Goal: Transaction & Acquisition: Purchase product/service

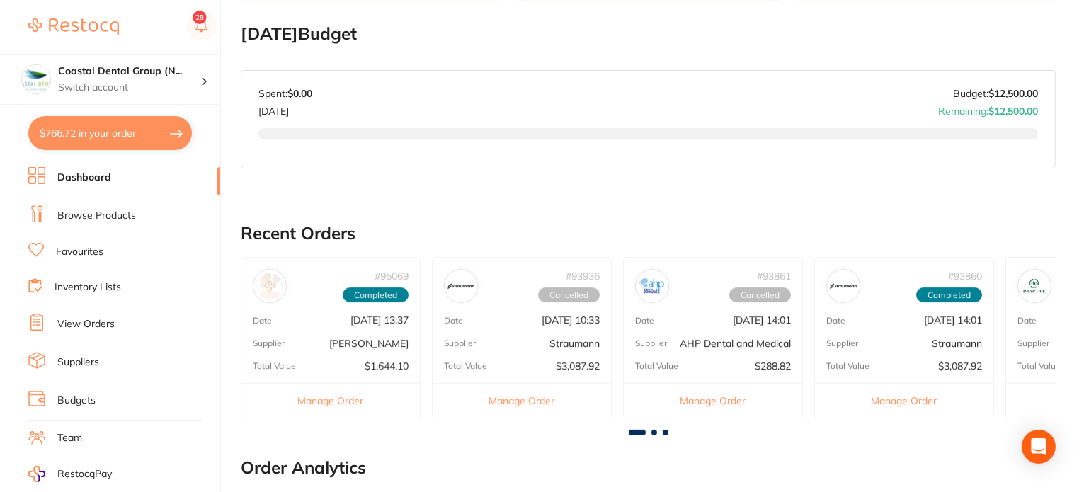
scroll to position [212, 0]
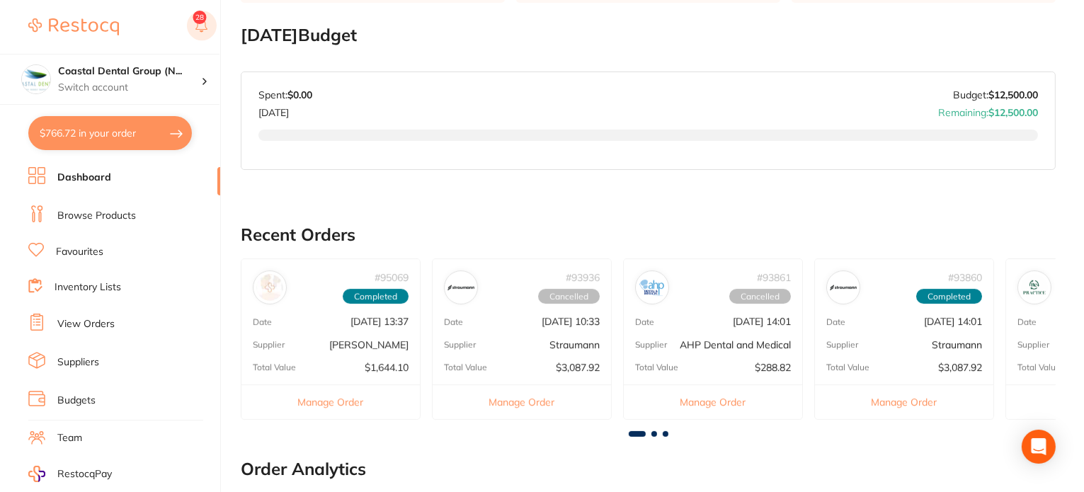
click at [197, 20] on button at bounding box center [202, 27] width 30 height 33
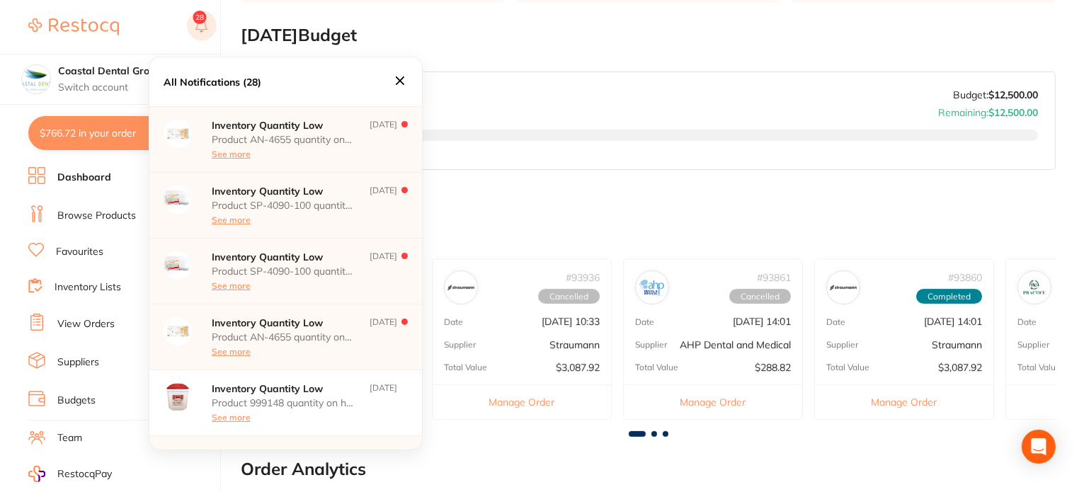
click at [197, 20] on button at bounding box center [202, 27] width 30 height 33
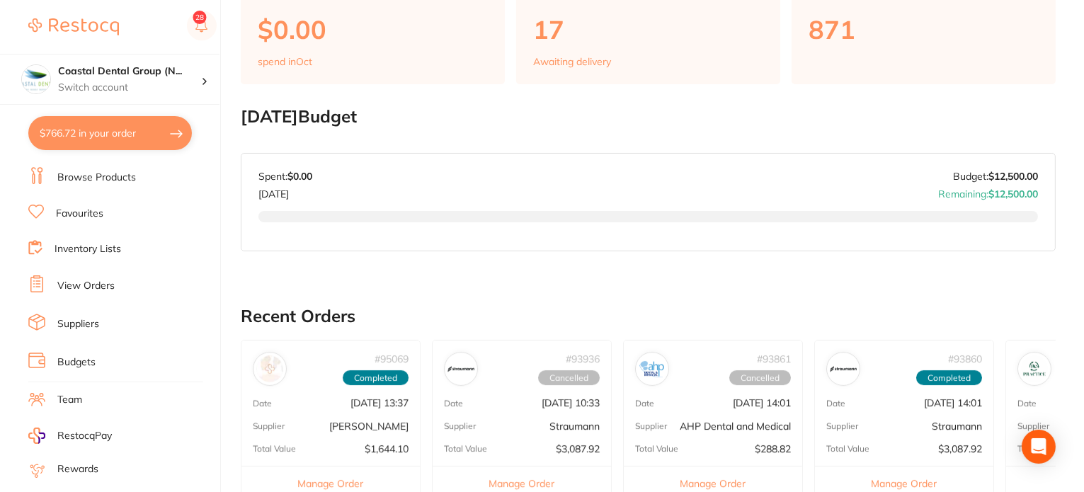
scroll to position [25, 0]
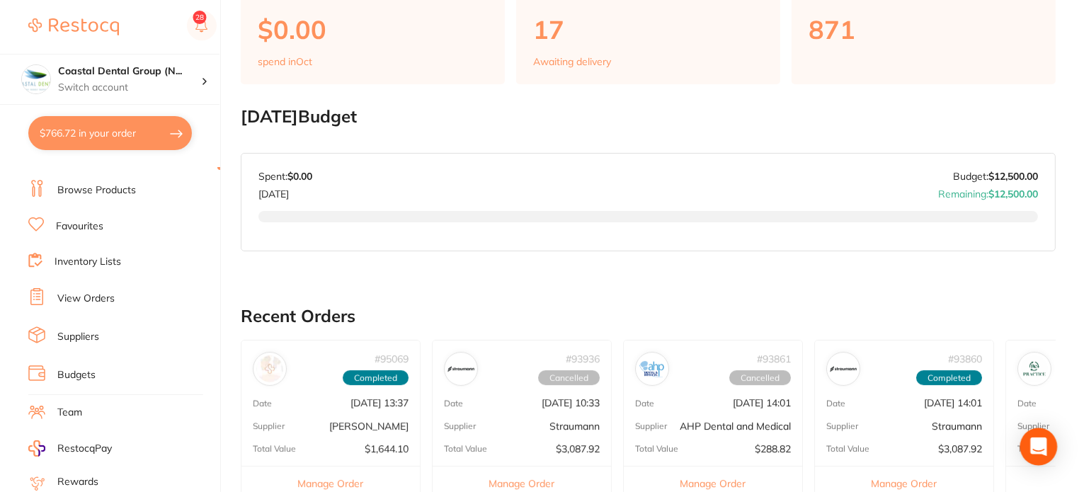
click at [1034, 444] on icon "Open Intercom Messenger" at bounding box center [1038, 446] width 16 height 18
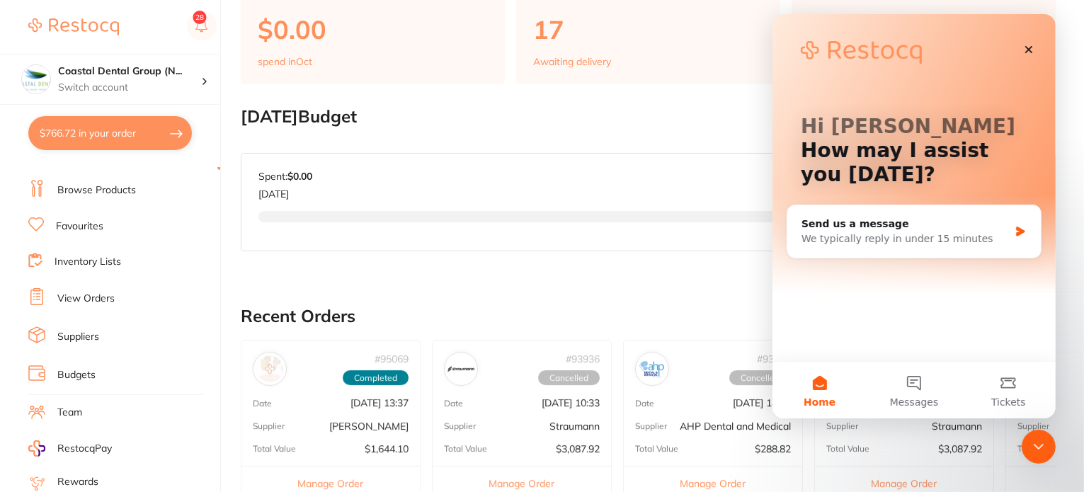
scroll to position [0, 0]
click at [1033, 443] on icon "Close Intercom Messenger" at bounding box center [1037, 445] width 17 height 17
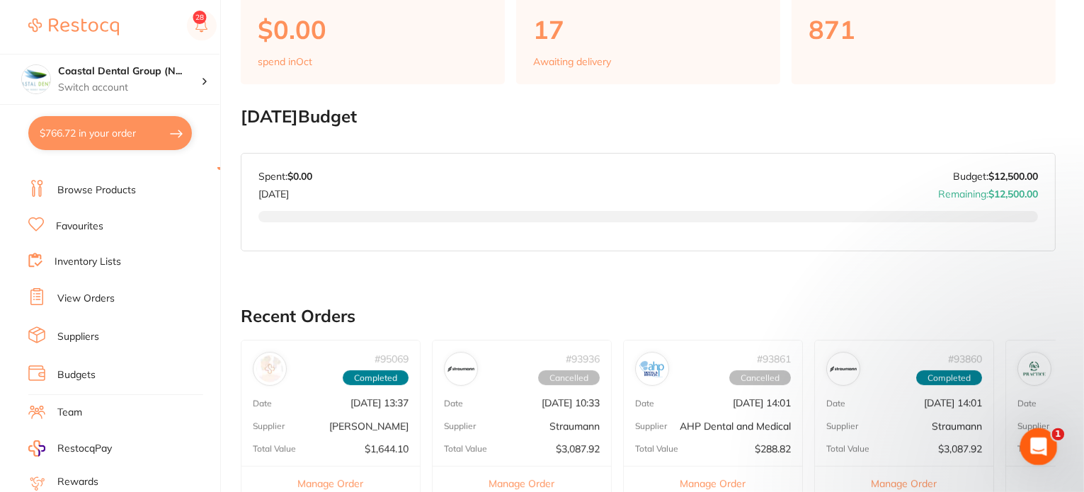
click at [1030, 442] on icon "Open Intercom Messenger" at bounding box center [1036, 444] width 23 height 23
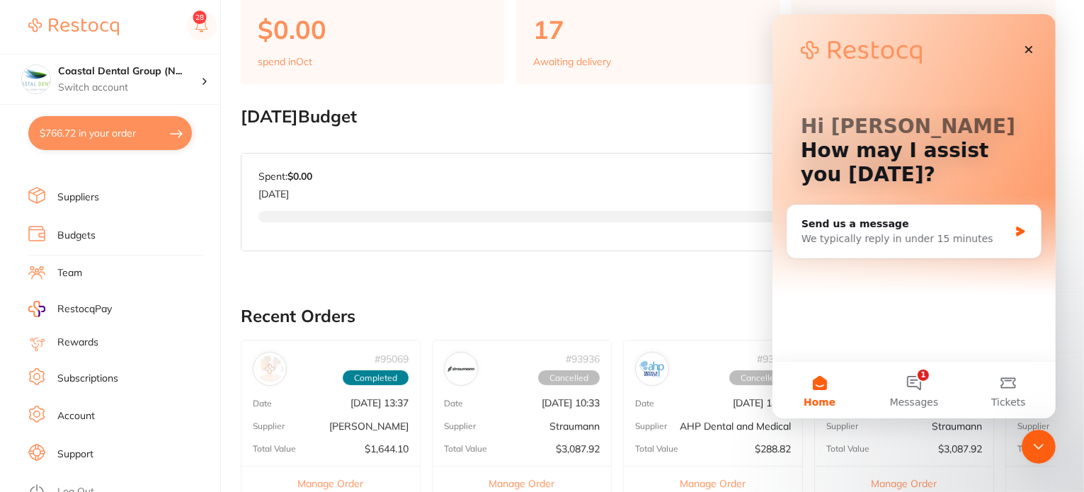
scroll to position [167, 0]
click at [91, 413] on li "Account" at bounding box center [124, 413] width 192 height 21
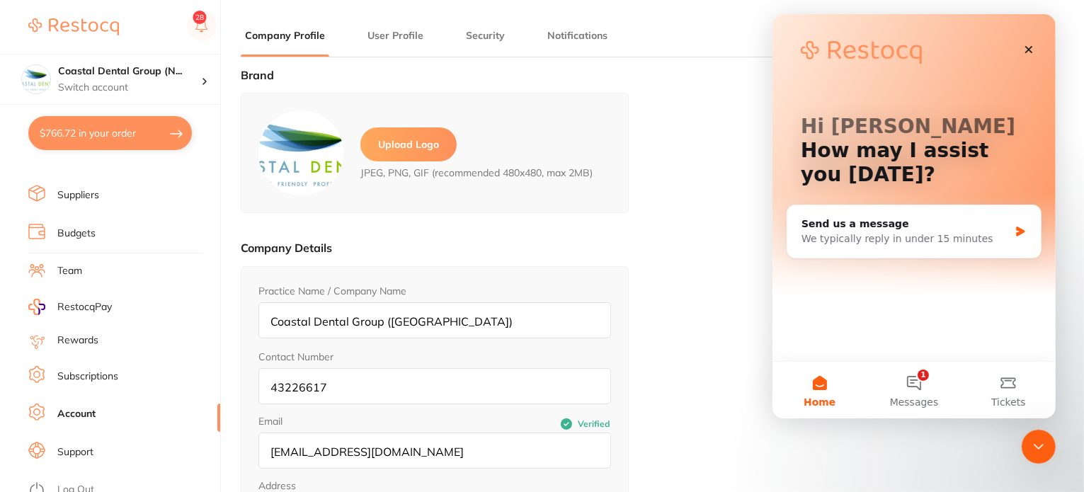
type input "Samantha"
type input "Sullivan"
type input "43226617"
type input "[EMAIL_ADDRESS][DOMAIN_NAME]"
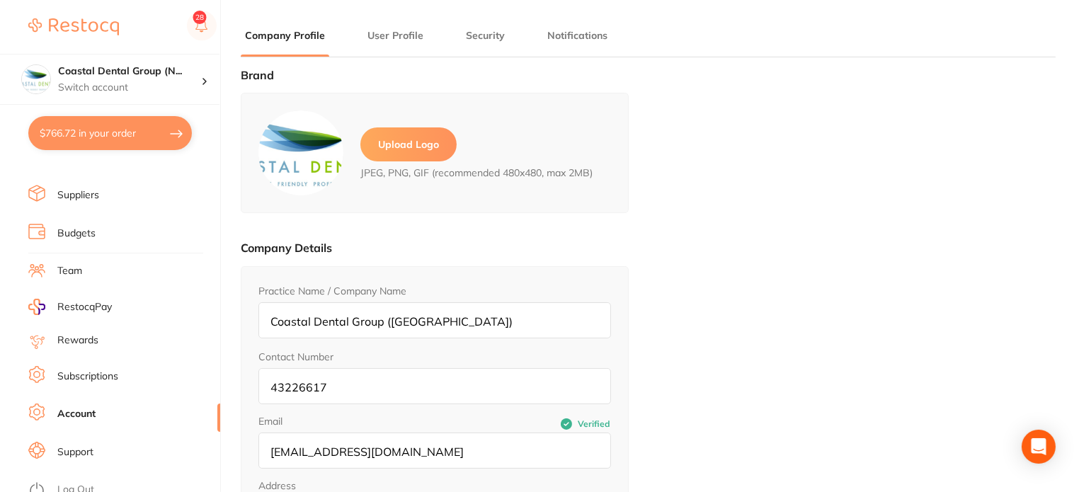
click at [399, 35] on button "User Profile" at bounding box center [395, 35] width 64 height 13
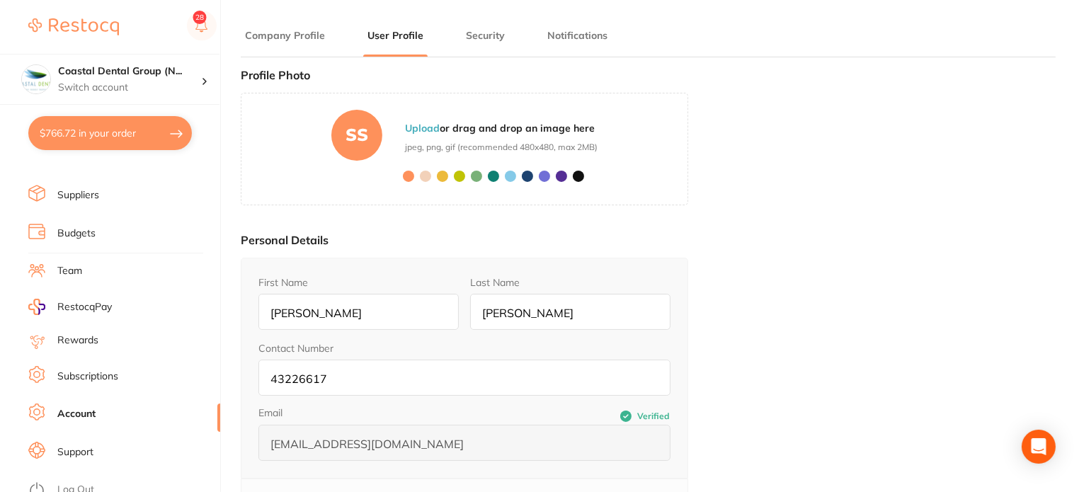
click at [320, 43] on li "Company Profile" at bounding box center [285, 42] width 88 height 28
click at [304, 34] on button "Company Profile" at bounding box center [285, 35] width 88 height 13
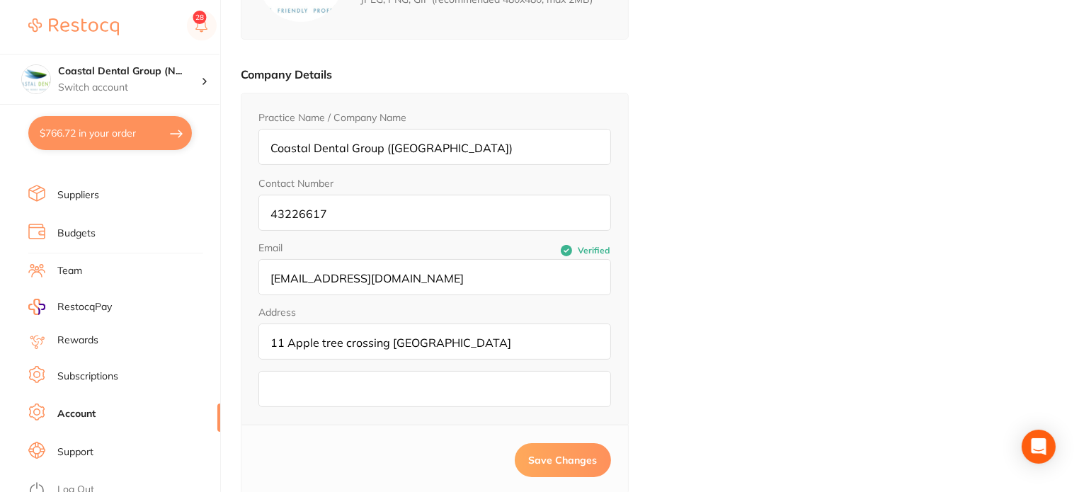
scroll to position [201, 0]
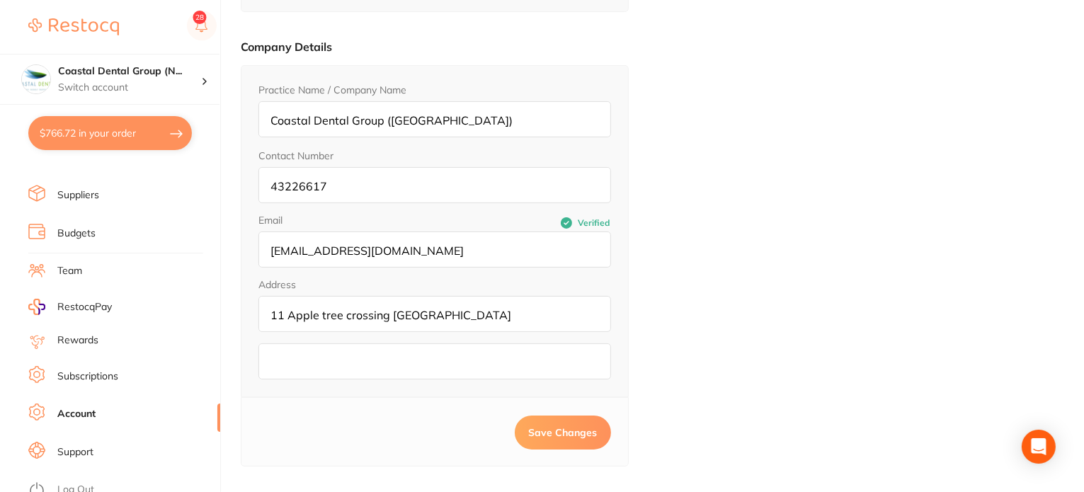
click at [434, 246] on input "[EMAIL_ADDRESS][DOMAIN_NAME]" at bounding box center [434, 249] width 352 height 36
click at [750, 225] on div "Brand Upload Logo JPEG, PNG, GIF (recommended 480x480, max 2MB) Company Details…" at bounding box center [648, 114] width 815 height 492
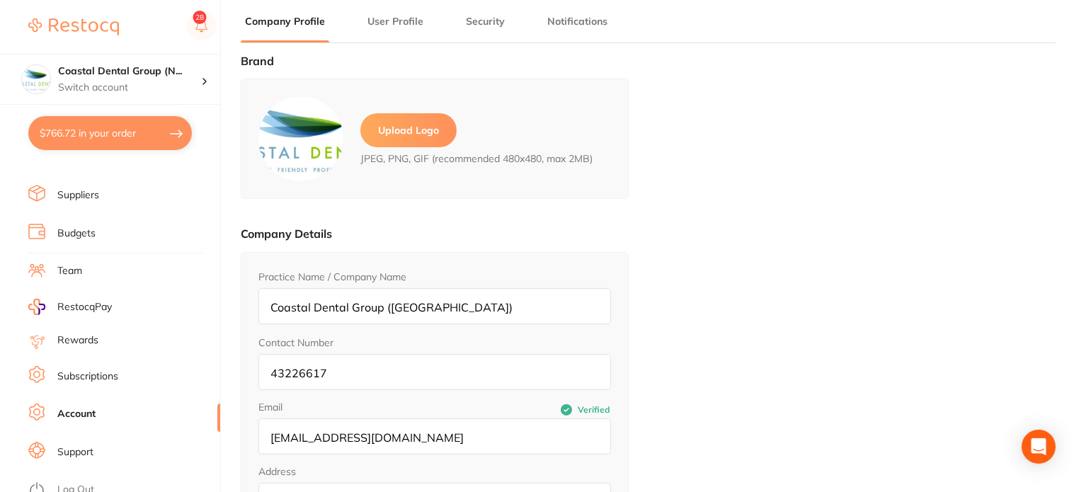
scroll to position [0, 0]
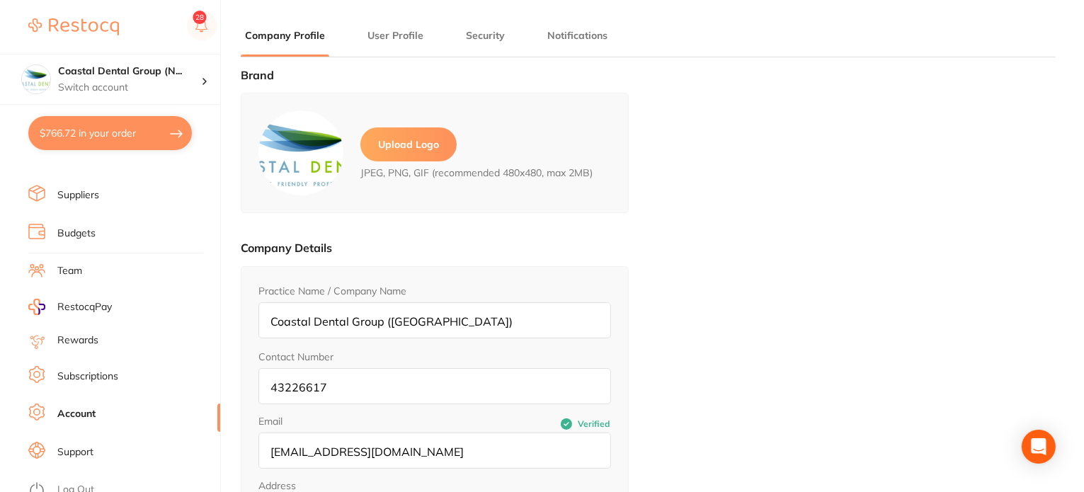
click at [416, 45] on li "User Profile" at bounding box center [395, 42] width 64 height 28
click at [406, 41] on button "User Profile" at bounding box center [395, 35] width 64 height 13
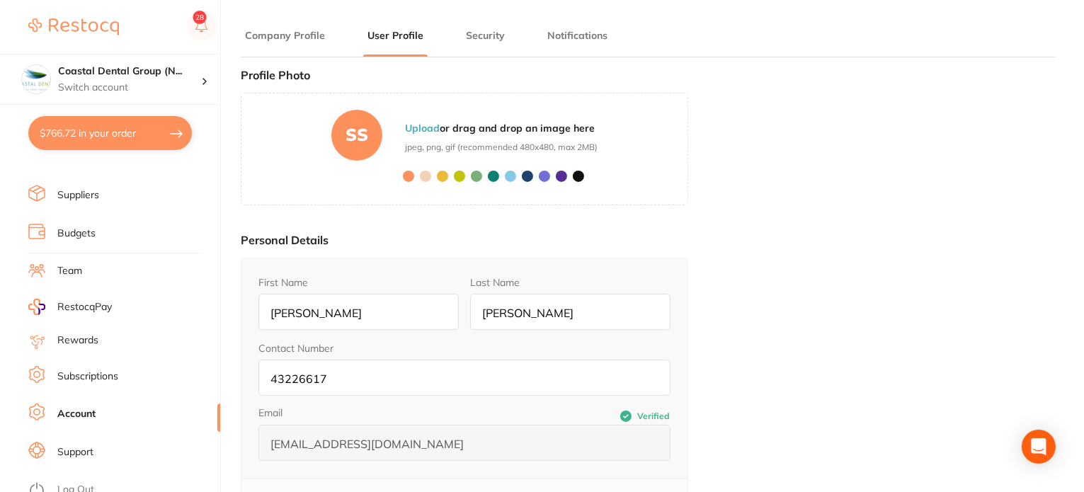
click at [105, 369] on link "Subscriptions" at bounding box center [87, 376] width 61 height 14
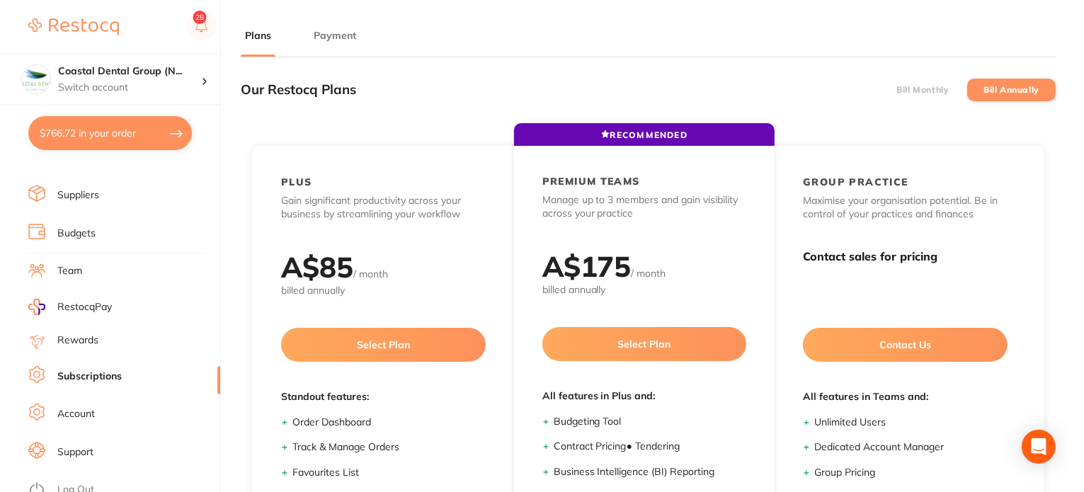
click at [918, 88] on label "Bill Monthly" at bounding box center [922, 90] width 52 height 10
click at [896, 90] on input "Bill Monthly" at bounding box center [896, 90] width 0 height 0
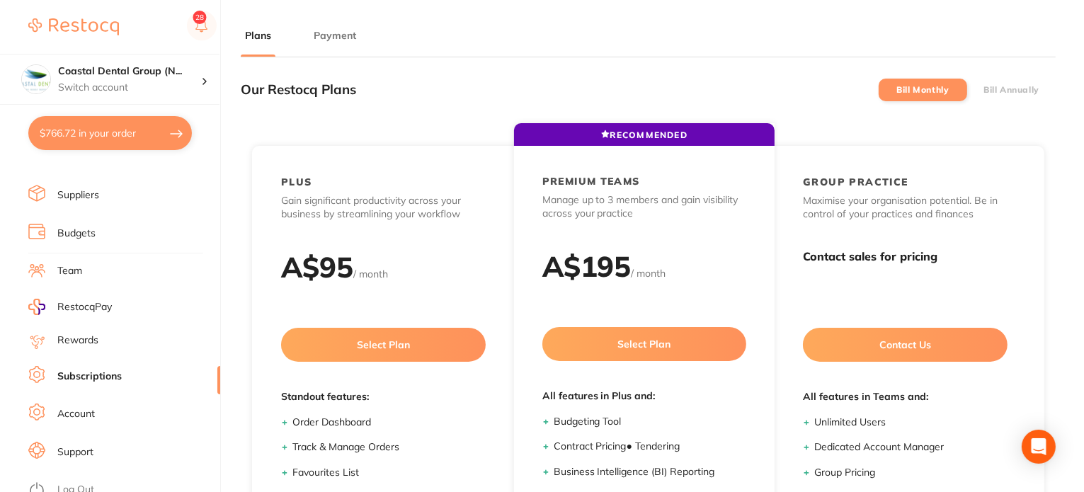
click at [1030, 93] on label "Bill Annually" at bounding box center [1011, 90] width 56 height 10
click at [983, 90] on input "Bill Annually" at bounding box center [983, 90] width 0 height 0
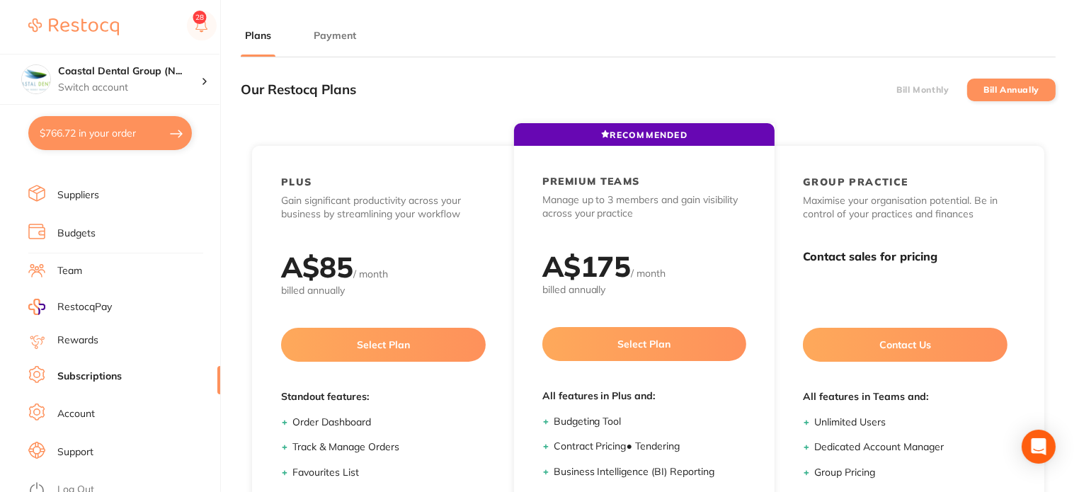
click at [921, 88] on label "Bill Monthly" at bounding box center [922, 90] width 52 height 10
click at [896, 90] on input "Bill Monthly" at bounding box center [896, 90] width 0 height 0
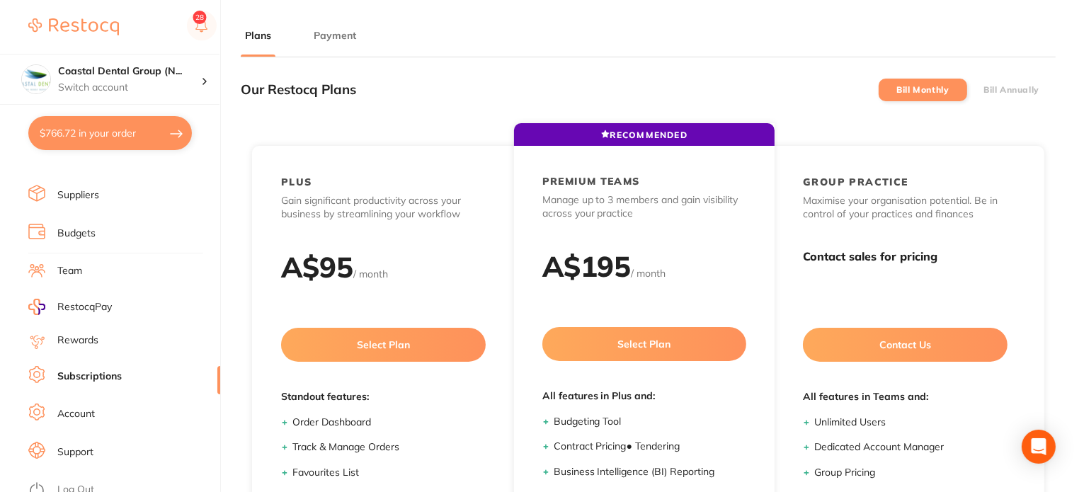
click at [1021, 86] on label "Bill Annually" at bounding box center [1011, 90] width 56 height 10
click at [983, 90] on input "Bill Annually" at bounding box center [983, 90] width 0 height 0
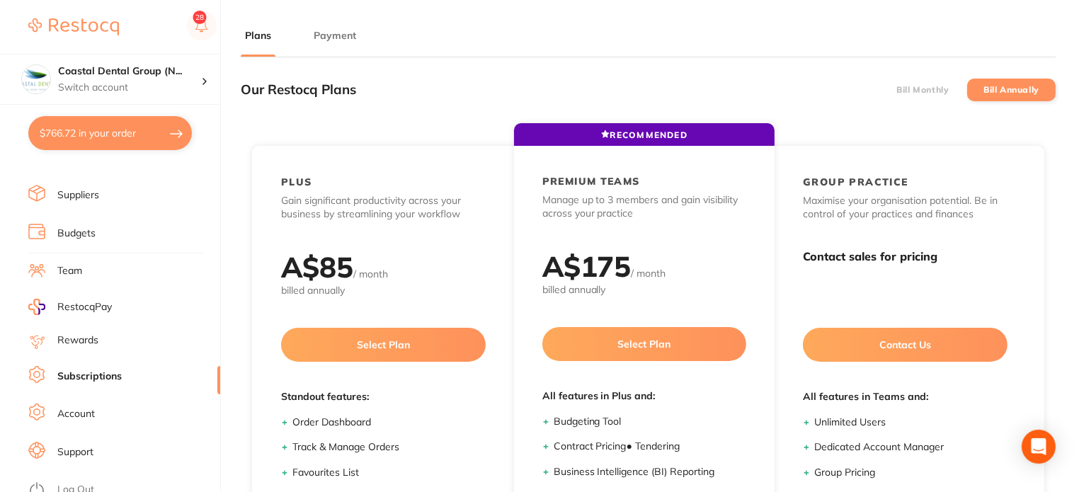
click at [917, 79] on li "Bill Monthly" at bounding box center [922, 90] width 88 height 23
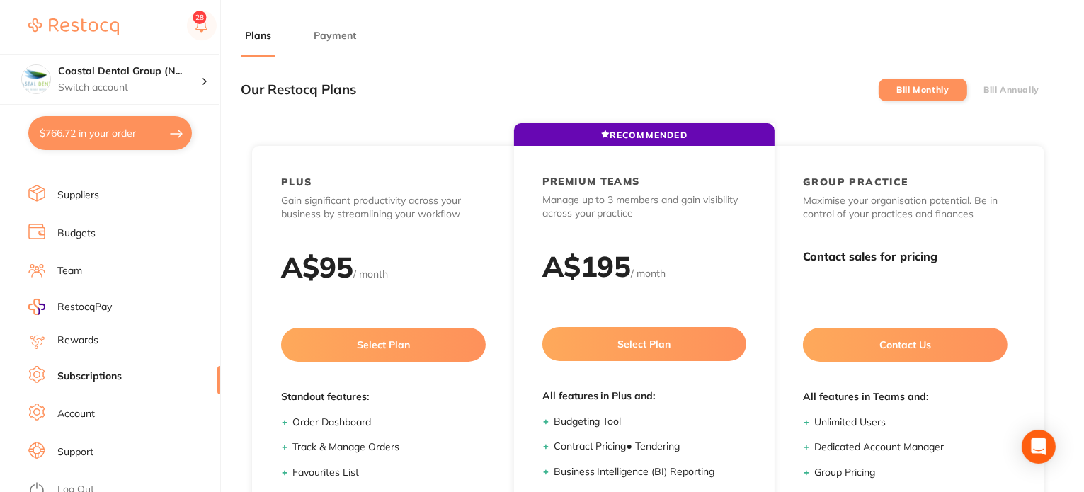
click at [1019, 88] on label "Bill Annually" at bounding box center [1011, 90] width 56 height 10
click at [983, 90] on input "Bill Annually" at bounding box center [983, 90] width 0 height 0
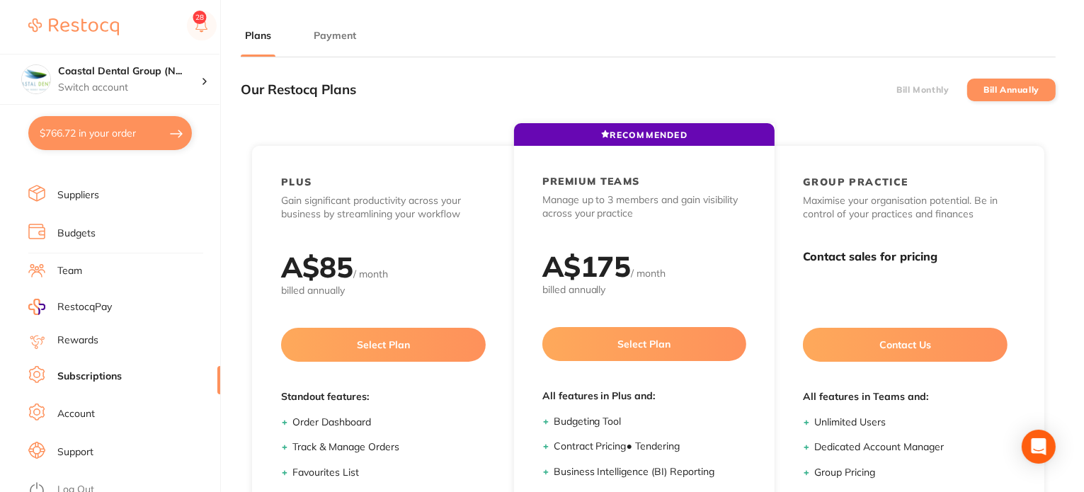
click at [934, 90] on label "Bill Monthly" at bounding box center [922, 90] width 52 height 10
click at [896, 90] on input "Bill Monthly" at bounding box center [896, 90] width 0 height 0
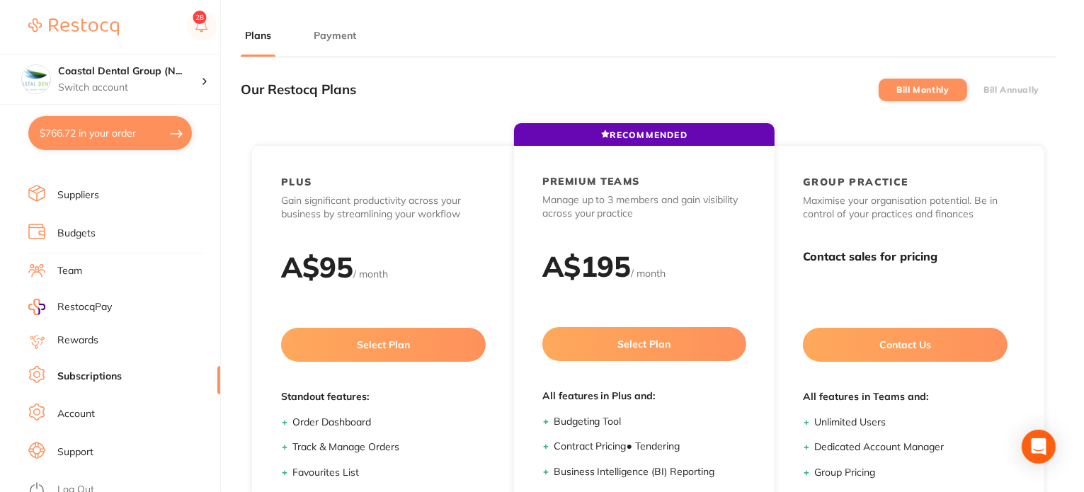
click at [1022, 85] on label "Bill Annually" at bounding box center [1011, 90] width 56 height 10
click at [983, 90] on input "Bill Annually" at bounding box center [983, 90] width 0 height 0
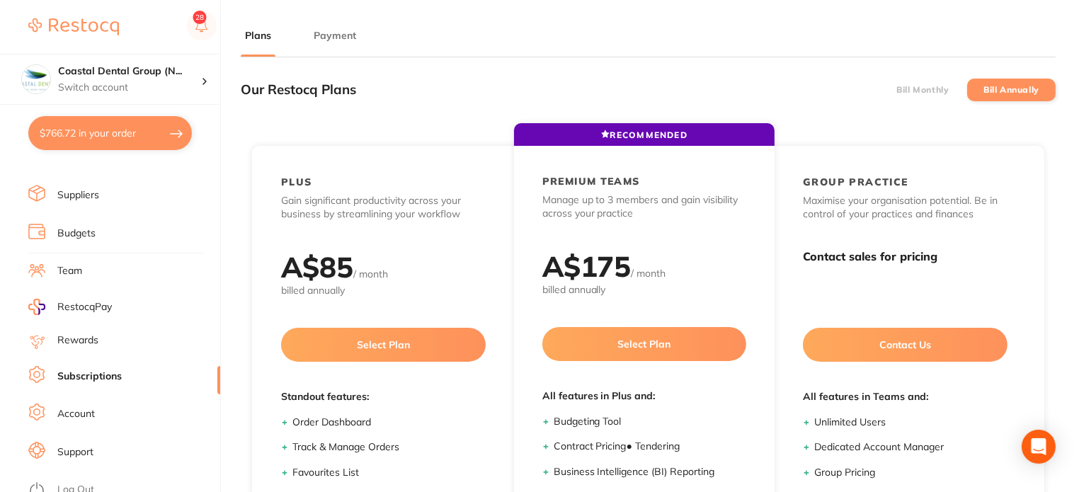
click at [917, 87] on label "Bill Monthly" at bounding box center [922, 90] width 52 height 10
click at [896, 90] on input "Bill Monthly" at bounding box center [896, 90] width 0 height 0
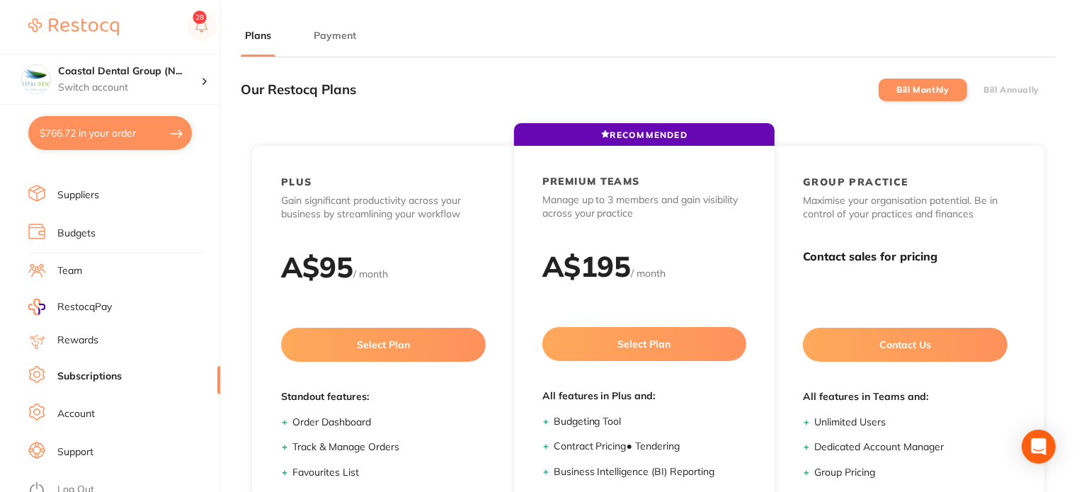
click at [1019, 88] on label "Bill Annually" at bounding box center [1011, 90] width 56 height 10
click at [983, 90] on input "Bill Annually" at bounding box center [983, 90] width 0 height 0
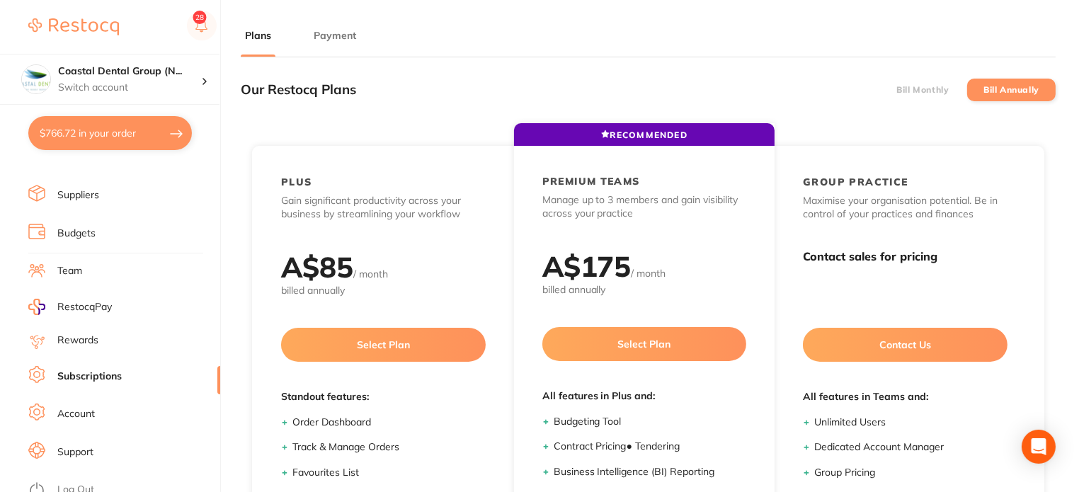
click at [948, 87] on label "Bill Monthly" at bounding box center [922, 90] width 52 height 10
click at [896, 90] on input "Bill Monthly" at bounding box center [896, 90] width 0 height 0
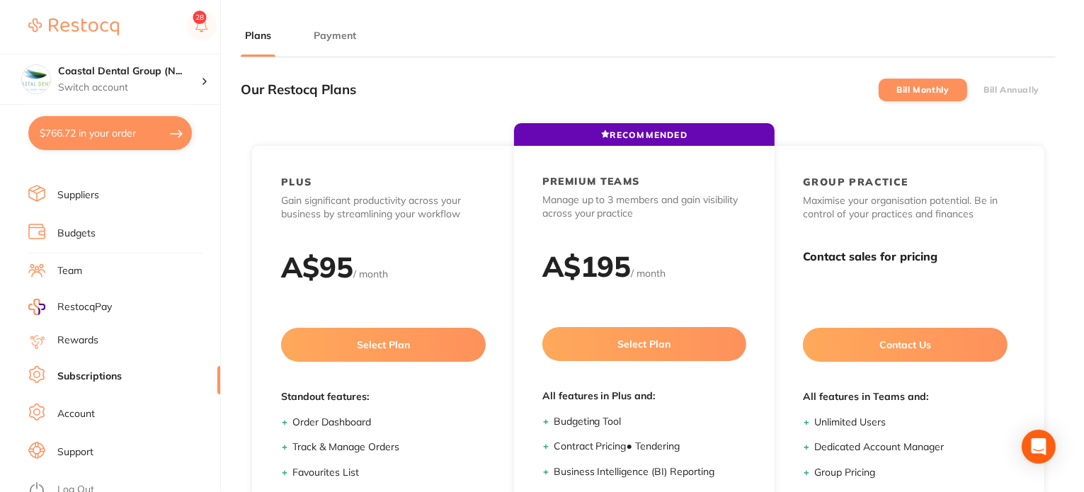
click at [1028, 91] on label "Bill Annually" at bounding box center [1011, 90] width 56 height 10
click at [983, 90] on input "Bill Annually" at bounding box center [983, 90] width 0 height 0
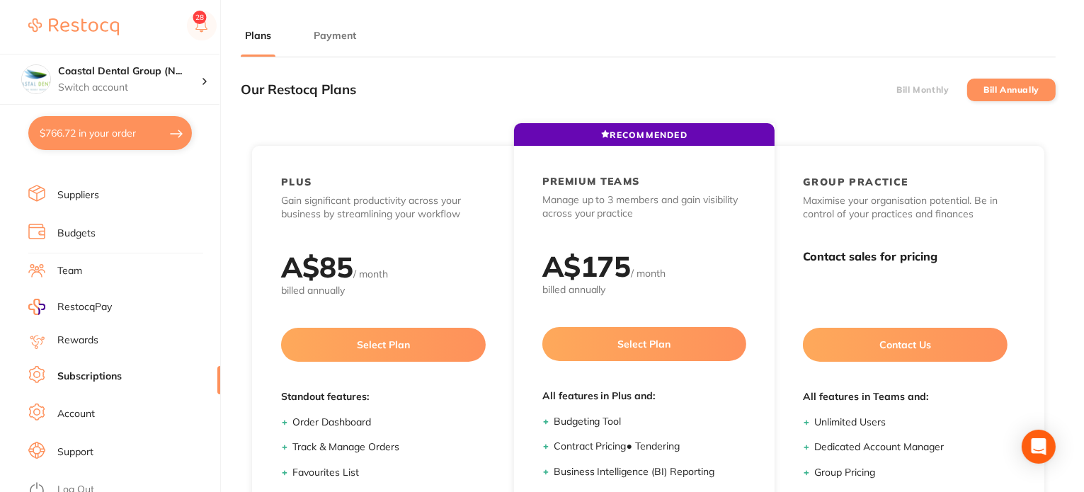
click at [97, 333] on link "Rewards" at bounding box center [77, 340] width 41 height 14
click at [110, 301] on span "RestocqPay" at bounding box center [84, 307] width 54 height 14
click at [92, 266] on li "Team" at bounding box center [124, 270] width 192 height 21
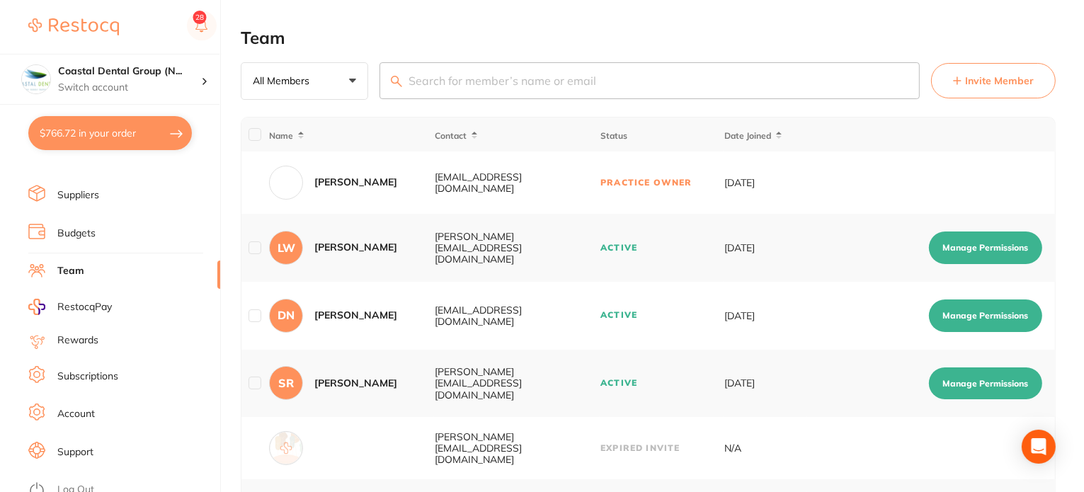
click at [999, 254] on button "Manage Permissions" at bounding box center [985, 247] width 113 height 33
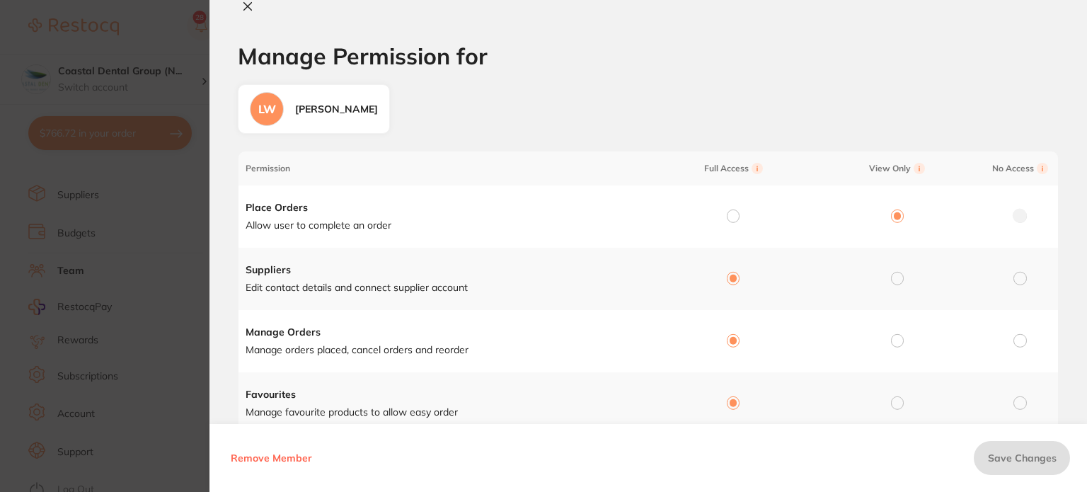
click at [833, 64] on h1 "Manage Permission for" at bounding box center [648, 56] width 821 height 26
click at [250, 8] on icon at bounding box center [247, 6] width 11 height 11
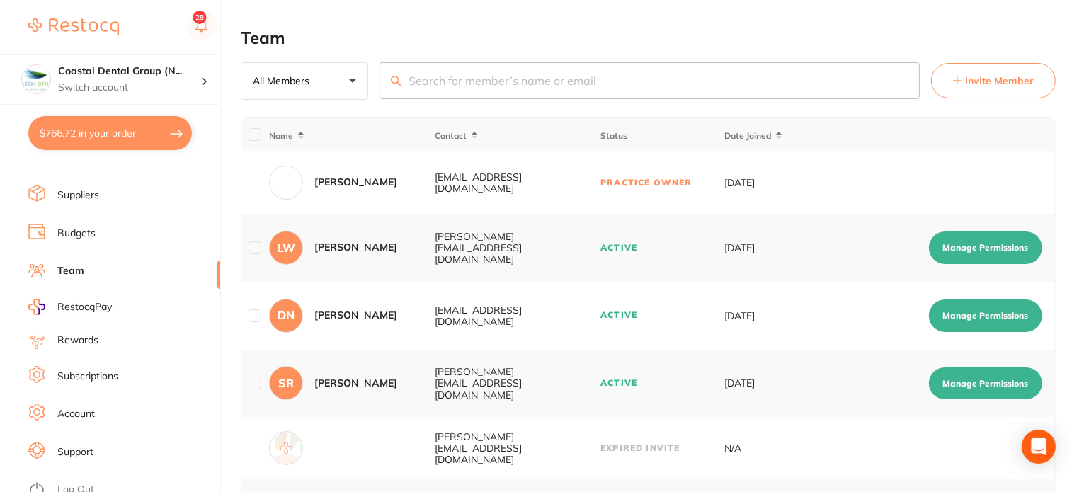
click at [946, 251] on button "Manage Permissions" at bounding box center [985, 247] width 113 height 33
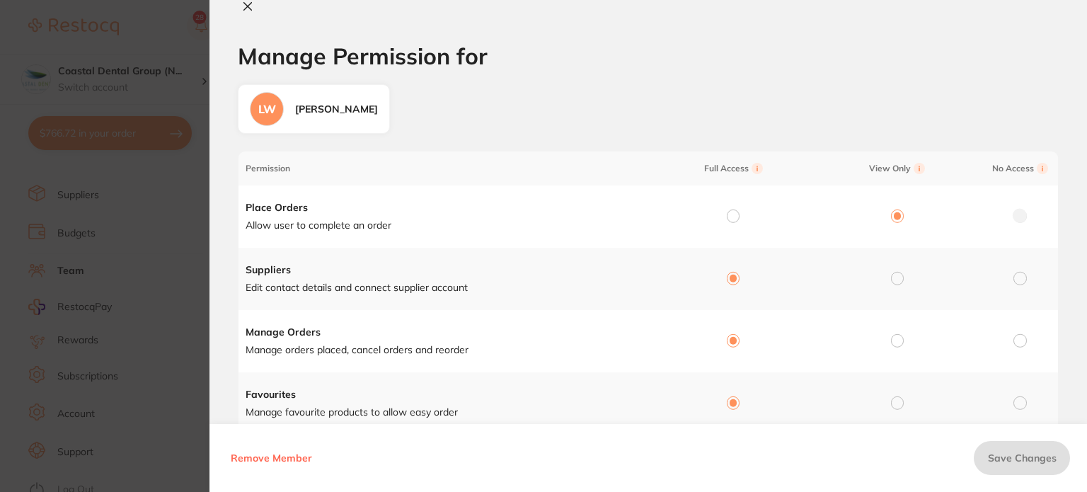
click at [255, 13] on button at bounding box center [248, 7] width 20 height 15
checkbox input "false"
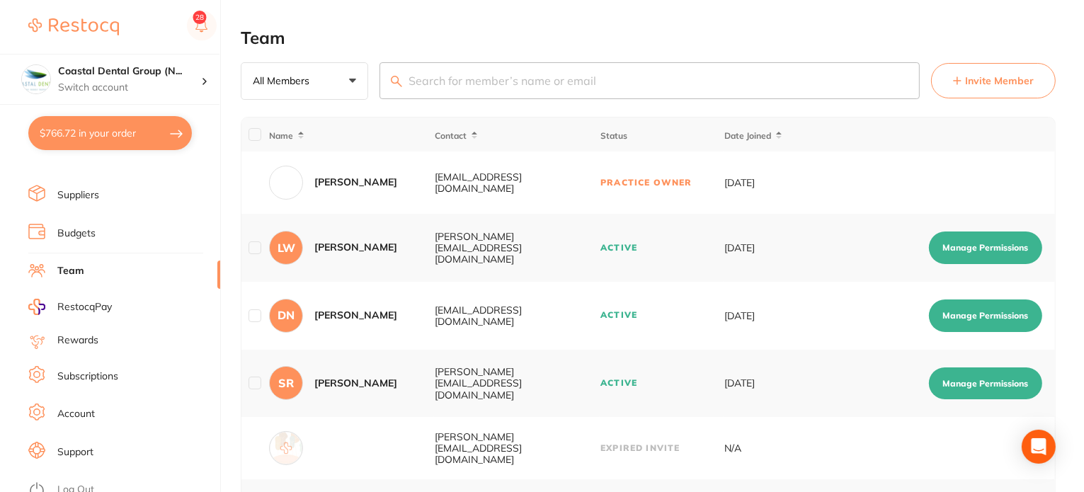
click at [113, 226] on li "Budgets" at bounding box center [124, 233] width 192 height 21
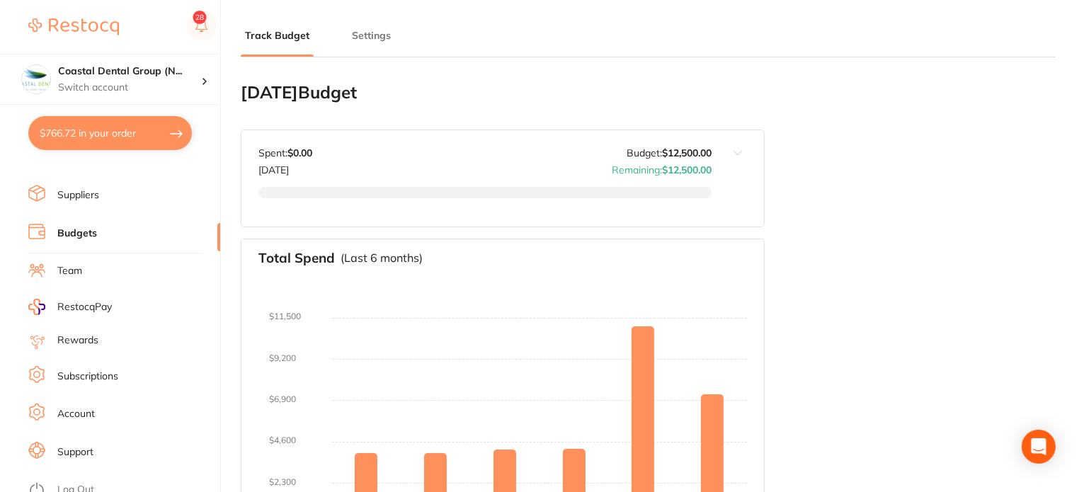
type input "6,000"
type input "12,500"
type input "5.0"
type input "250,000"
type input "12,500"
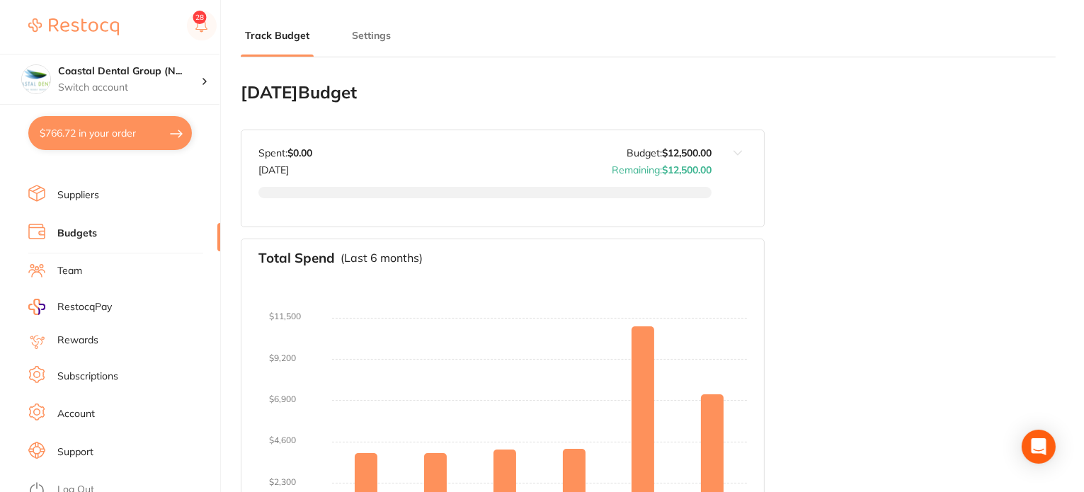
click at [368, 39] on button "Settings" at bounding box center [371, 35] width 47 height 13
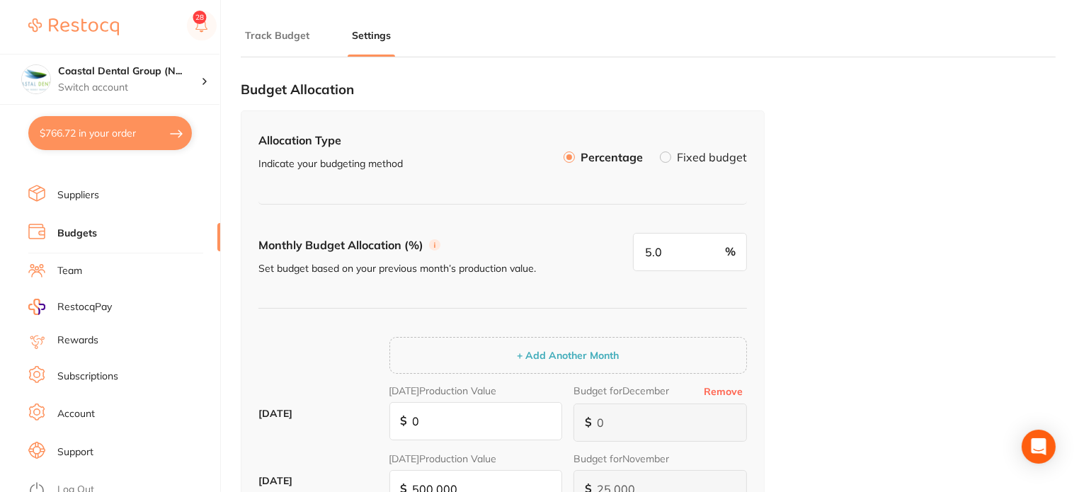
click at [670, 151] on label at bounding box center [665, 156] width 11 height 11
click at [660, 151] on input "Fixed budget" at bounding box center [660, 151] width 0 height 0
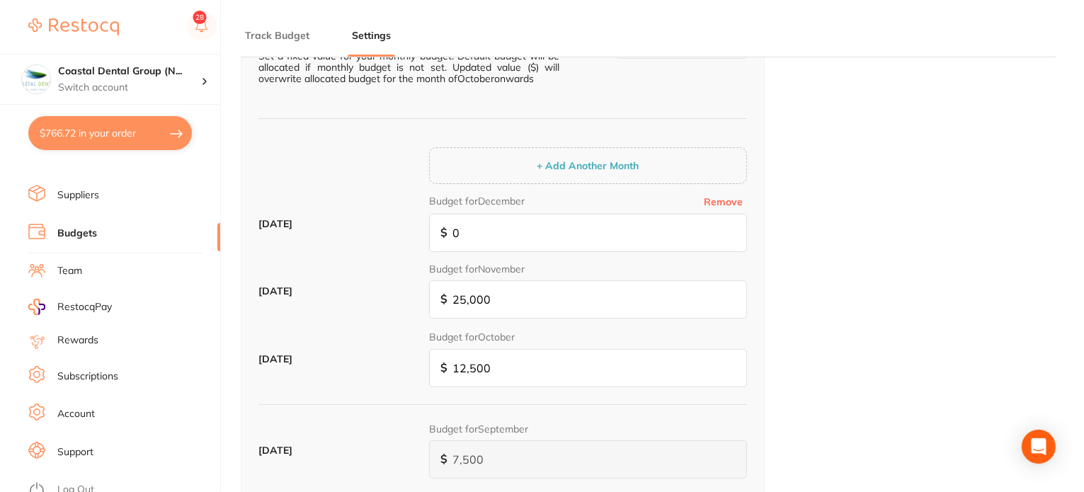
click at [858, 214] on div "Budget Allocation Allocation Type Indicate your budgeting method Percentage Fix…" at bounding box center [648, 389] width 815 height 1067
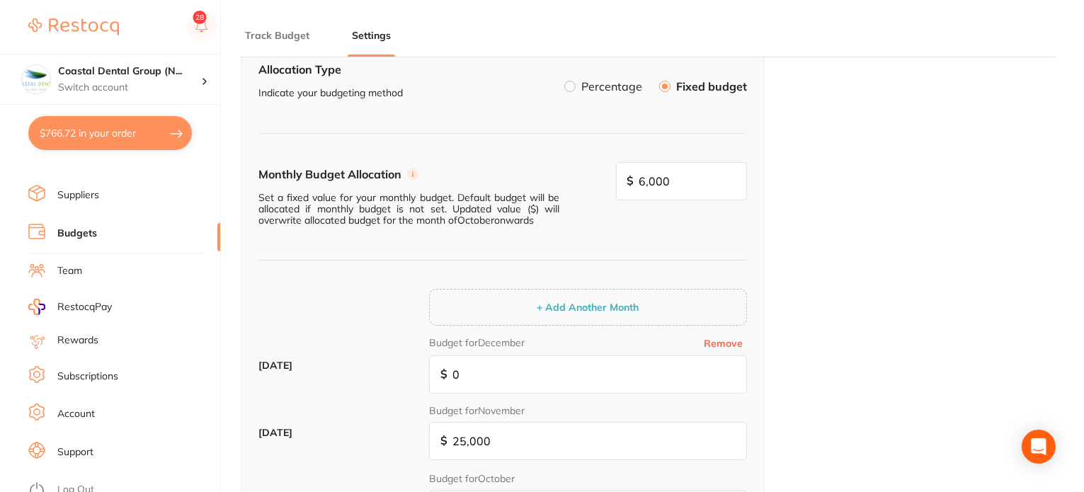
click at [568, 81] on span at bounding box center [569, 86] width 11 height 11
click at [571, 83] on label at bounding box center [569, 86] width 11 height 11
click at [564, 81] on input "Percentage" at bounding box center [564, 81] width 0 height 0
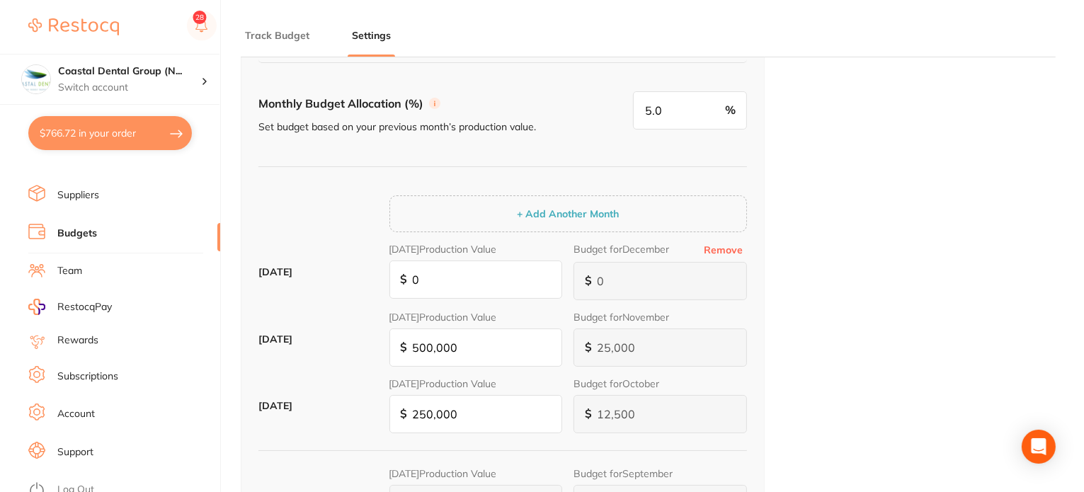
scroll to position [96, 0]
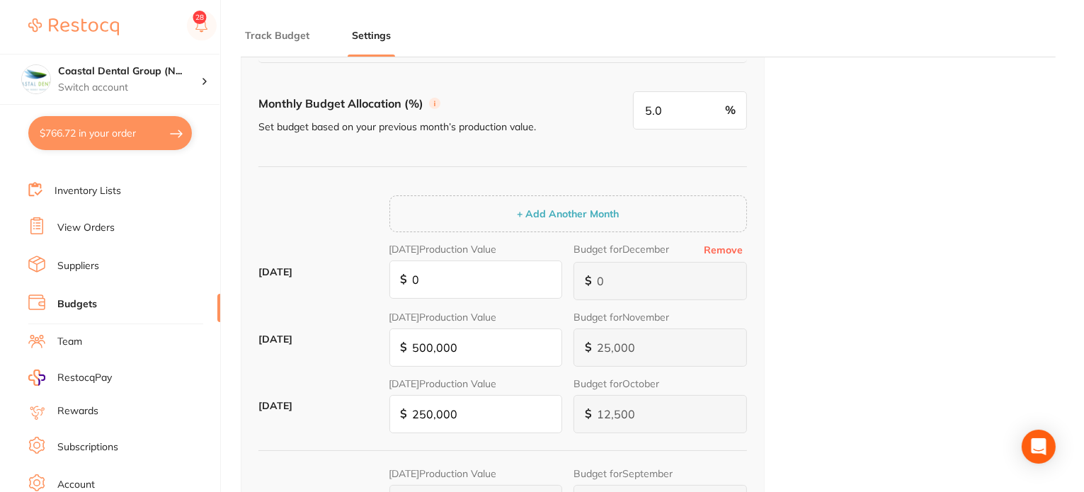
click at [108, 263] on li "Suppliers" at bounding box center [124, 265] width 192 height 21
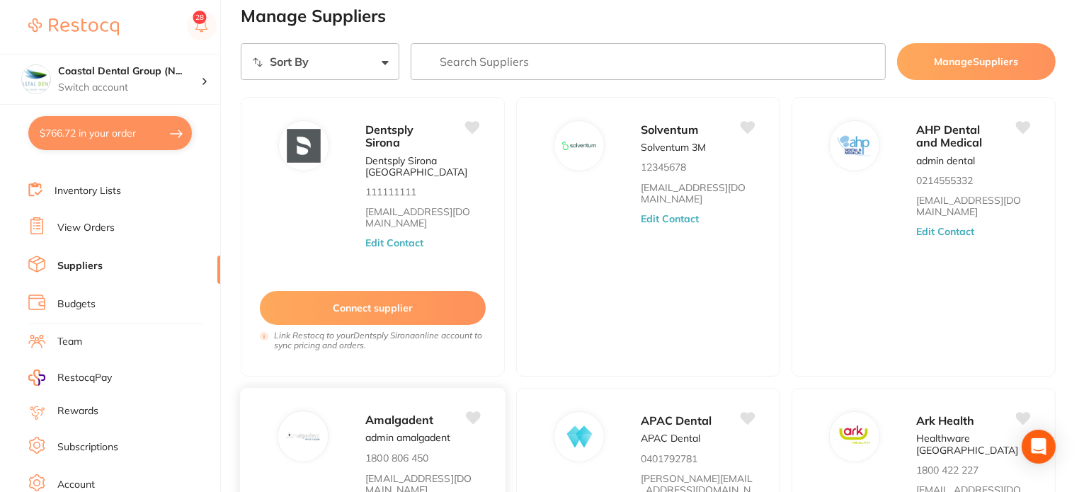
scroll to position [21, 0]
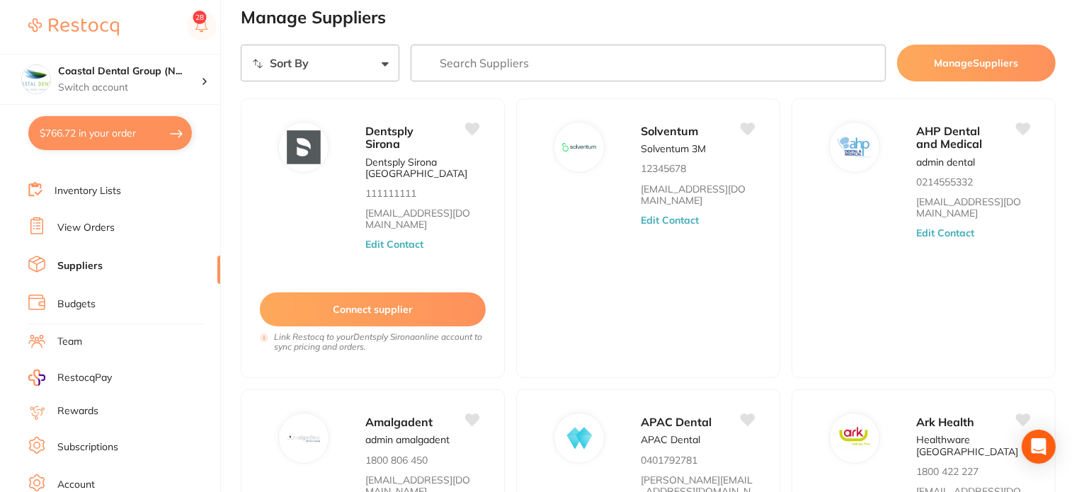
click at [116, 226] on li "View Orders" at bounding box center [124, 227] width 192 height 21
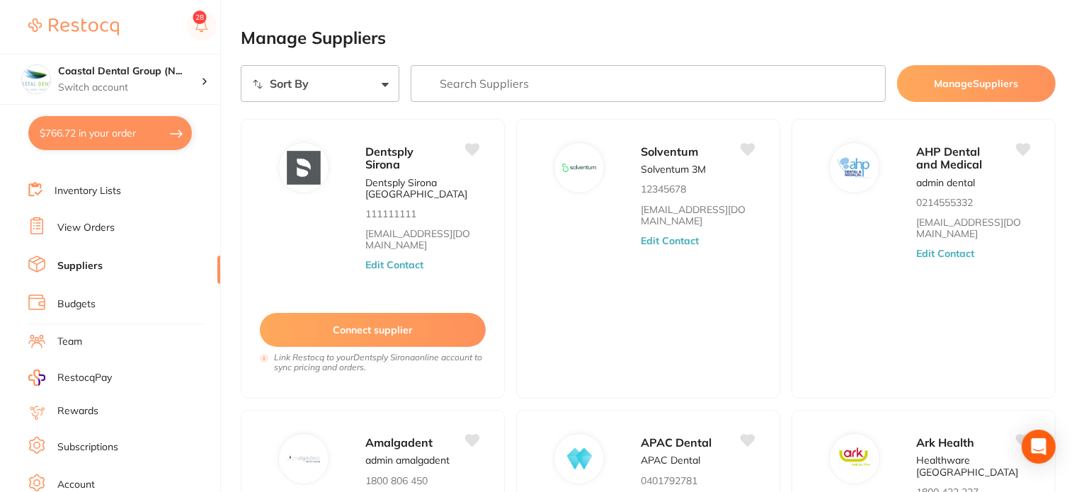
click at [108, 223] on link "View Orders" at bounding box center [85, 228] width 57 height 14
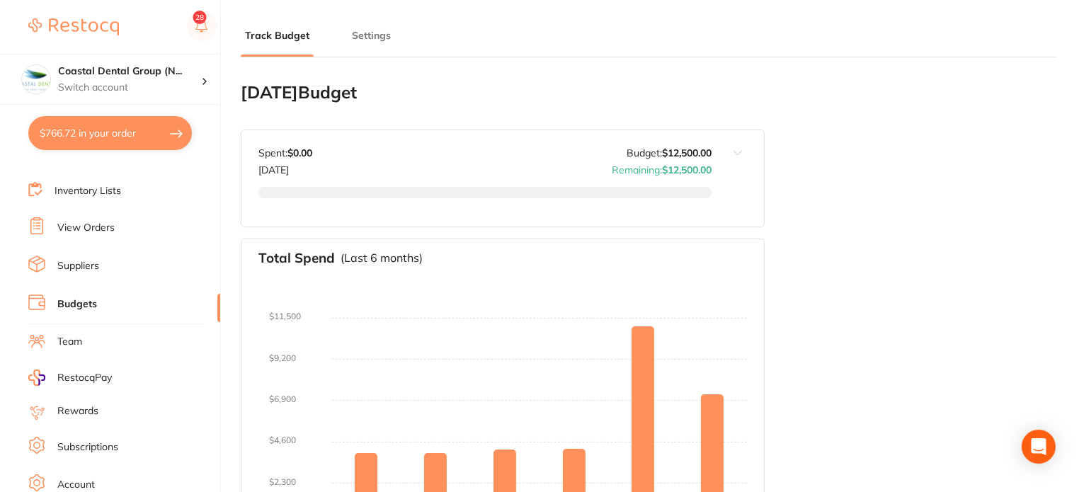
click at [91, 261] on link "Suppliers" at bounding box center [78, 266] width 42 height 14
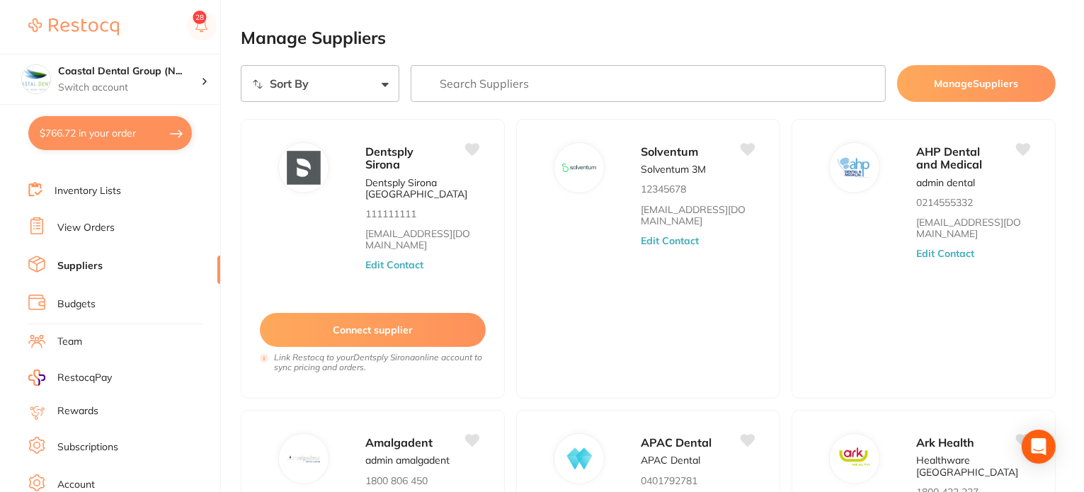
click at [88, 217] on li "View Orders" at bounding box center [124, 227] width 192 height 21
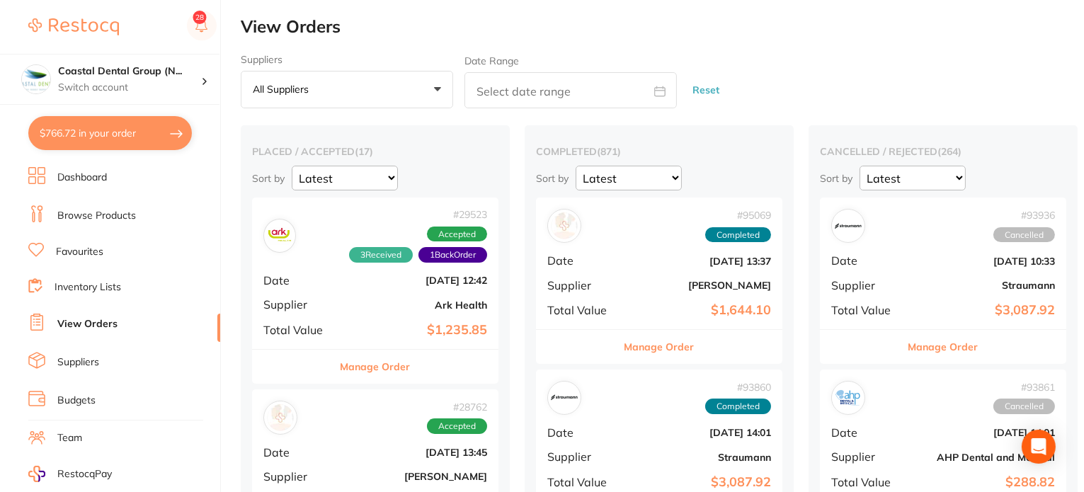
click at [114, 216] on link "Browse Products" at bounding box center [96, 216] width 79 height 14
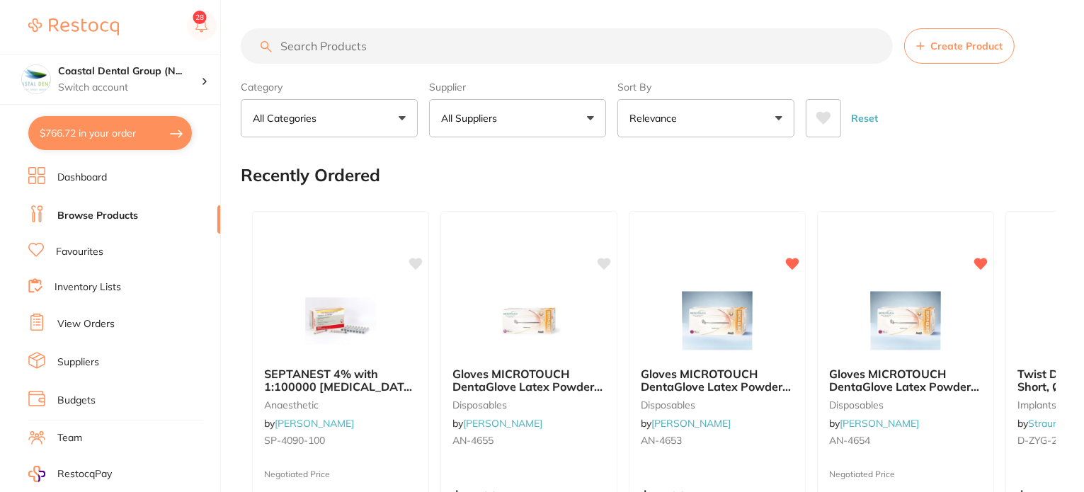
click at [994, 110] on div "Reset" at bounding box center [924, 113] width 239 height 50
click at [113, 359] on li "Suppliers" at bounding box center [124, 362] width 192 height 21
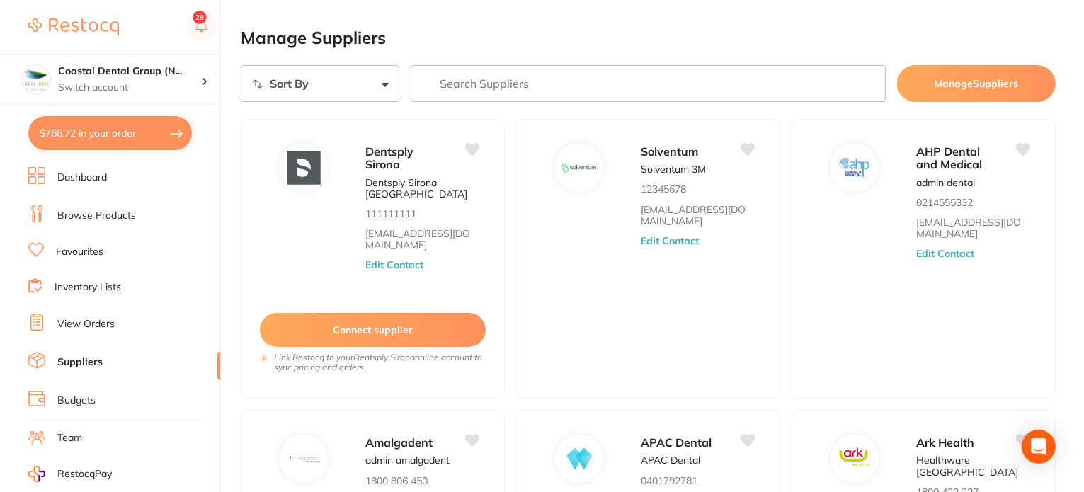
click at [482, 72] on input "search" at bounding box center [647, 83] width 475 height 37
click at [994, 79] on button "Manage Suppliers" at bounding box center [976, 83] width 159 height 37
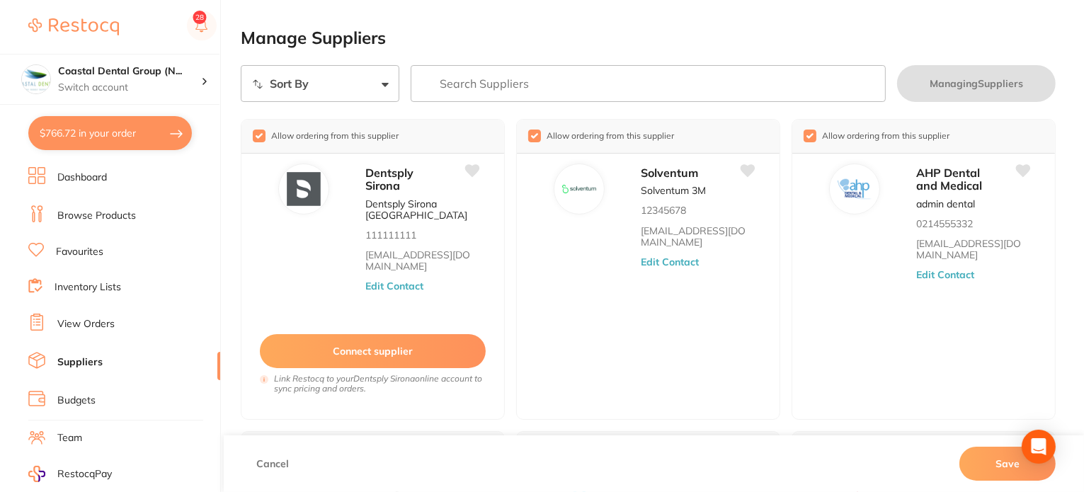
click at [272, 465] on button "Cancel" at bounding box center [272, 464] width 41 height 34
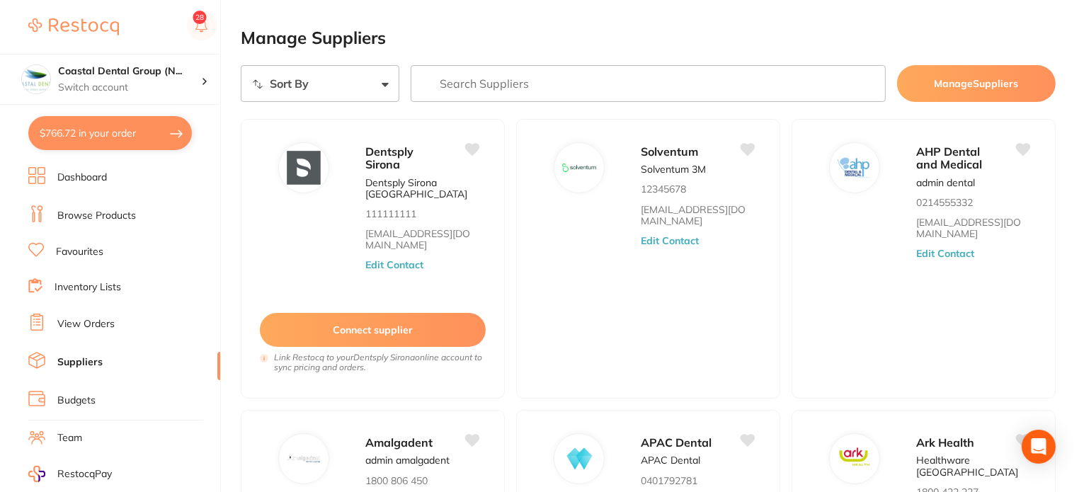
click at [122, 323] on li "View Orders" at bounding box center [124, 324] width 192 height 21
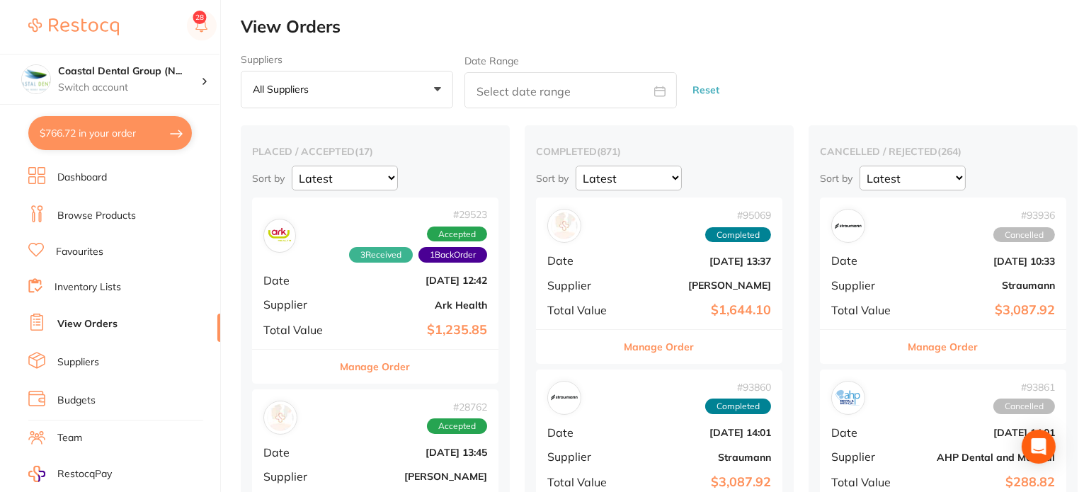
click at [369, 304] on b "Ark Health" at bounding box center [416, 304] width 142 height 11
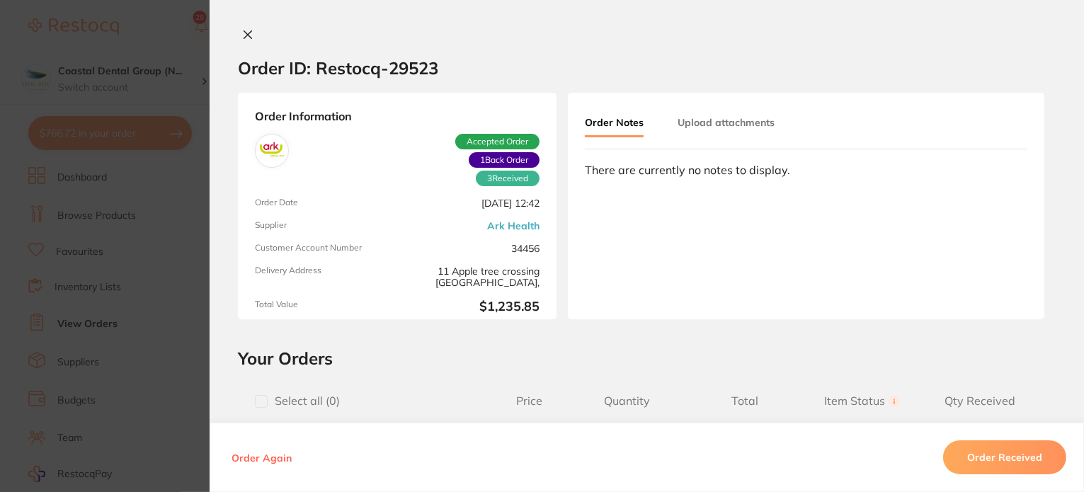
click at [639, 28] on div at bounding box center [646, 35] width 874 height 15
click at [250, 33] on button at bounding box center [248, 35] width 20 height 15
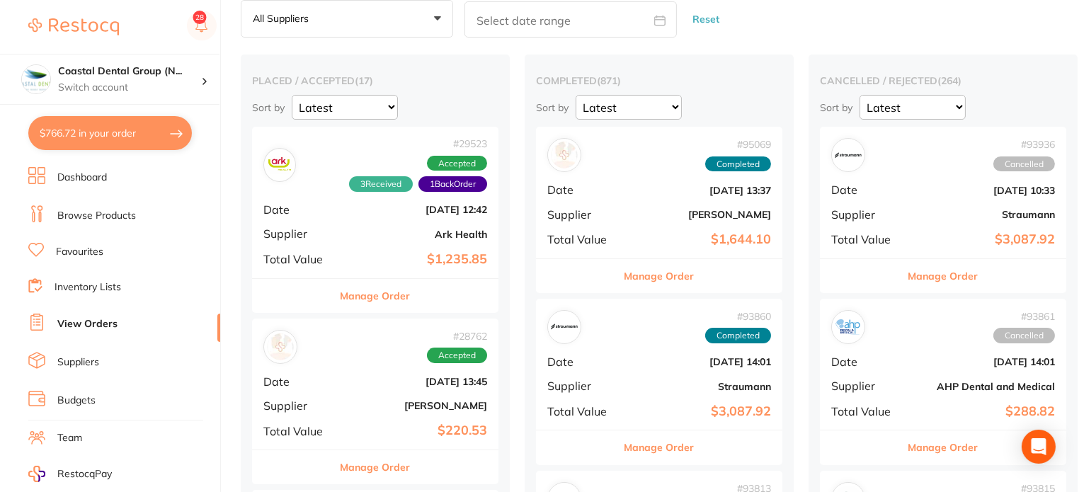
scroll to position [212, 0]
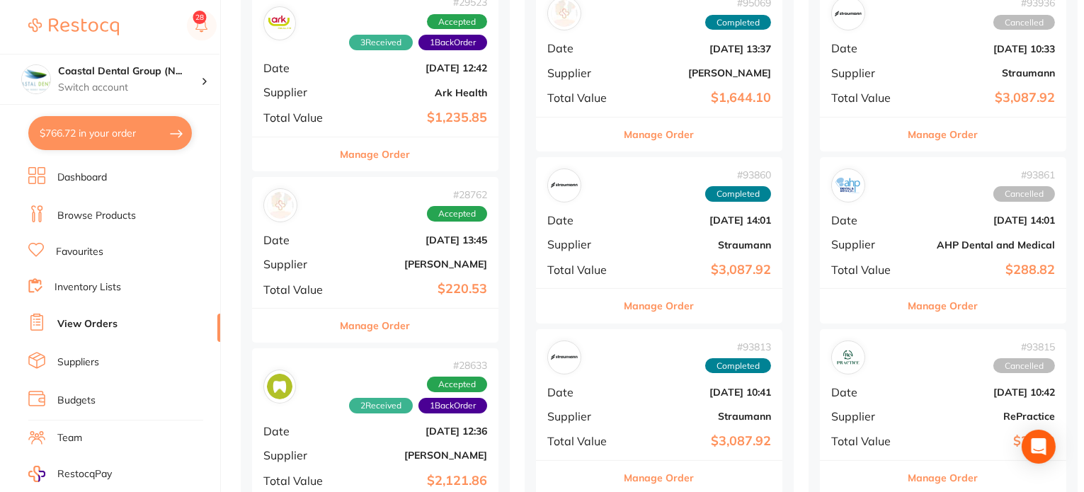
click at [384, 322] on button "Manage Order" at bounding box center [375, 326] width 70 height 34
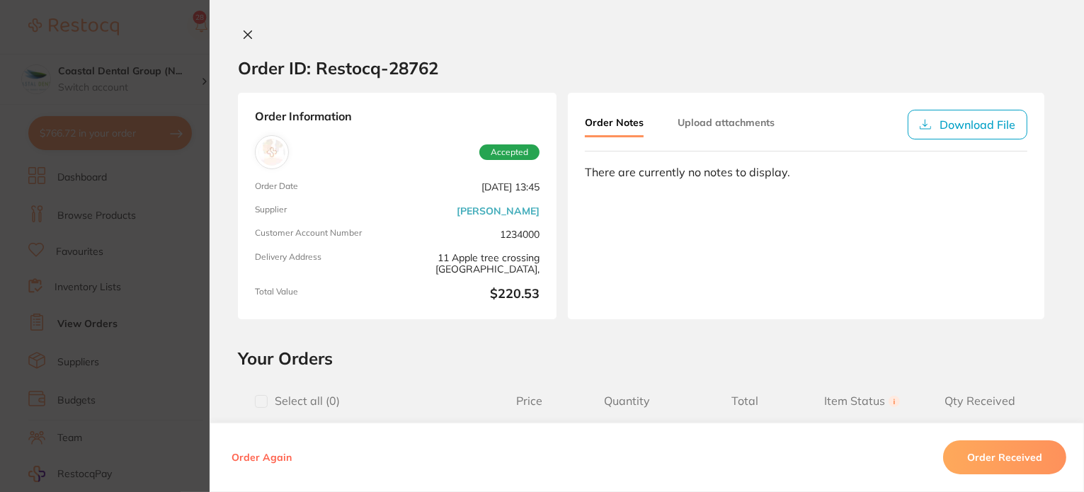
scroll to position [283, 0]
click at [242, 36] on icon at bounding box center [247, 34] width 11 height 11
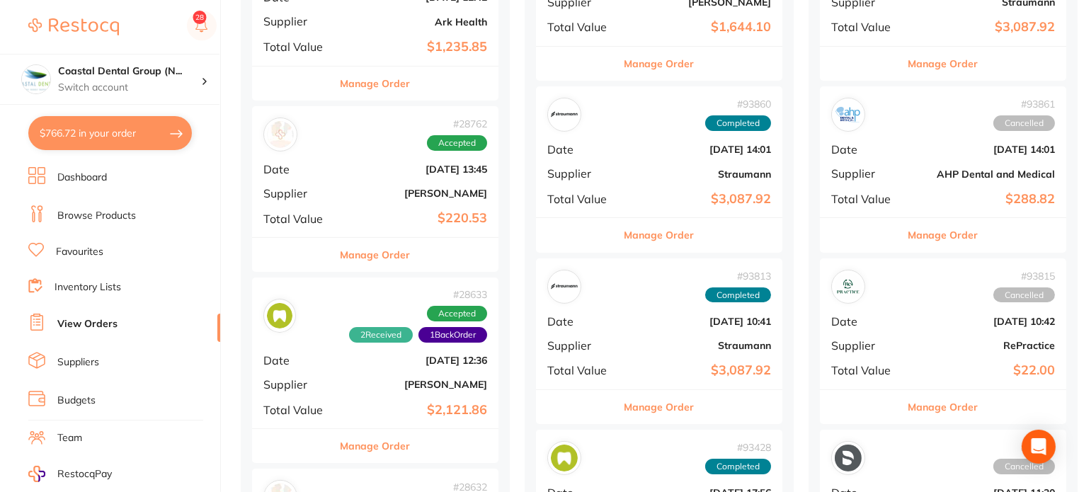
scroll to position [708, 0]
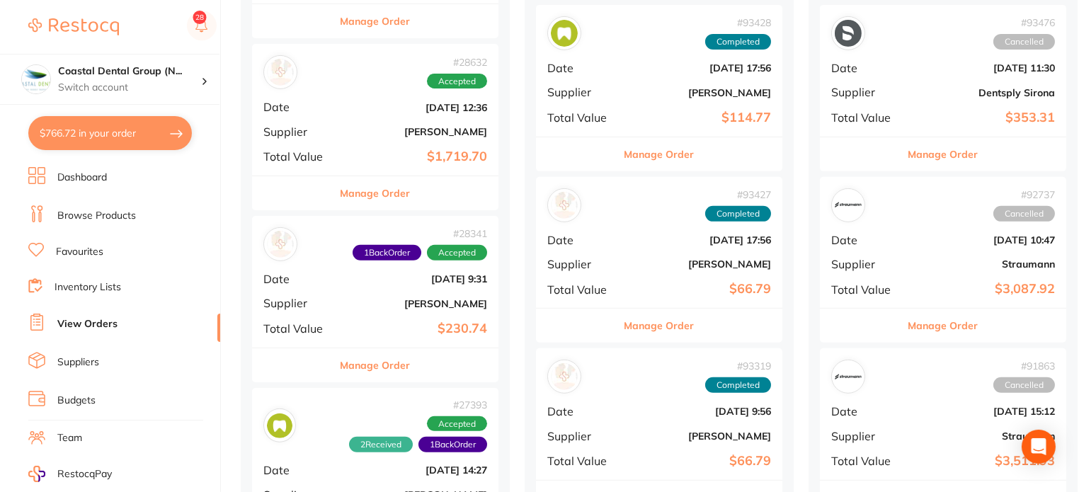
click at [360, 367] on button "Manage Order" at bounding box center [375, 365] width 70 height 34
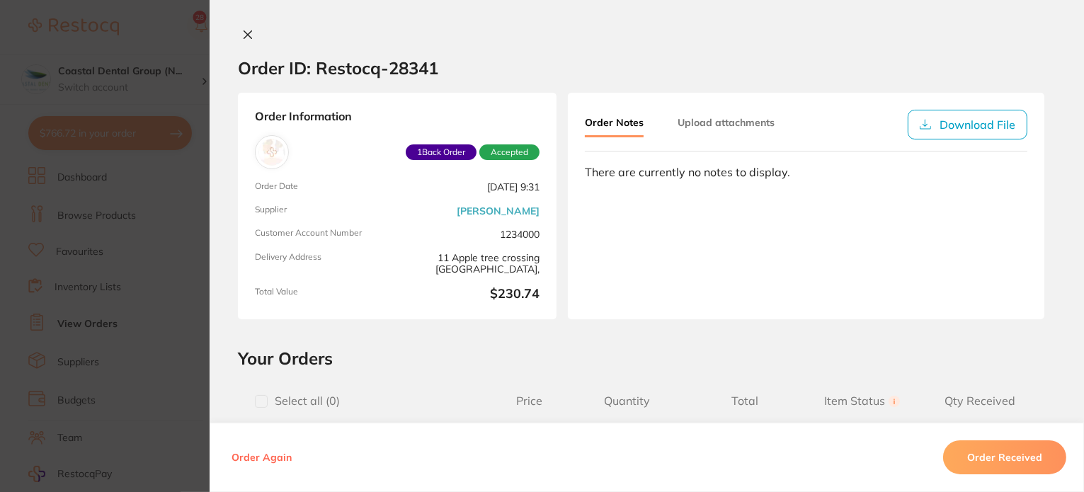
click at [238, 31] on button at bounding box center [248, 35] width 20 height 15
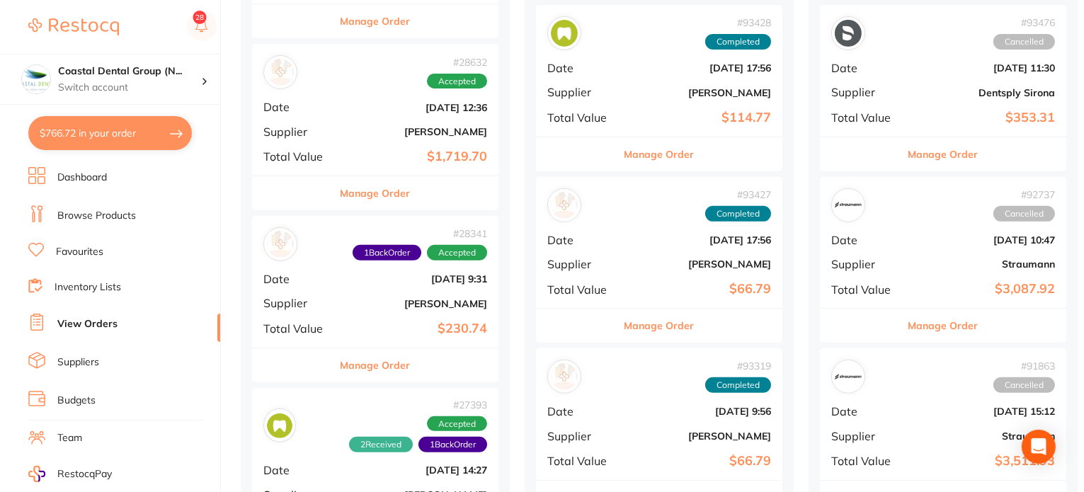
click at [365, 197] on button "Manage Order" at bounding box center [375, 193] width 70 height 34
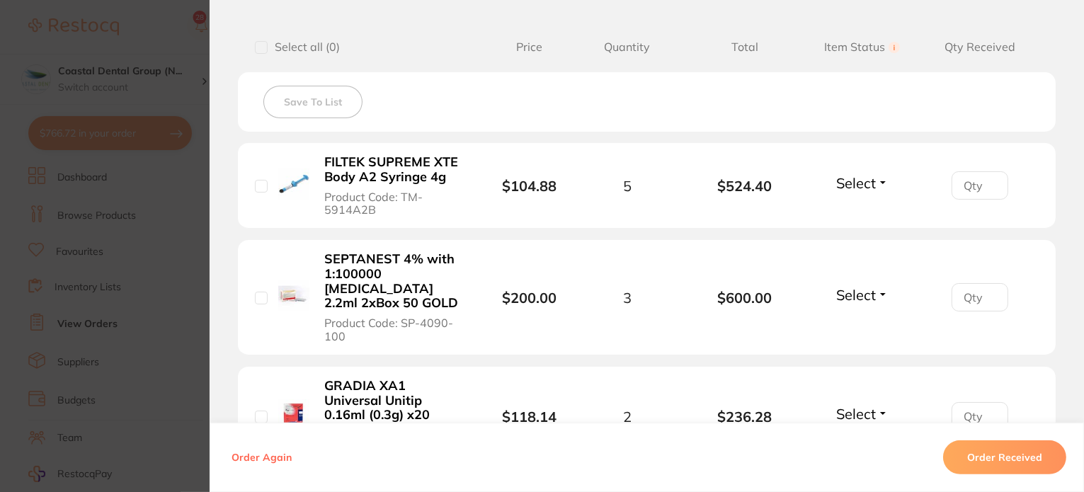
scroll to position [283, 0]
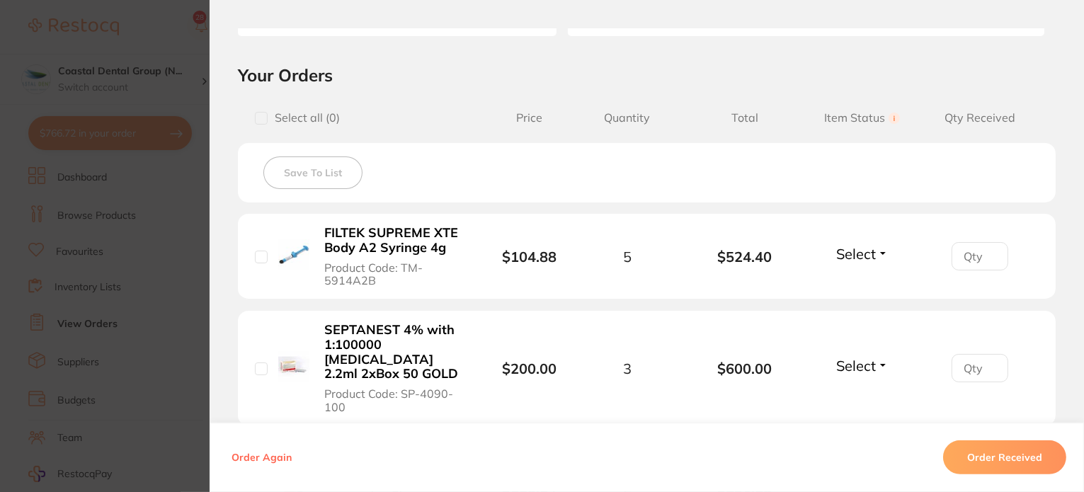
click at [261, 255] on input "checkbox" at bounding box center [261, 257] width 13 height 13
checkbox input "true"
click at [865, 256] on span "Select" at bounding box center [856, 254] width 40 height 18
click at [910, 234] on li "FILTEK SUPREME XTE Body A2 Syringe 4g Product Code: TM-5914A2B $104.88 5 $524.4…" at bounding box center [646, 257] width 817 height 86
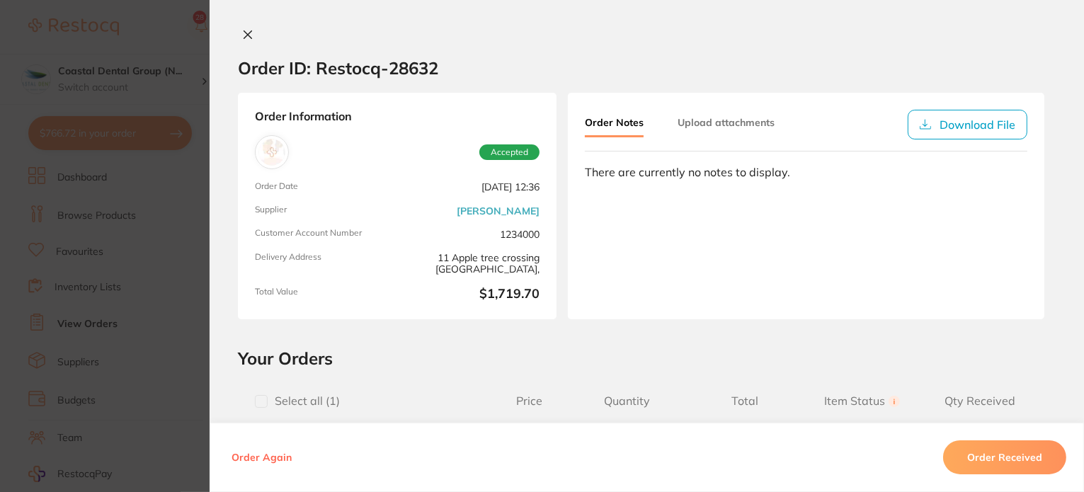
scroll to position [495, 0]
click at [242, 29] on icon at bounding box center [247, 34] width 11 height 11
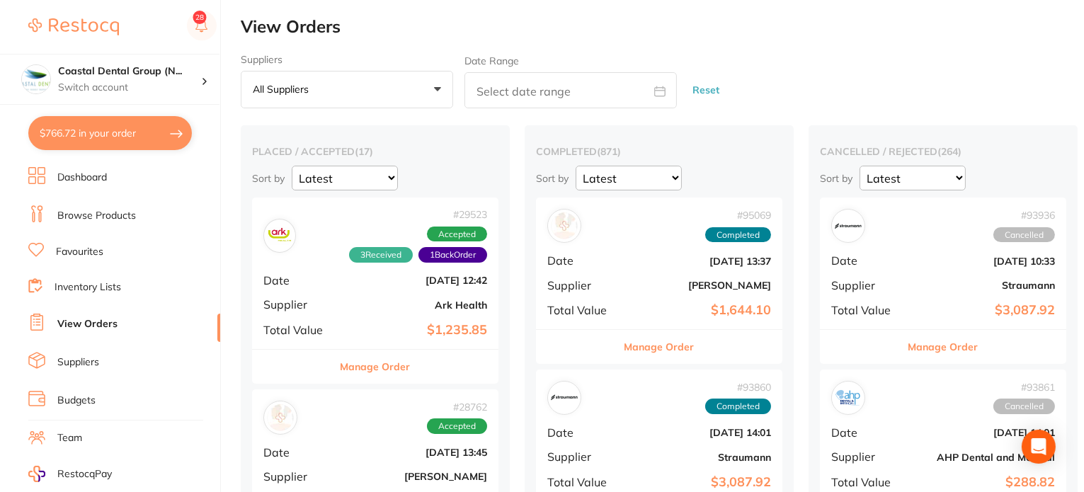
click at [116, 353] on li "Suppliers" at bounding box center [124, 362] width 192 height 21
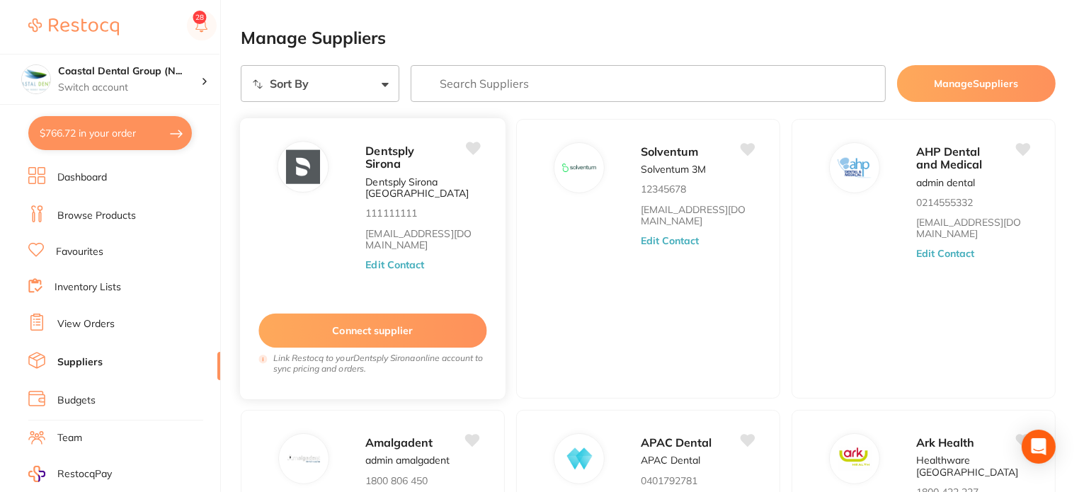
click at [449, 332] on button "Connect supplier" at bounding box center [372, 331] width 228 height 35
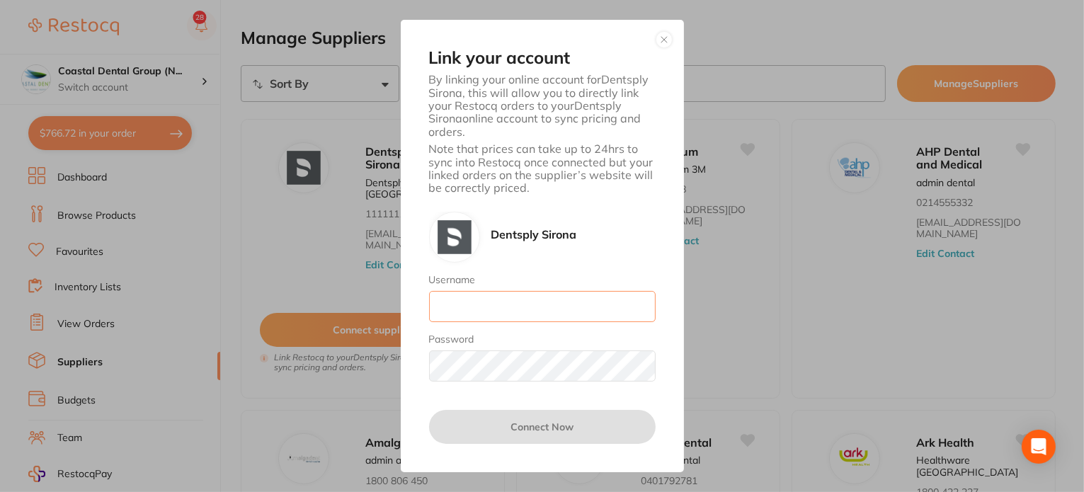
type input "[EMAIL_ADDRESS][DOMAIN_NAME]"
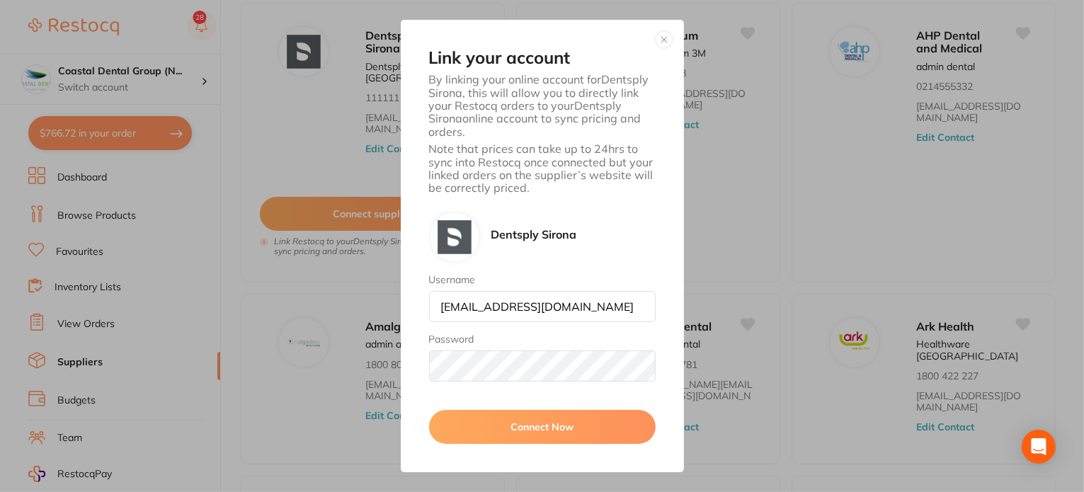
scroll to position [142, 0]
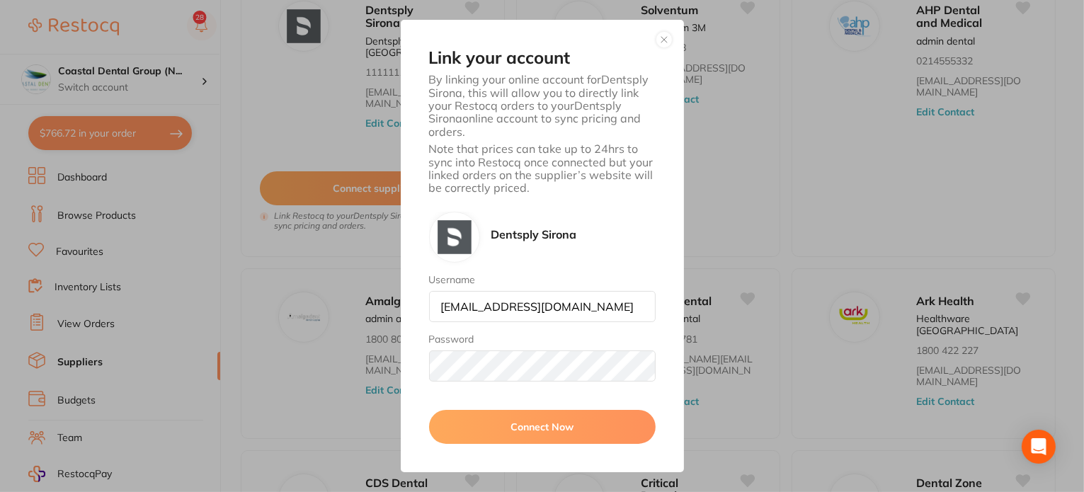
click at [665, 39] on button "button" at bounding box center [663, 39] width 17 height 17
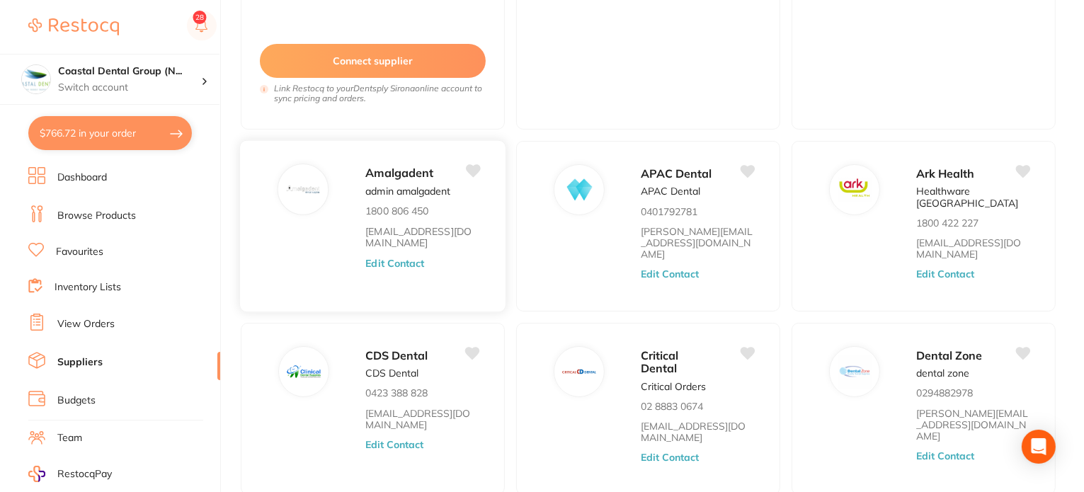
scroll to position [283, 0]
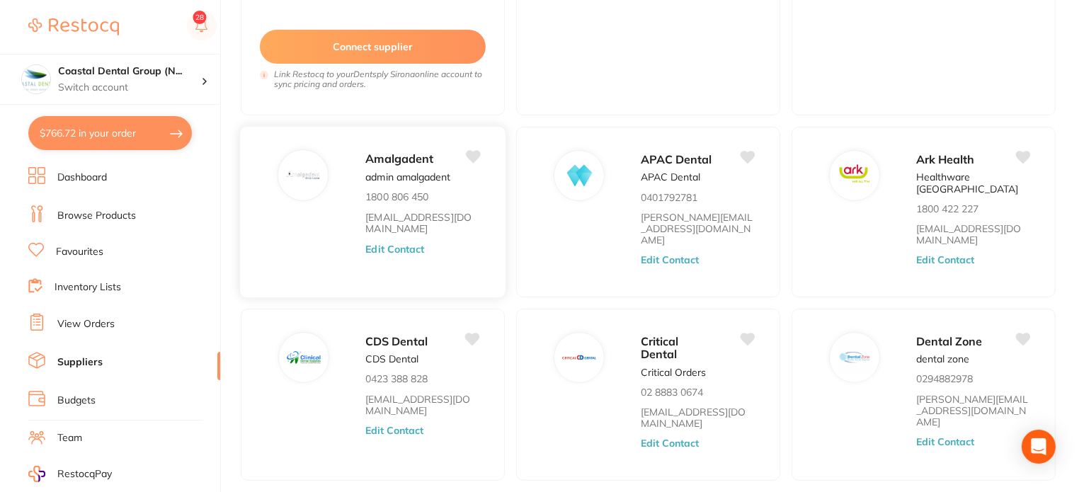
click at [444, 241] on div "Amalgadent admin amalgadent 1800 806 450 [EMAIL_ADDRESS][DOMAIN_NAME] Edit Cont…" at bounding box center [427, 216] width 125 height 134
click at [399, 243] on button "Edit Contact" at bounding box center [394, 248] width 59 height 11
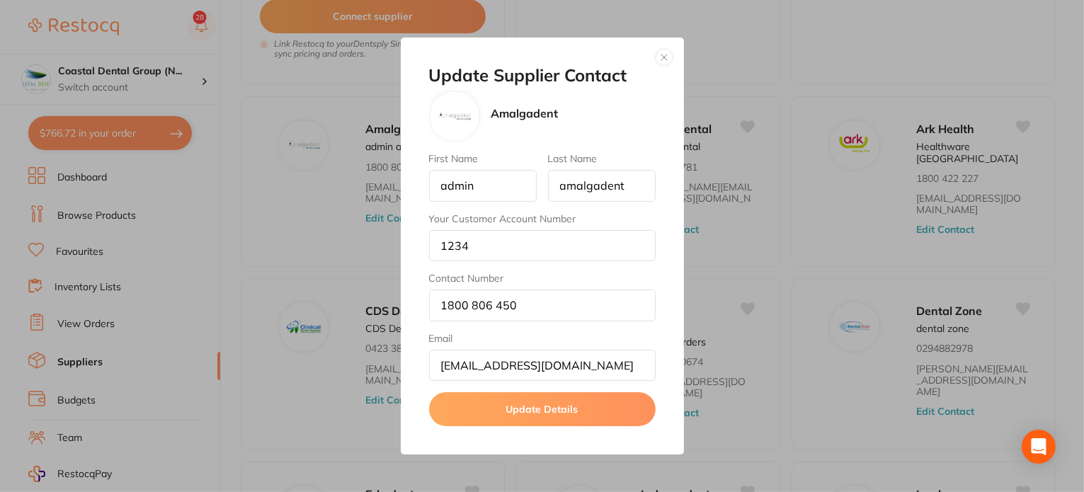
scroll to position [354, 0]
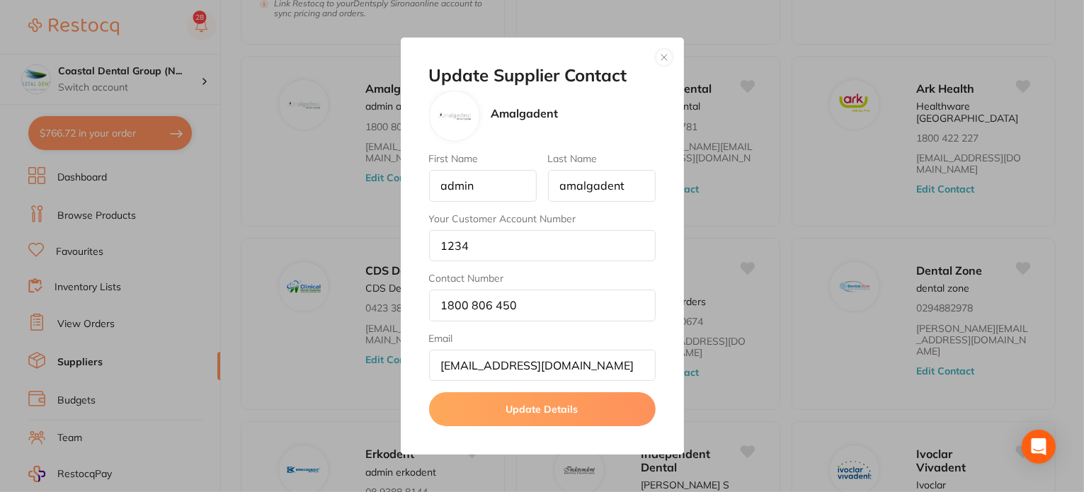
click at [660, 62] on button "button" at bounding box center [663, 57] width 17 height 17
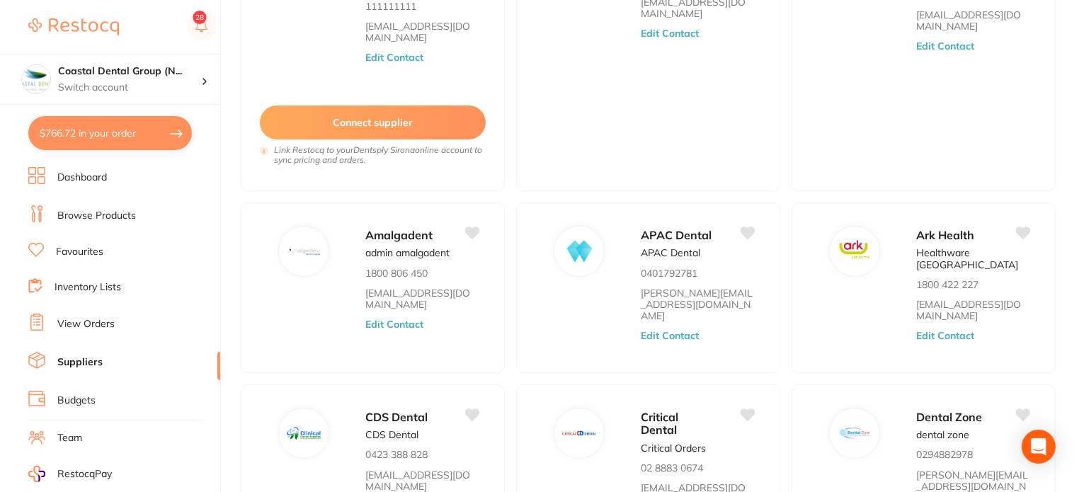
scroll to position [212, 0]
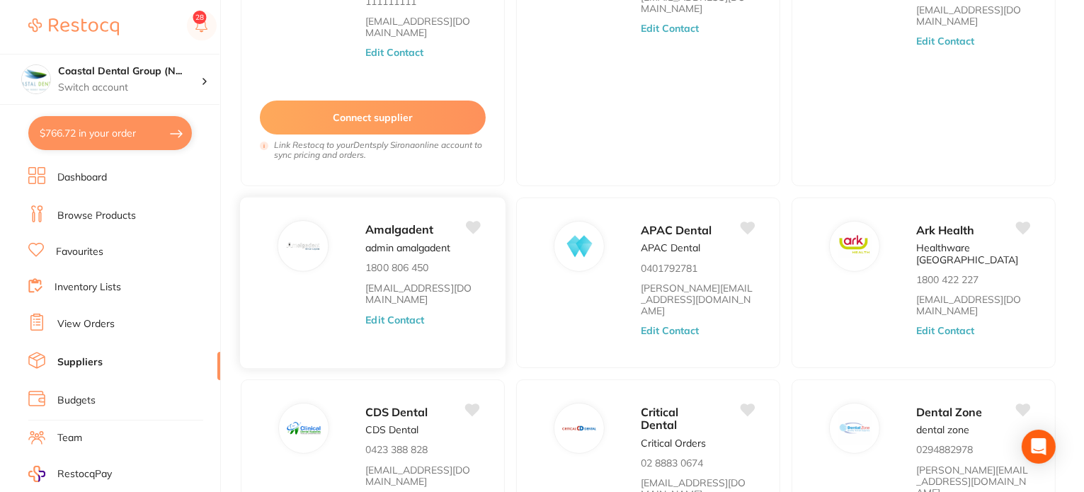
click at [408, 314] on button "Edit Contact" at bounding box center [394, 319] width 59 height 11
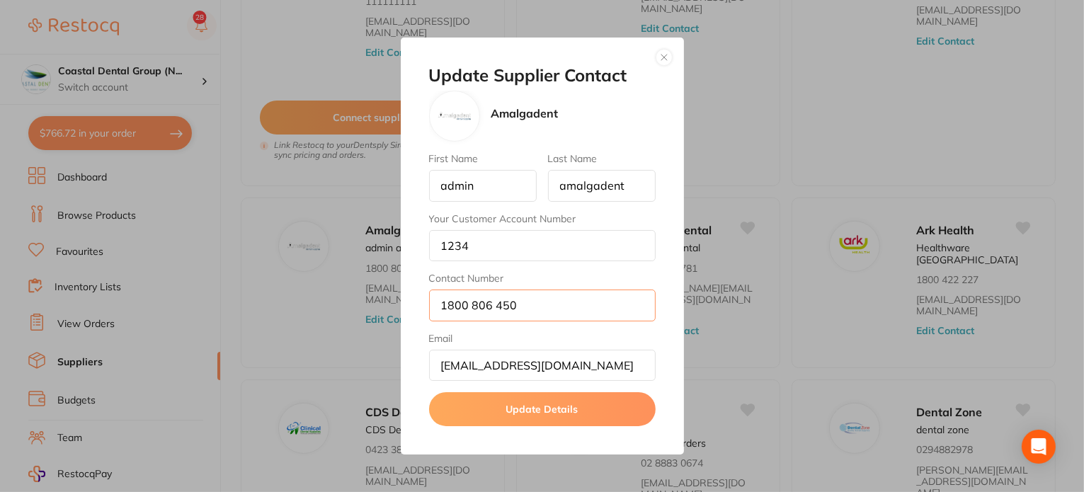
click at [541, 302] on input "1800 806 450" at bounding box center [542, 304] width 226 height 31
click at [539, 247] on input "1234" at bounding box center [542, 245] width 226 height 31
click at [668, 51] on button "button" at bounding box center [663, 57] width 17 height 17
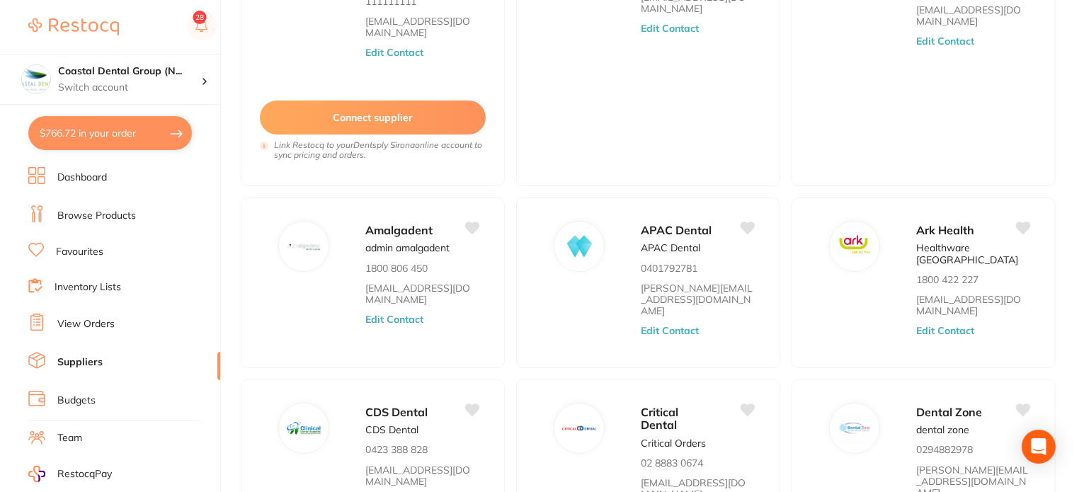
click at [91, 211] on link "Browse Products" at bounding box center [96, 216] width 79 height 14
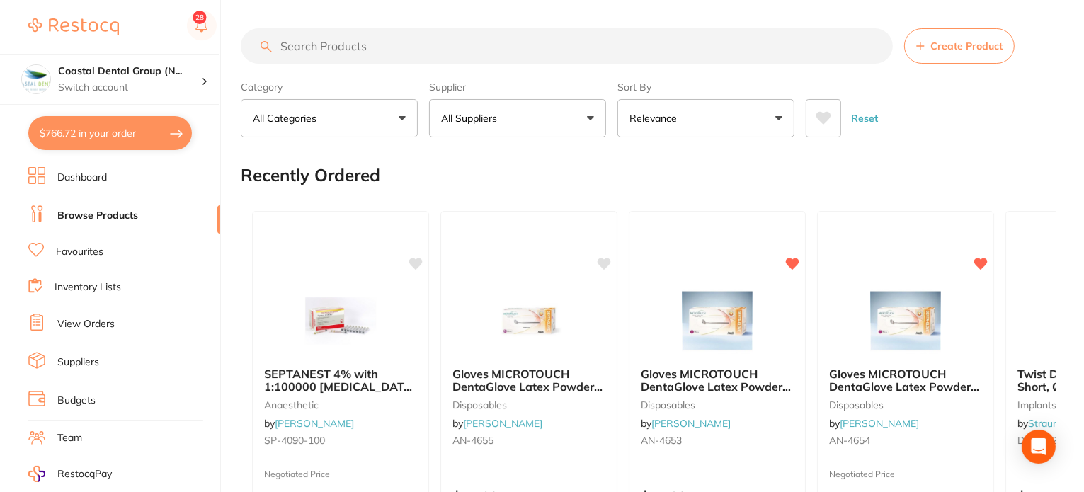
click at [398, 114] on button "All Categories" at bounding box center [329, 118] width 177 height 38
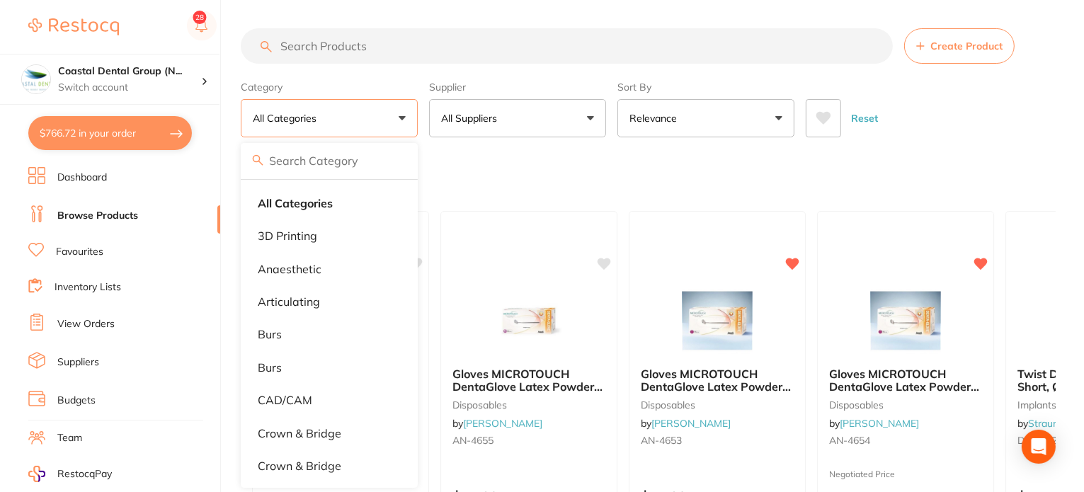
click at [399, 115] on button "All Categories" at bounding box center [329, 118] width 177 height 38
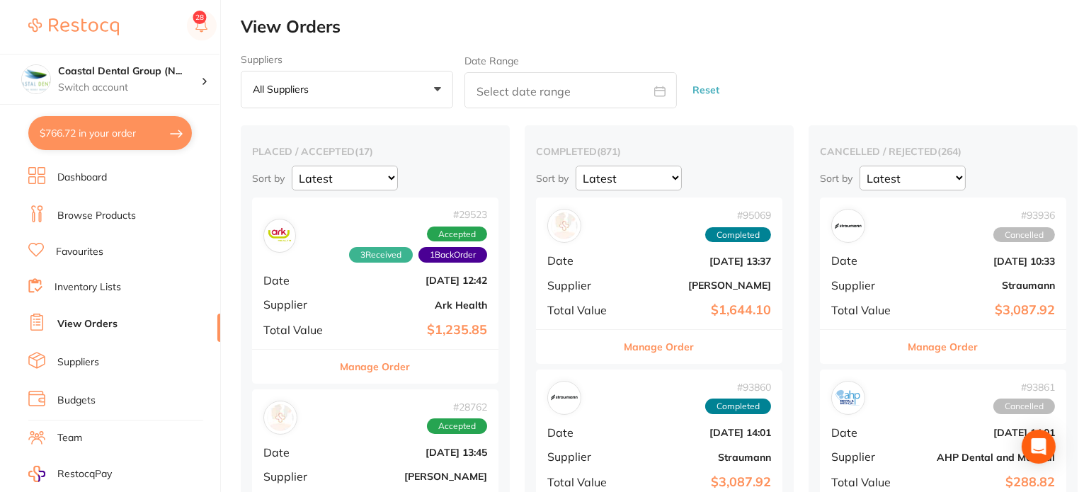
click at [119, 284] on link "Inventory Lists" at bounding box center [87, 287] width 67 height 14
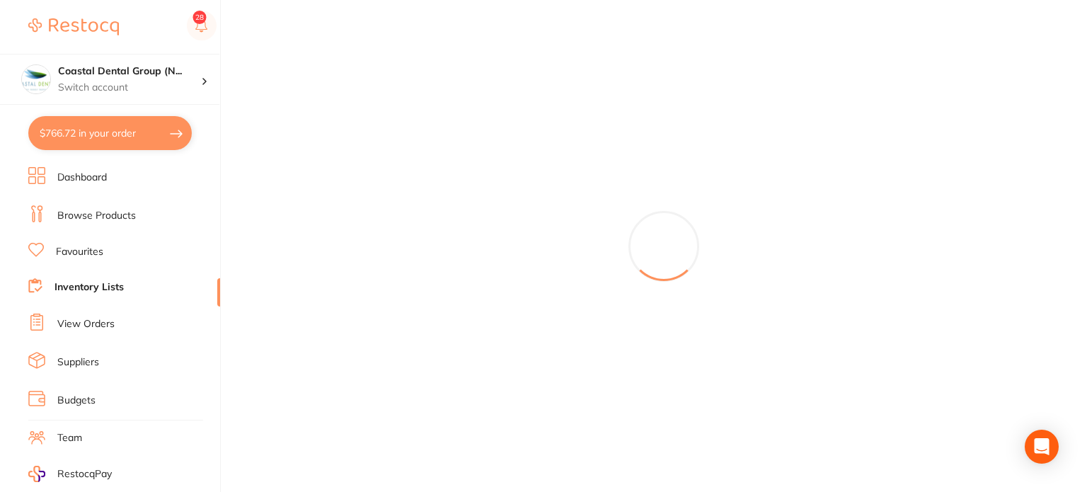
click at [102, 352] on li "Suppliers" at bounding box center [124, 362] width 192 height 21
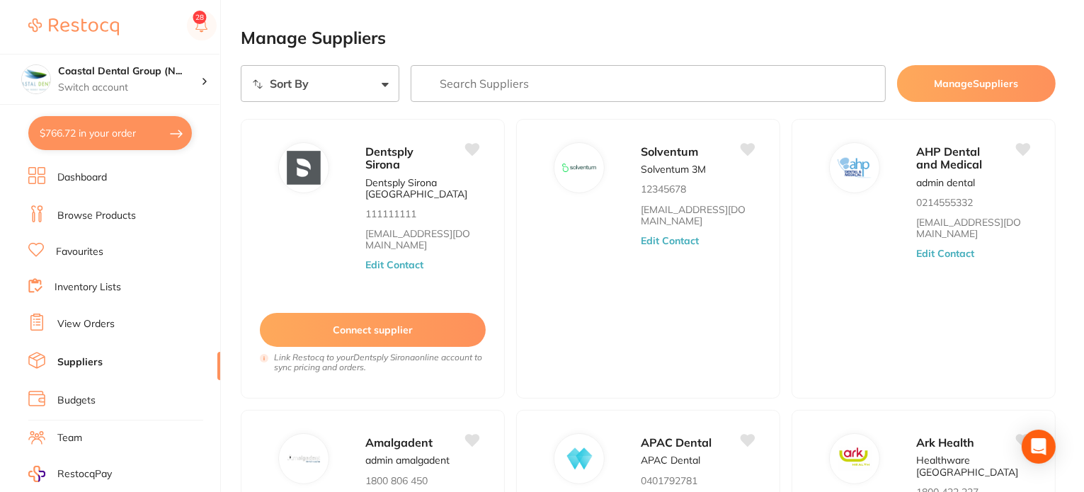
click at [551, 84] on input "search" at bounding box center [647, 83] width 475 height 37
click at [508, 79] on input "search" at bounding box center [647, 83] width 475 height 37
click at [527, 42] on h2 "Manage Suppliers" at bounding box center [648, 38] width 815 height 20
click at [510, 84] on input "search" at bounding box center [647, 83] width 475 height 37
click at [563, 44] on h2 "Manage Suppliers" at bounding box center [648, 38] width 815 height 20
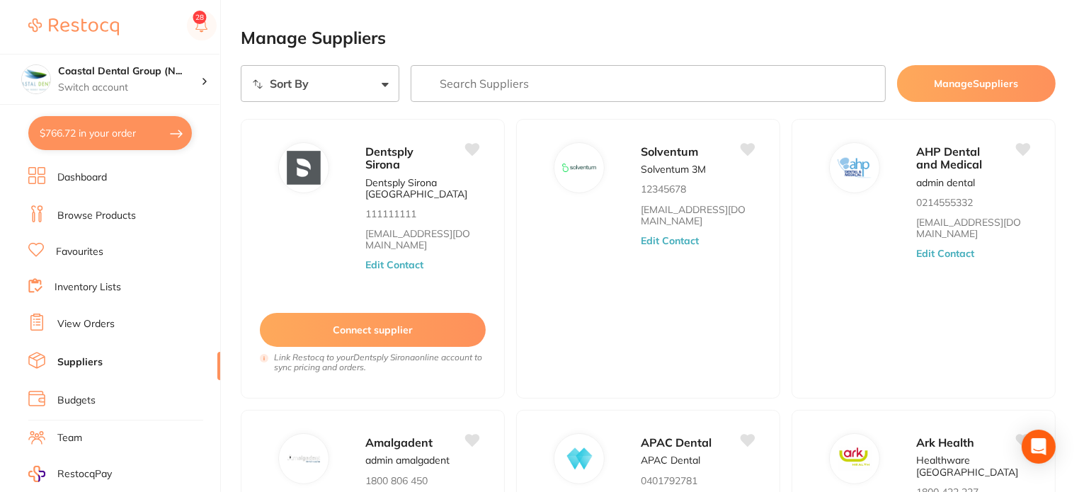
click at [549, 79] on input "search" at bounding box center [647, 83] width 475 height 37
click at [593, 32] on h2 "Manage Suppliers" at bounding box center [648, 38] width 815 height 20
click at [501, 86] on input "search" at bounding box center [647, 83] width 475 height 37
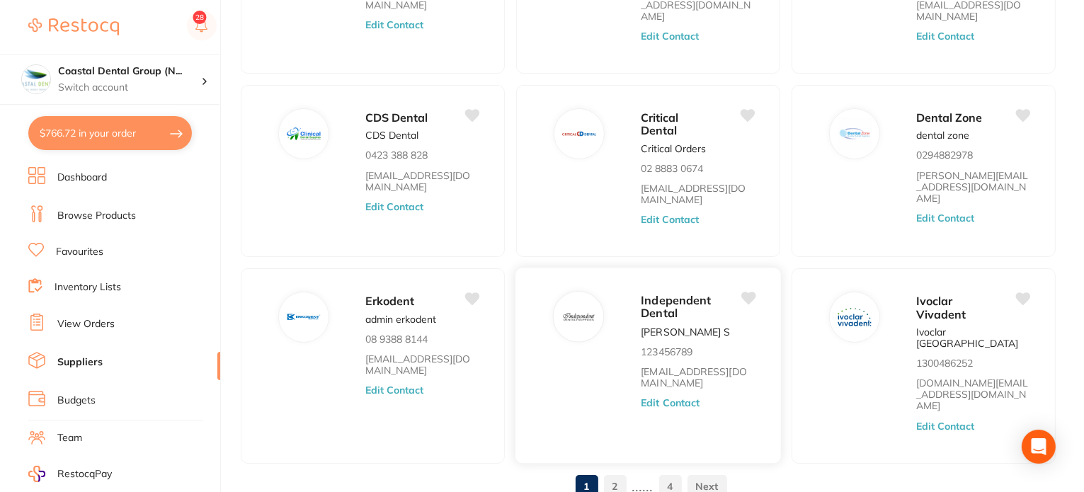
scroll to position [516, 0]
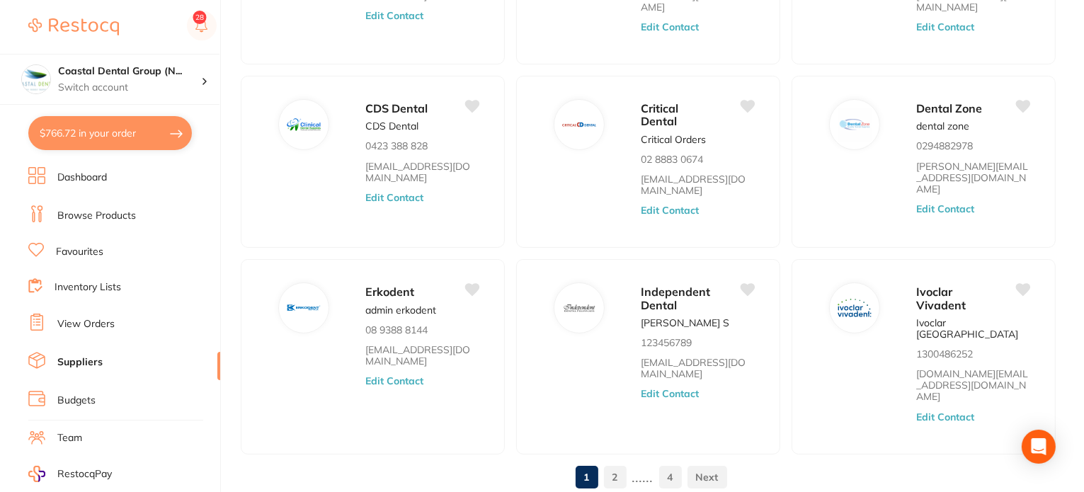
click at [663, 463] on link "4" at bounding box center [670, 477] width 23 height 28
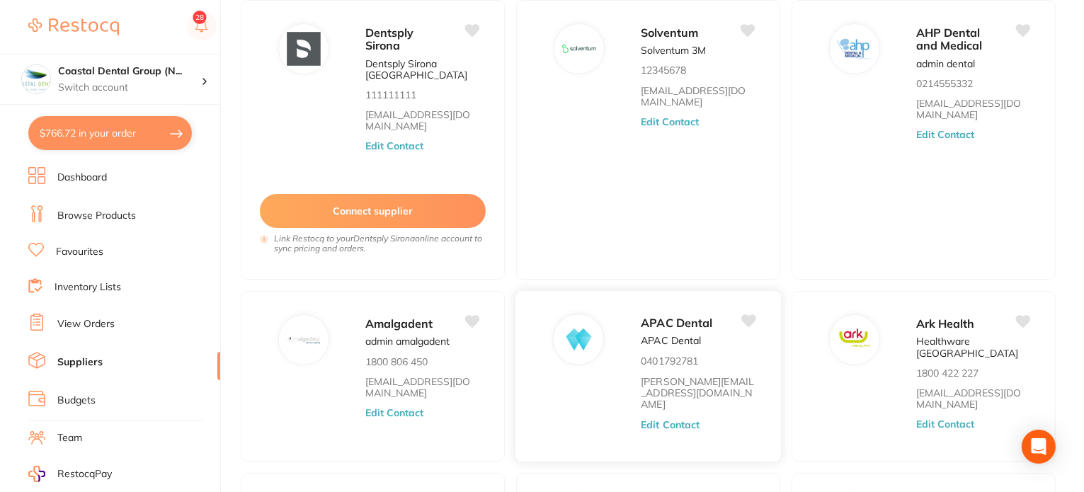
scroll to position [0, 0]
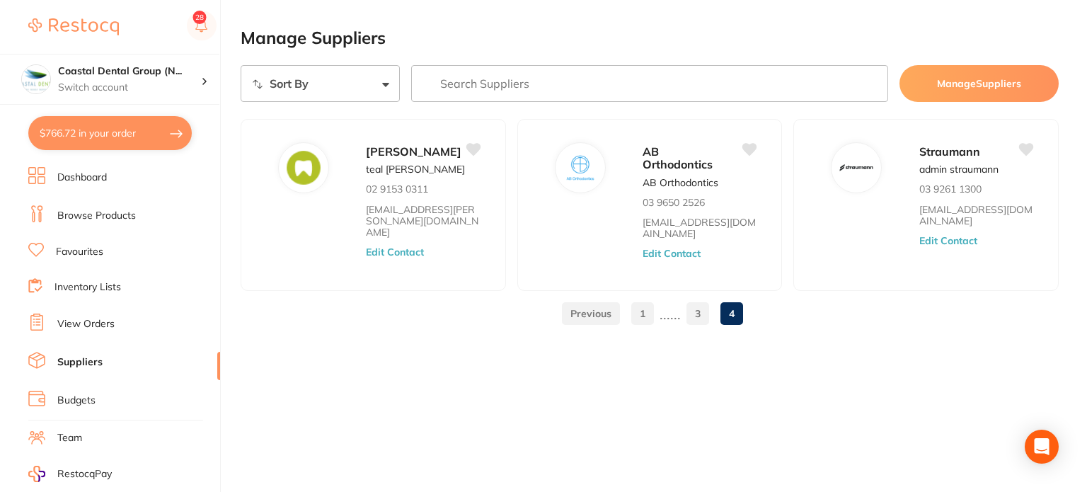
click at [670, 306] on p "......" at bounding box center [670, 314] width 21 height 16
click at [689, 304] on link "3" at bounding box center [698, 313] width 23 height 28
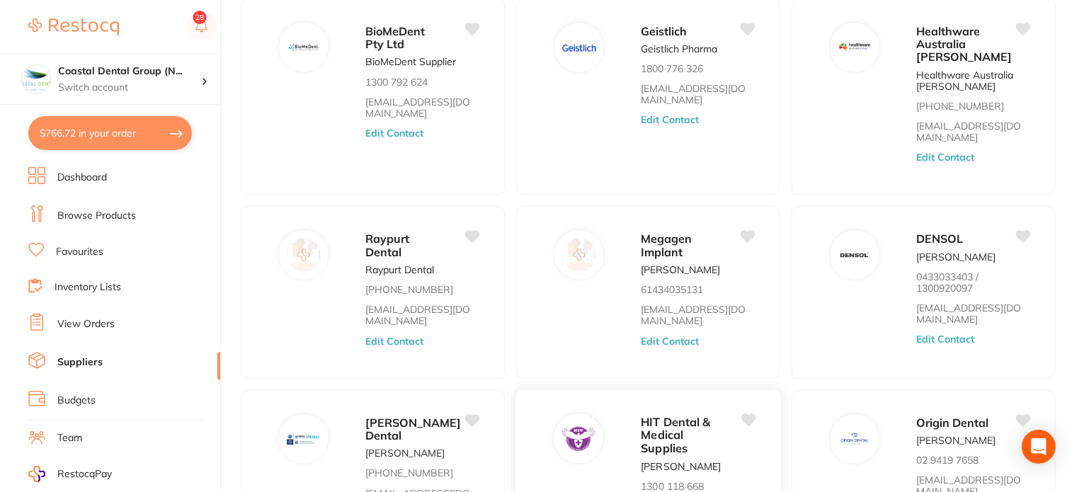
scroll to position [495, 0]
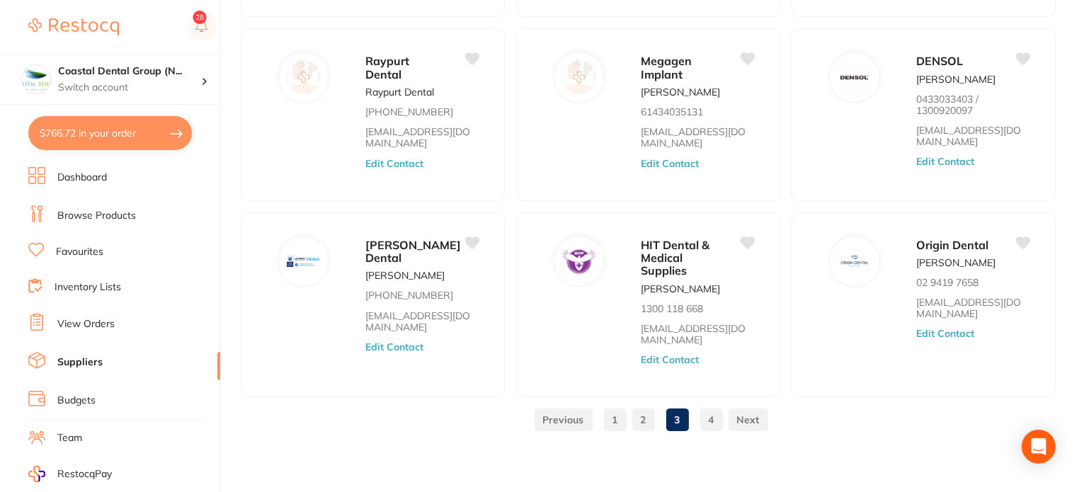
click at [641, 421] on link "2" at bounding box center [643, 420] width 23 height 28
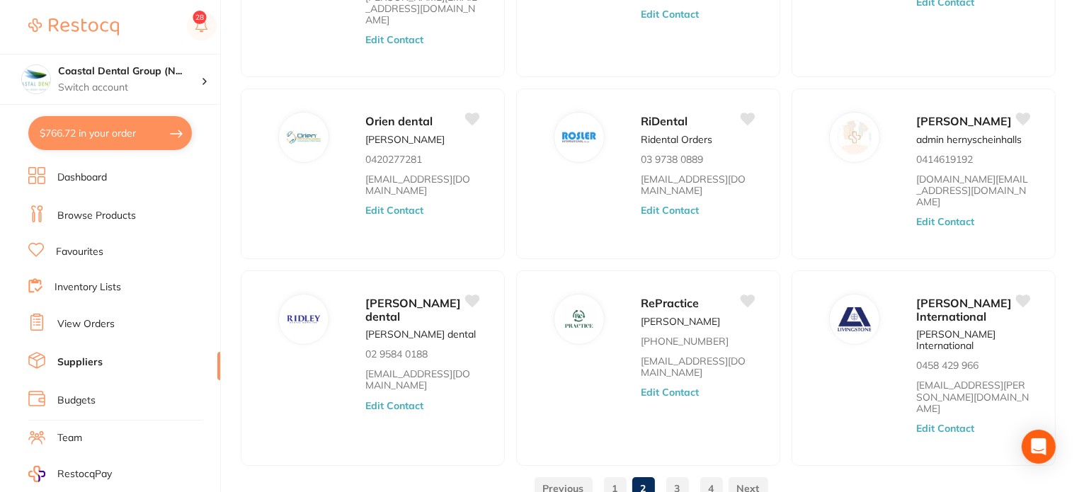
scroll to position [447, 0]
click at [680, 473] on link "3" at bounding box center [677, 487] width 23 height 28
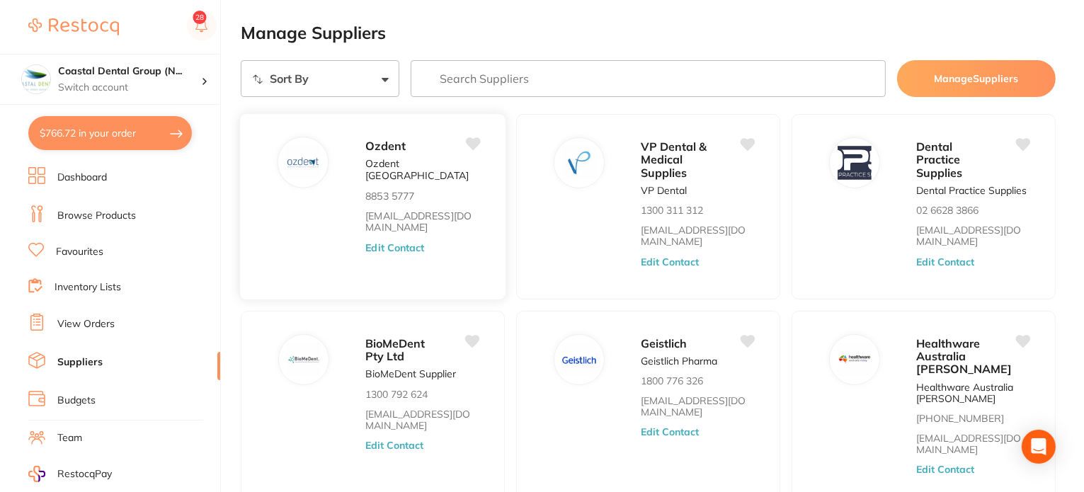
scroll to position [0, 0]
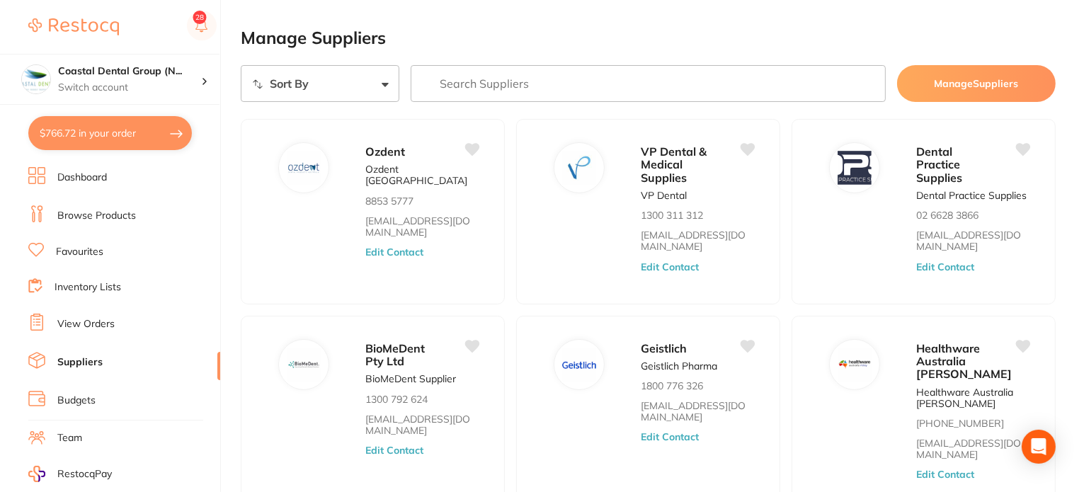
click at [351, 79] on select "Sort By A-Z Z-A" at bounding box center [320, 83] width 159 height 37
click at [473, 55] on main "Manage Suppliers Sort By A-Z Z-A Manage Suppliers Ozdent Ozdent [GEOGRAPHIC_DAT…" at bounding box center [662, 494] width 843 height 988
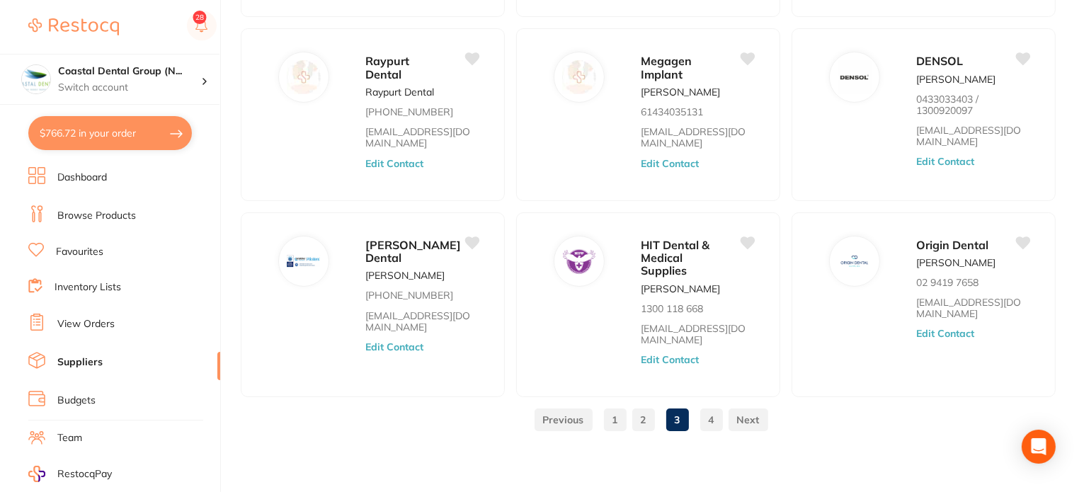
click at [619, 415] on link "1" at bounding box center [615, 420] width 23 height 28
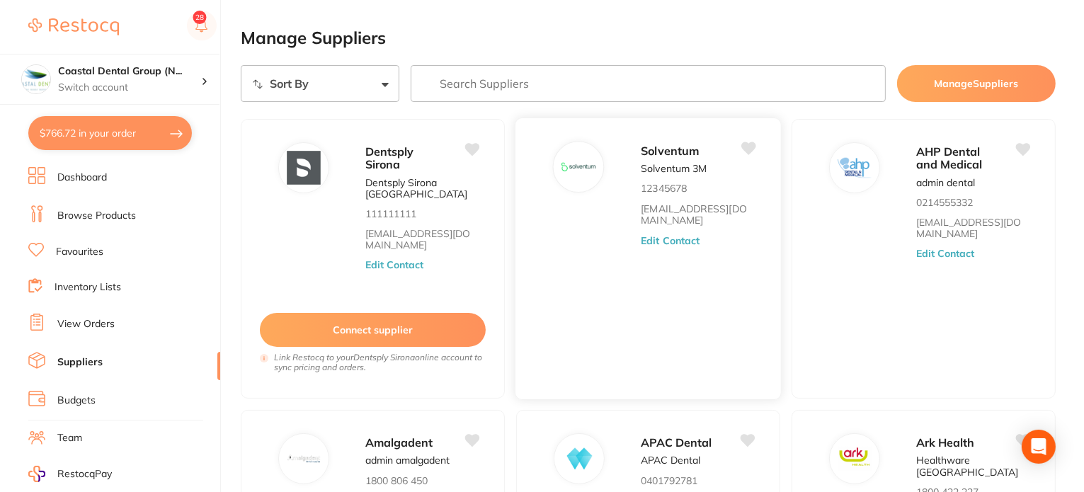
click at [575, 325] on div "Solventum Solventum 3M 12345678 [EMAIL_ADDRESS][DOMAIN_NAME] Edit Contact" at bounding box center [648, 258] width 267 height 282
click at [665, 243] on button "Edit Contact" at bounding box center [670, 239] width 59 height 11
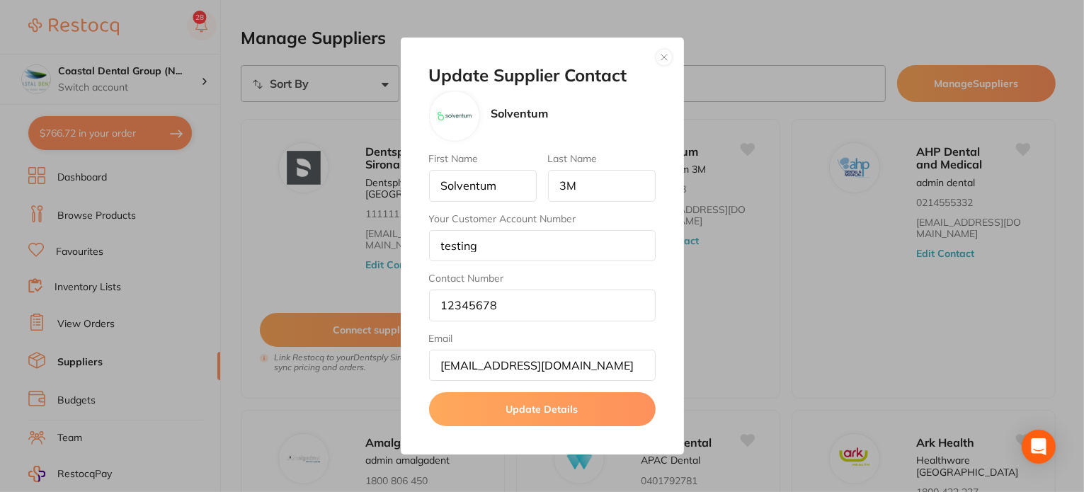
click at [660, 60] on button "button" at bounding box center [663, 57] width 17 height 17
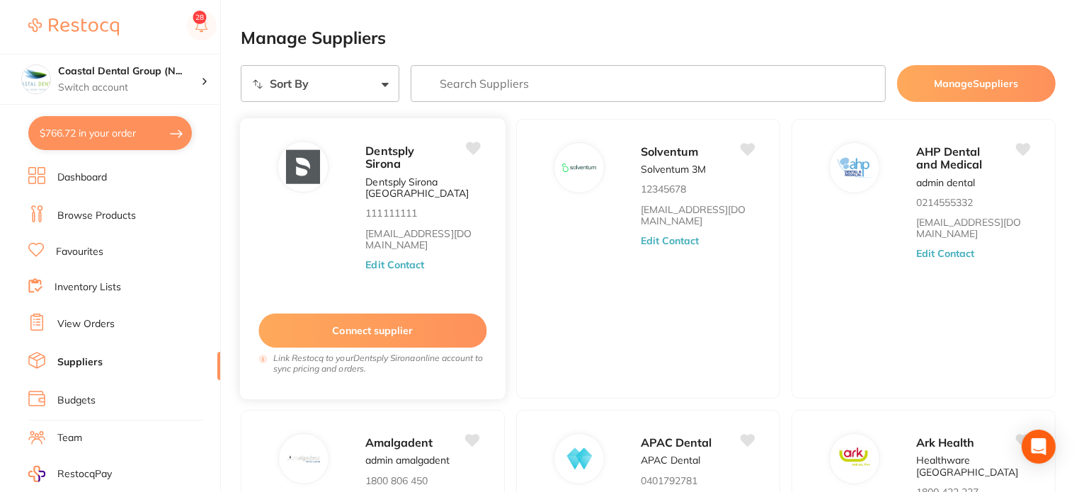
click at [454, 288] on div "Connect supplier Link Restocq to your Dentsply Sirona online account to sync pr…" at bounding box center [372, 336] width 251 height 97
click at [420, 265] on button "Edit Contact" at bounding box center [394, 264] width 59 height 11
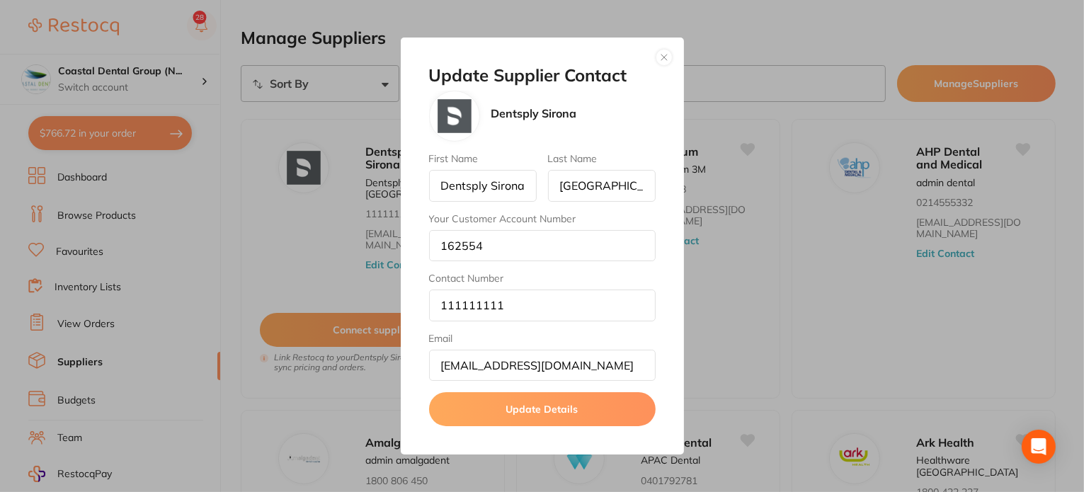
click at [670, 53] on button "button" at bounding box center [663, 57] width 17 height 17
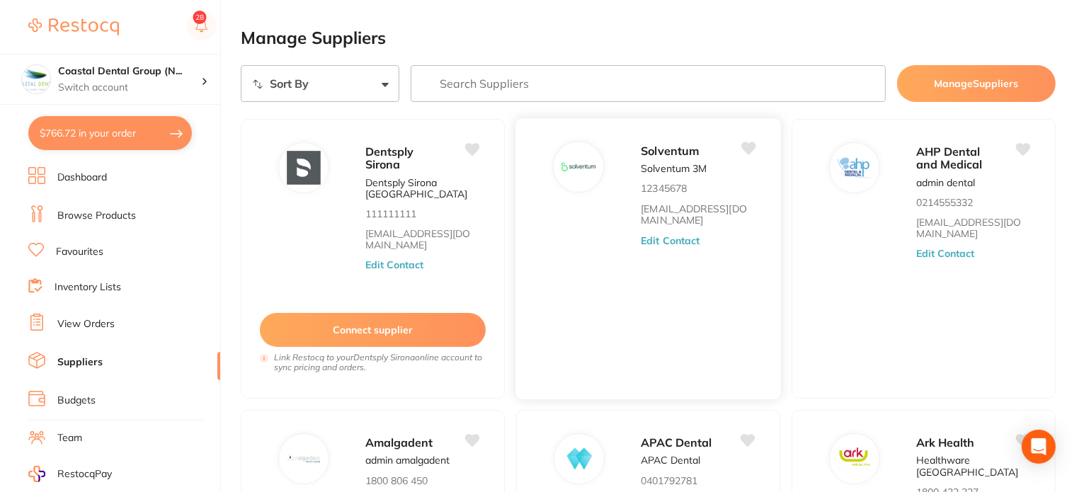
click at [693, 284] on div "Solventum Solventum 3M 12345678 [EMAIL_ADDRESS][DOMAIN_NAME] Edit Contact" at bounding box center [703, 262] width 125 height 243
click at [674, 235] on button "Edit Contact" at bounding box center [670, 239] width 59 height 11
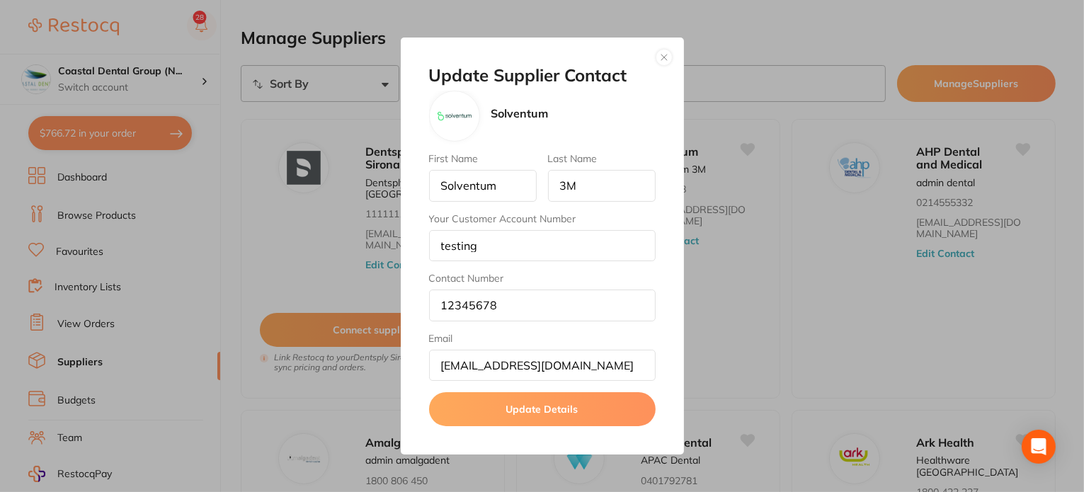
click at [756, 253] on div "Update Supplier Contact Solventum First Name Solventum Last Name 3M Your Custom…" at bounding box center [542, 246] width 1084 height 492
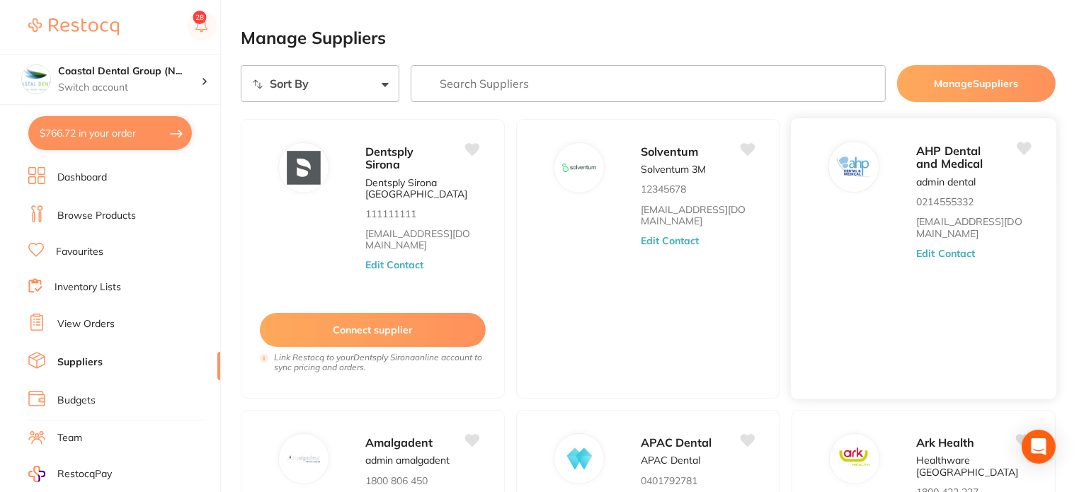
click at [897, 271] on div "AHP Dental and Medical admin dental 0214555332 [EMAIL_ADDRESS][DOMAIN_NAME] Edi…" at bounding box center [923, 258] width 267 height 282
click at [941, 248] on button "Edit Contact" at bounding box center [945, 253] width 59 height 11
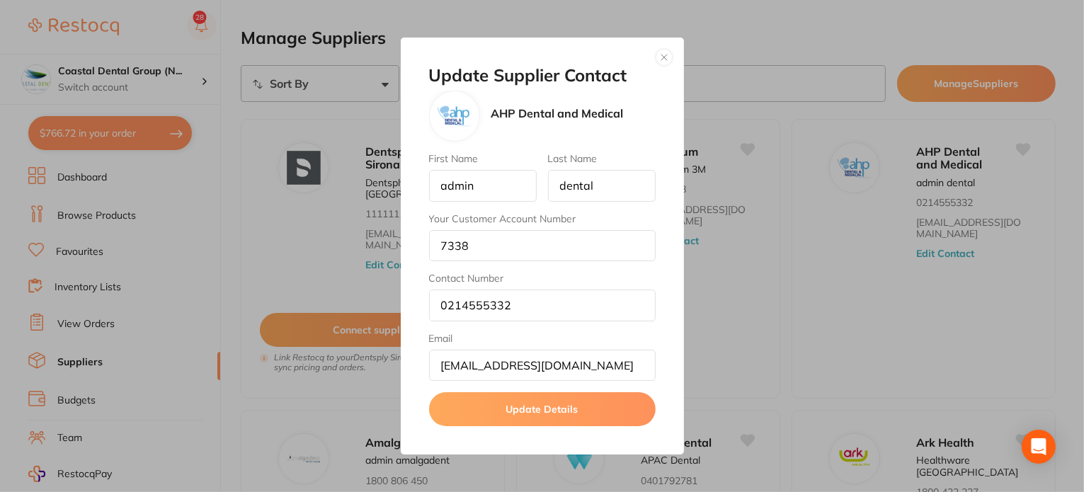
click at [662, 56] on button "button" at bounding box center [663, 57] width 17 height 17
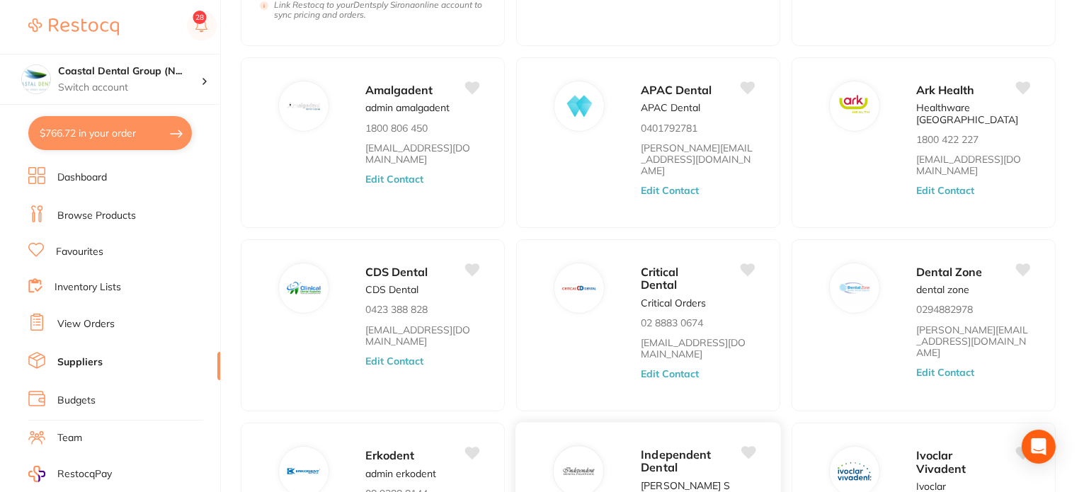
scroll to position [354, 0]
click at [117, 217] on link "Browse Products" at bounding box center [96, 216] width 79 height 14
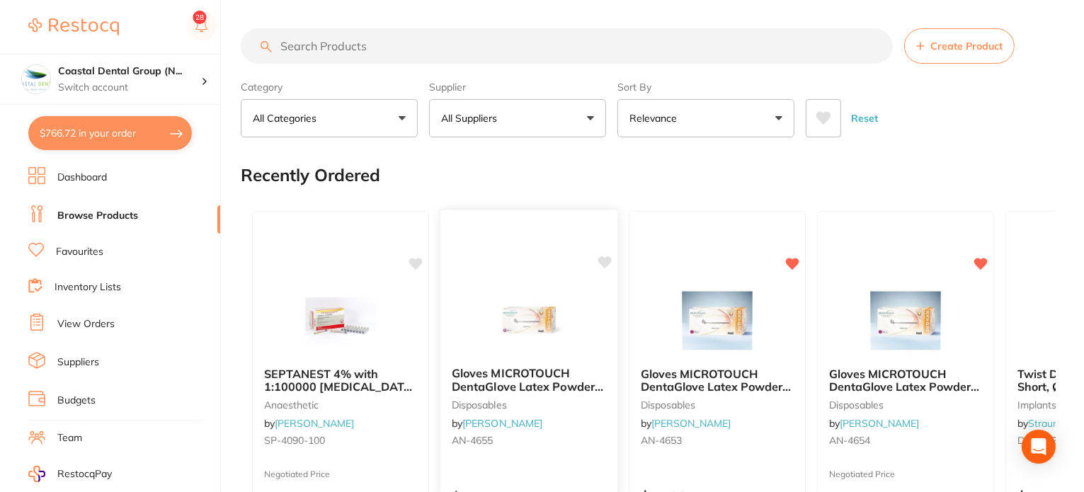
scroll to position [67, 0]
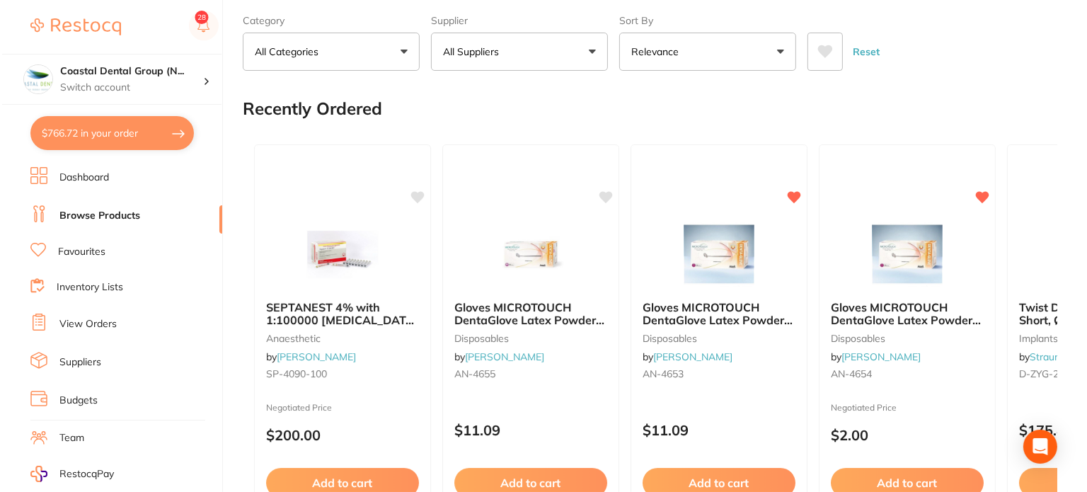
scroll to position [0, 0]
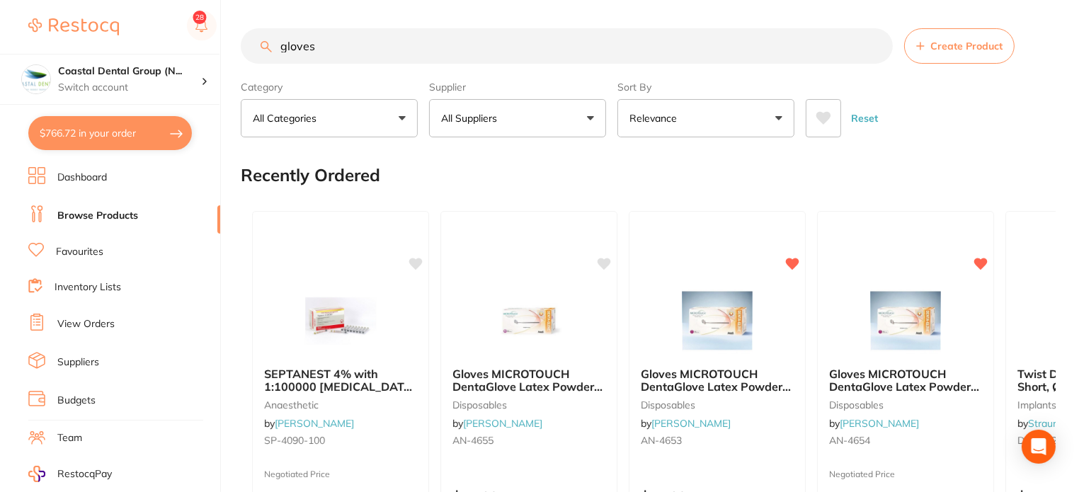
type input "gloves"
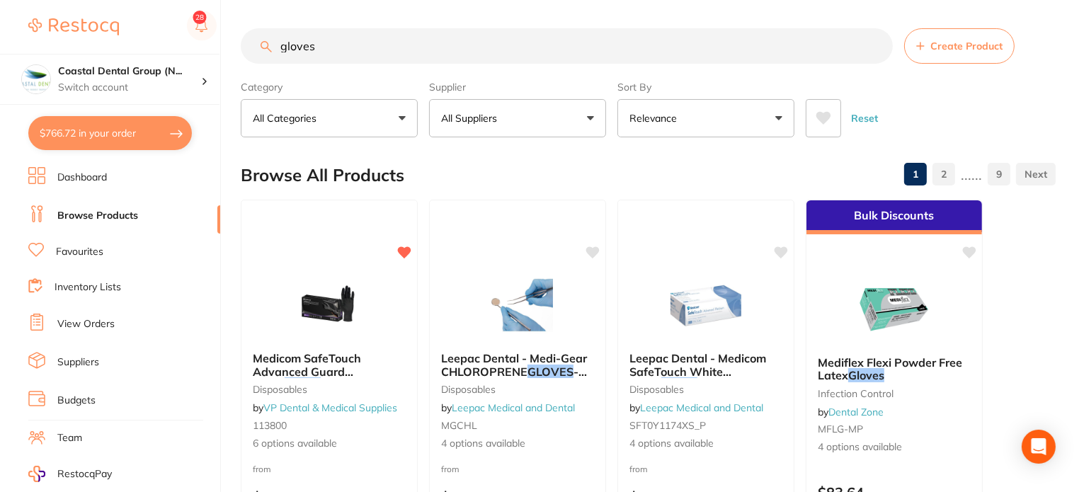
click at [340, 288] on img at bounding box center [329, 305] width 92 height 71
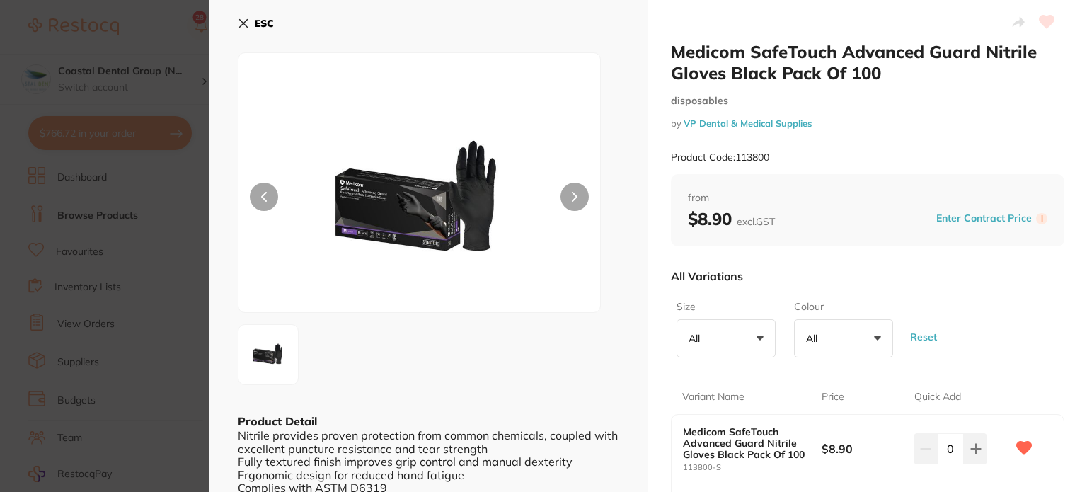
click at [246, 18] on icon at bounding box center [243, 23] width 11 height 11
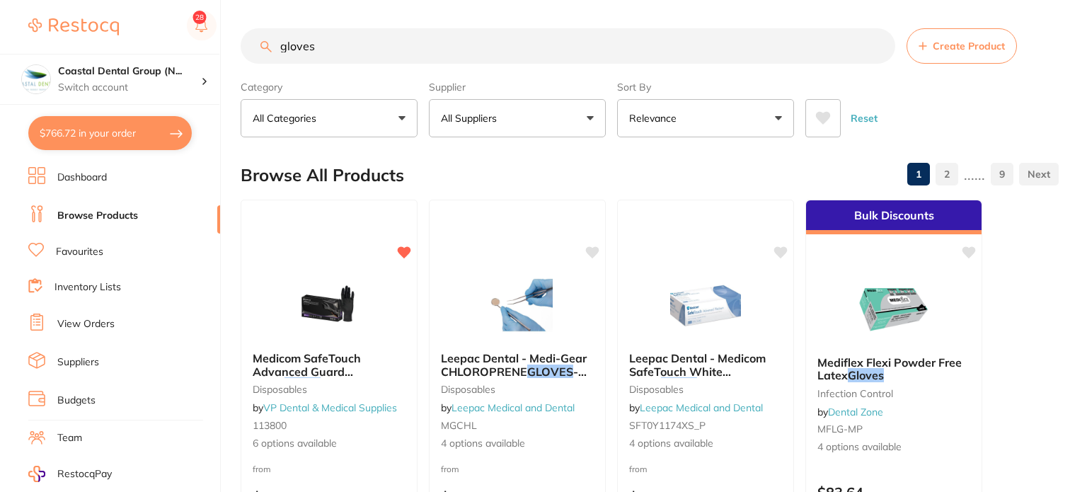
click at [249, 81] on label "Category" at bounding box center [329, 87] width 177 height 13
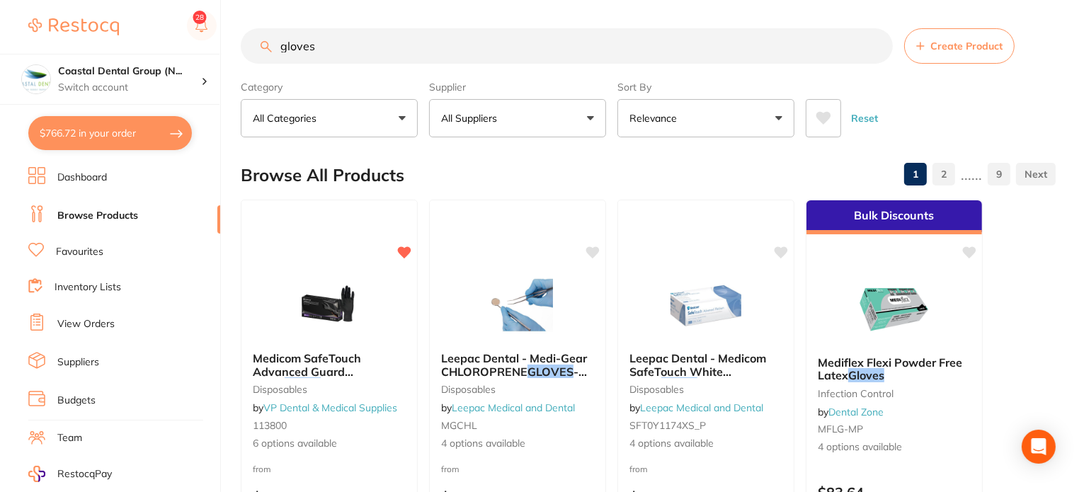
click at [331, 125] on button "All Categories" at bounding box center [329, 118] width 177 height 38
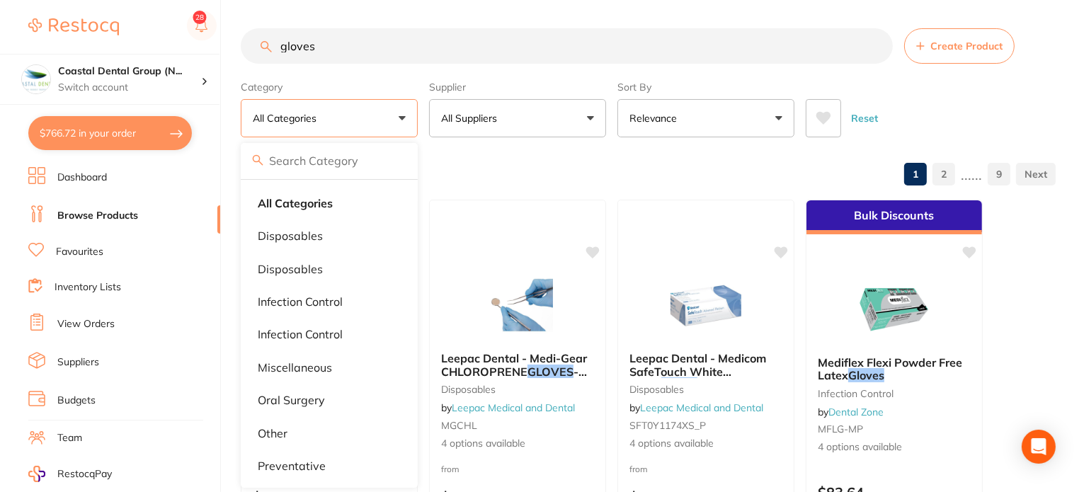
click at [536, 178] on div "Browse All Products 1 2 ...... 9" at bounding box center [648, 174] width 815 height 47
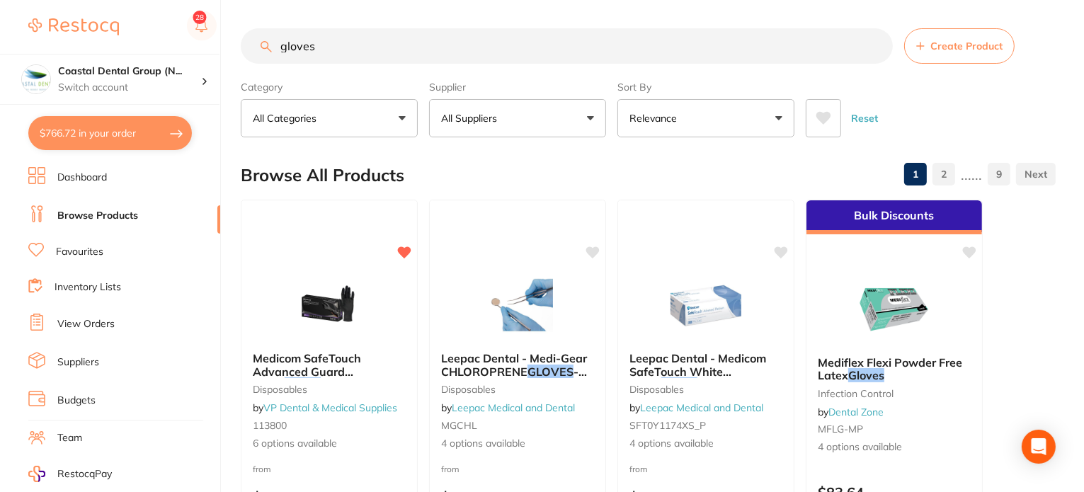
click at [698, 131] on button "Relevance" at bounding box center [705, 118] width 177 height 38
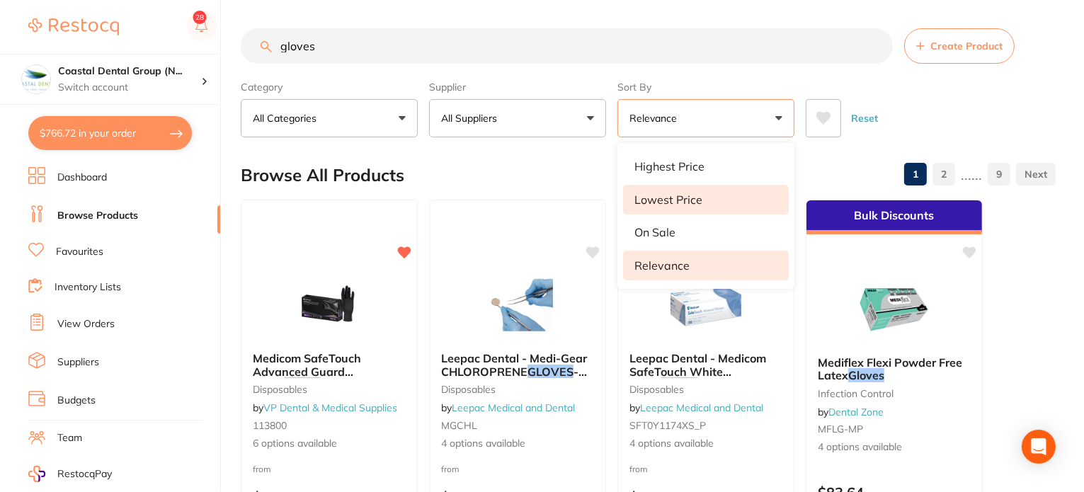
click at [713, 206] on li "Lowest Price" at bounding box center [706, 200] width 166 height 30
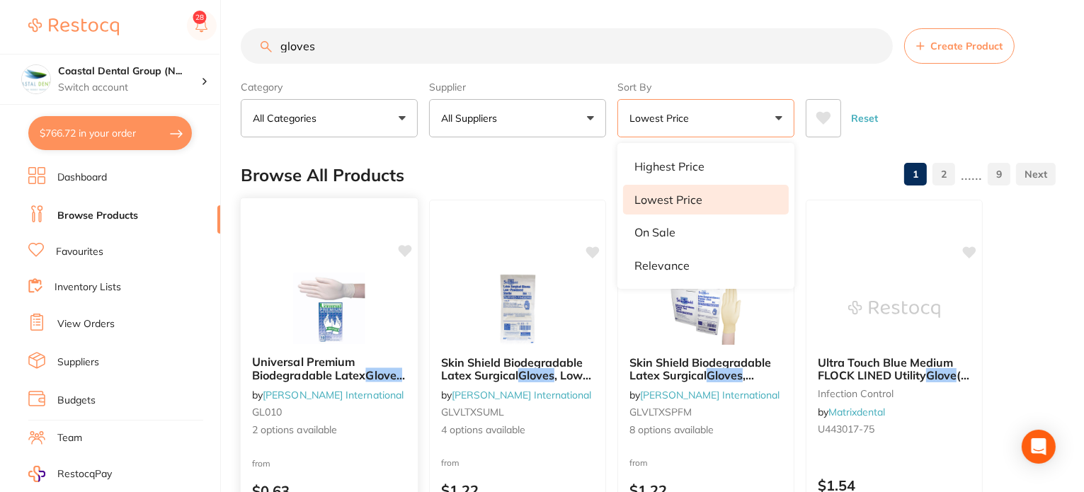
scroll to position [142, 0]
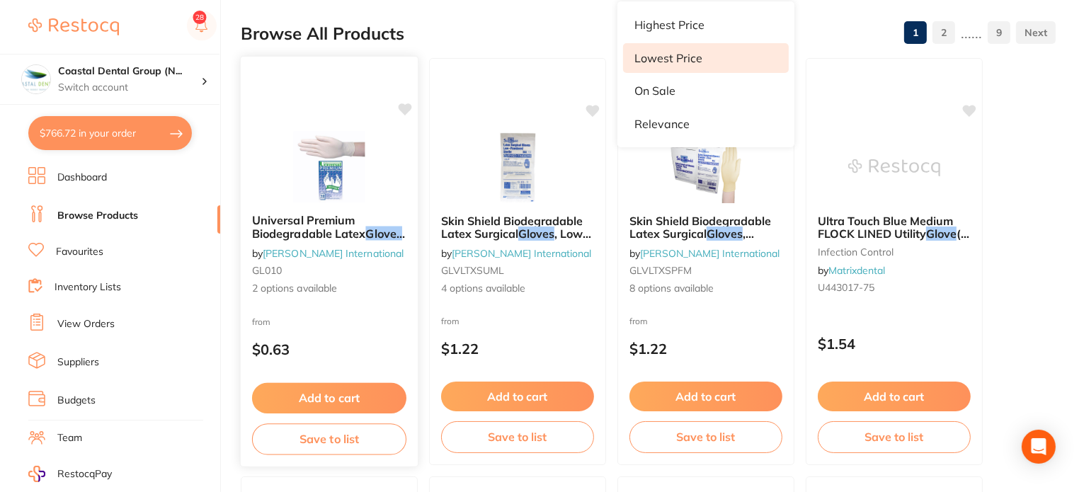
click at [374, 396] on button "Add to cart" at bounding box center [329, 398] width 154 height 30
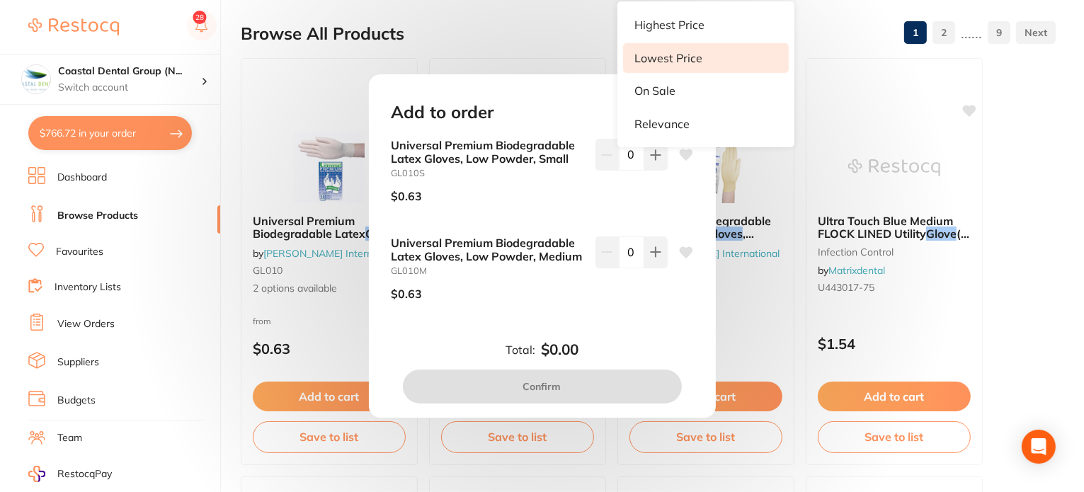
click at [595, 193] on div "0" at bounding box center [631, 176] width 72 height 75
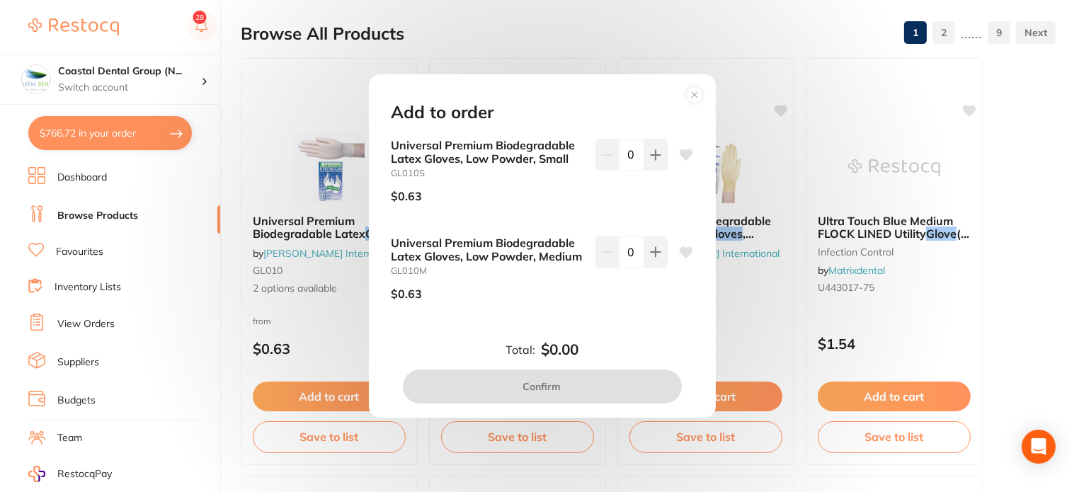
click at [699, 96] on icon at bounding box center [694, 95] width 23 height 23
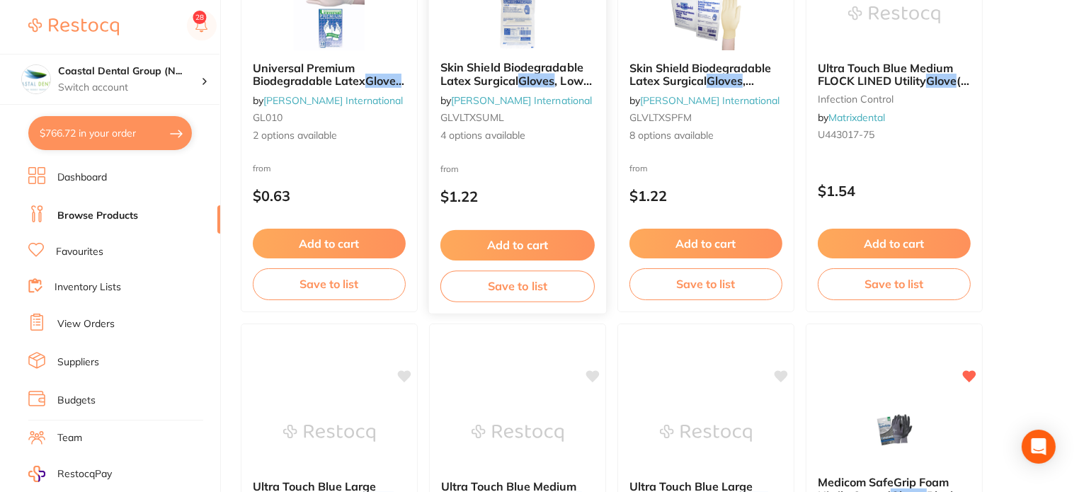
scroll to position [283, 0]
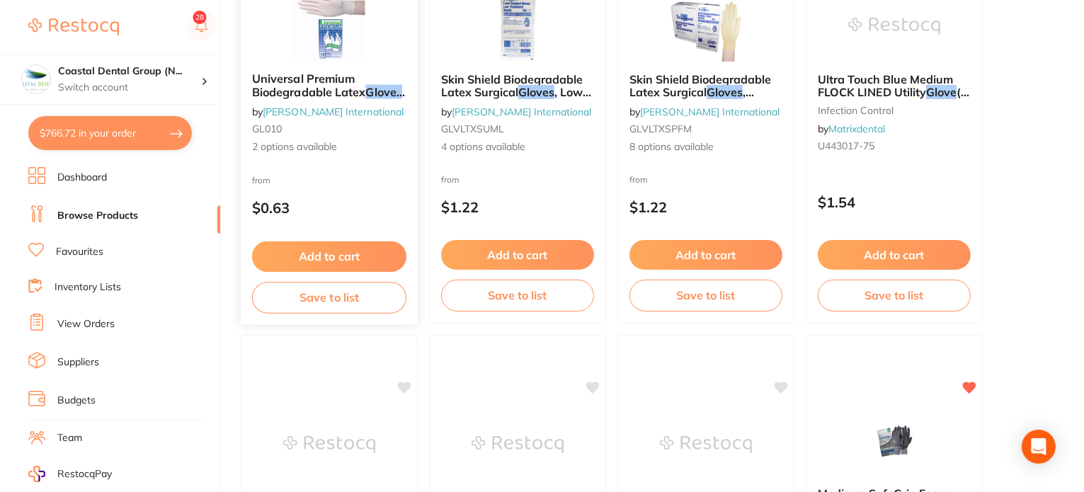
click at [357, 247] on button "Add to cart" at bounding box center [329, 256] width 154 height 30
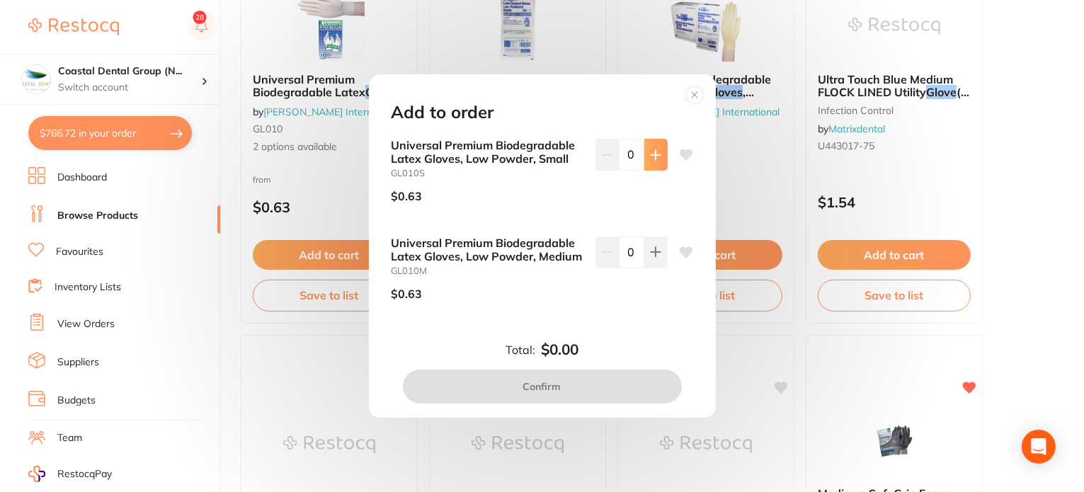
click at [653, 153] on icon at bounding box center [655, 154] width 11 height 11
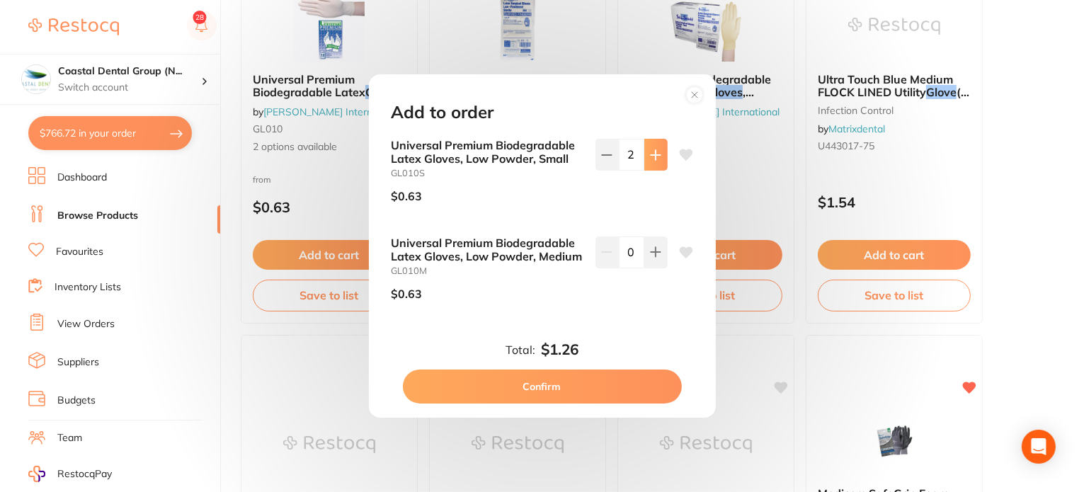
type input "2"
click at [546, 393] on button "Confirm" at bounding box center [542, 386] width 279 height 34
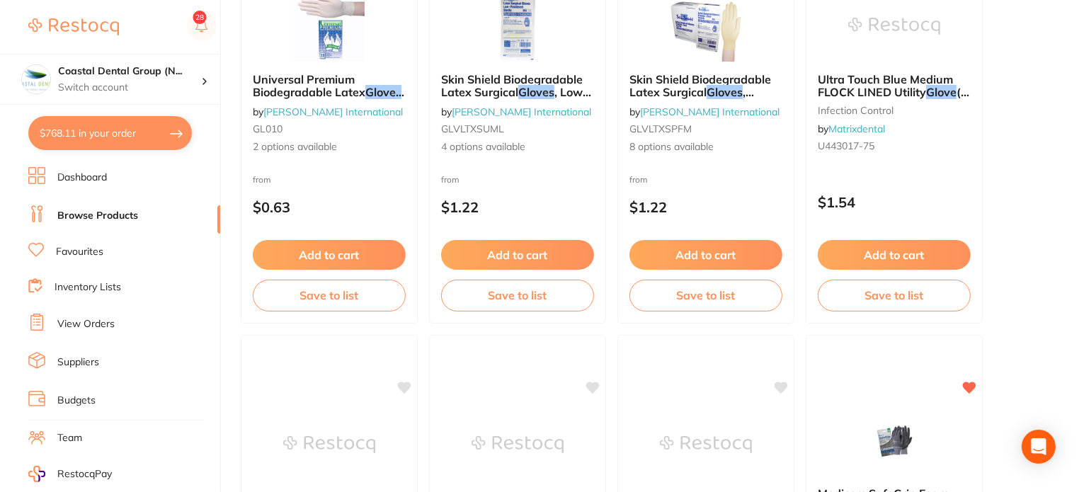
click at [149, 132] on button "$768.11 in your order" at bounding box center [109, 133] width 163 height 34
checkbox input "true"
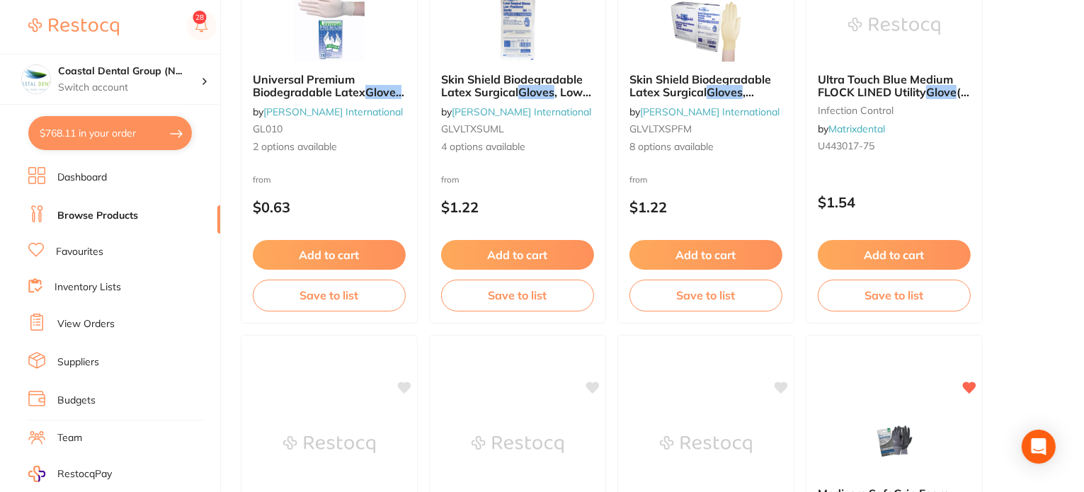
checkbox input "true"
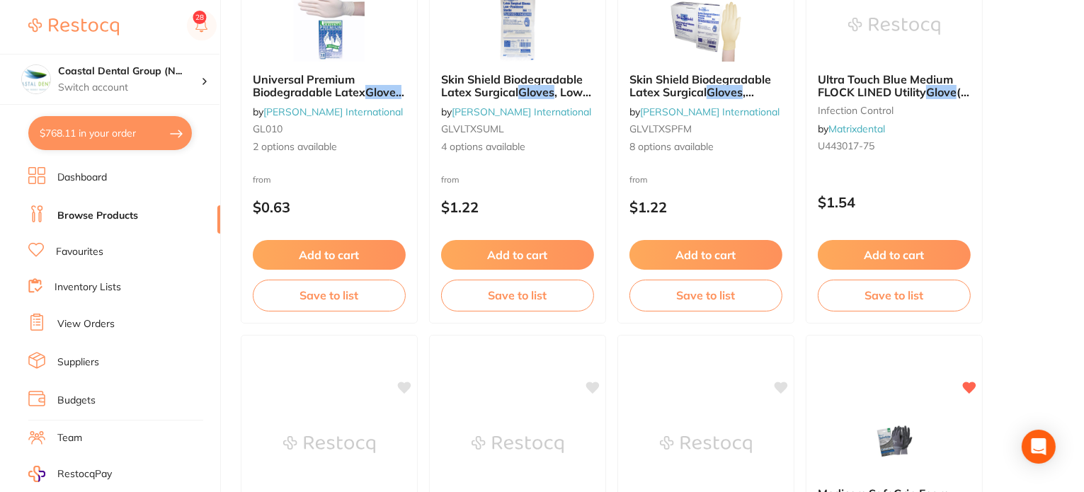
checkbox input "true"
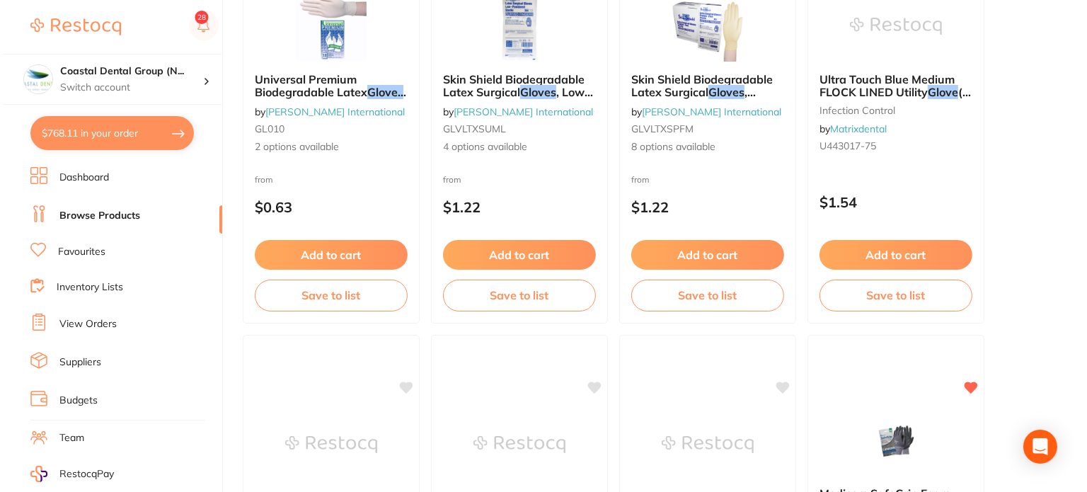
scroll to position [0, 0]
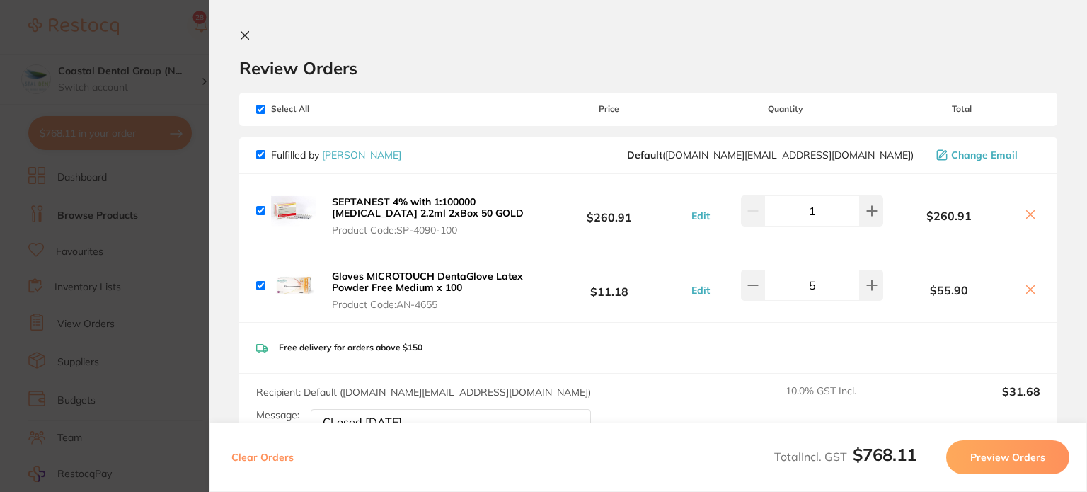
click at [255, 149] on div "Fulfilled by [PERSON_NAME] ( [DOMAIN_NAME][EMAIL_ADDRESS][DOMAIN_NAME] ) Change…" at bounding box center [648, 155] width 818 height 37
click at [260, 152] on input "checkbox" at bounding box center [260, 154] width 9 height 9
checkbox input "false"
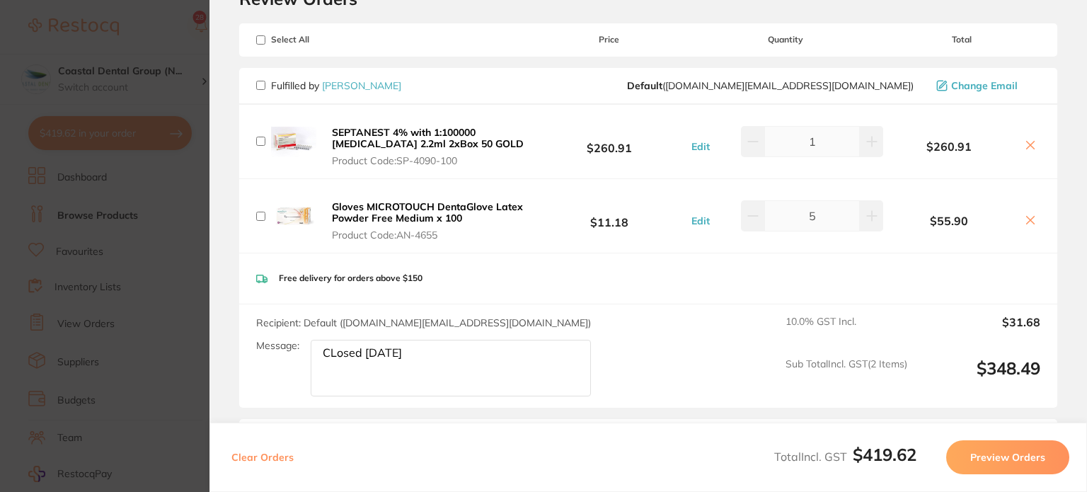
scroll to position [71, 0]
click at [259, 224] on div "Gloves MICROTOUCH DentaGlove Latex Powder Free Medium x 100 Product Code: AN-46…" at bounding box center [393, 214] width 275 height 51
click at [258, 212] on input "checkbox" at bounding box center [260, 214] width 9 height 9
checkbox input "true"
click at [258, 133] on div "SEPTANEST 4% with 1:100000 [MEDICAL_DATA] 2.2ml 2xBox 50 GOLD Product Code: SP-…" at bounding box center [393, 140] width 275 height 51
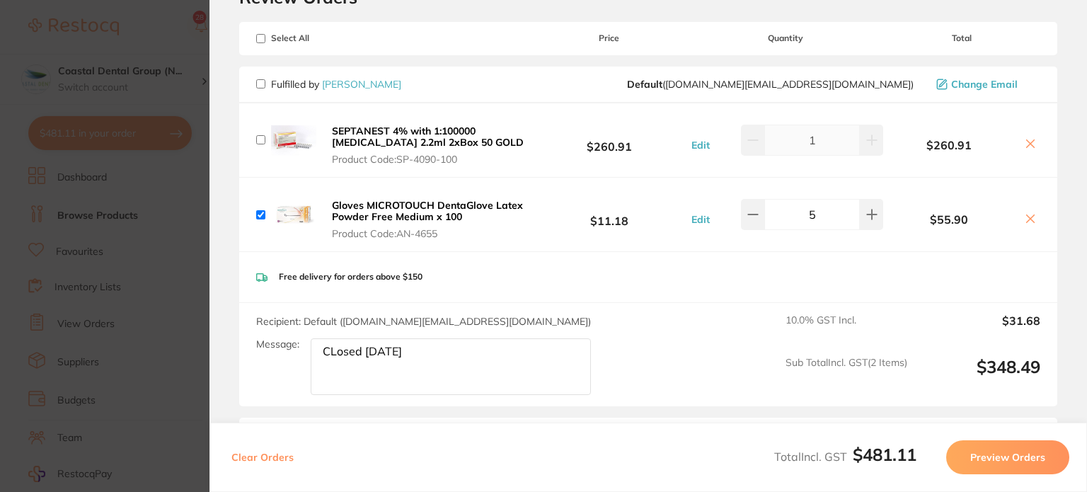
click at [260, 137] on input "checkbox" at bounding box center [260, 139] width 9 height 9
checkbox input "true"
drag, startPoint x: 275, startPoint y: 275, endPoint x: 459, endPoint y: 276, distance: 184.7
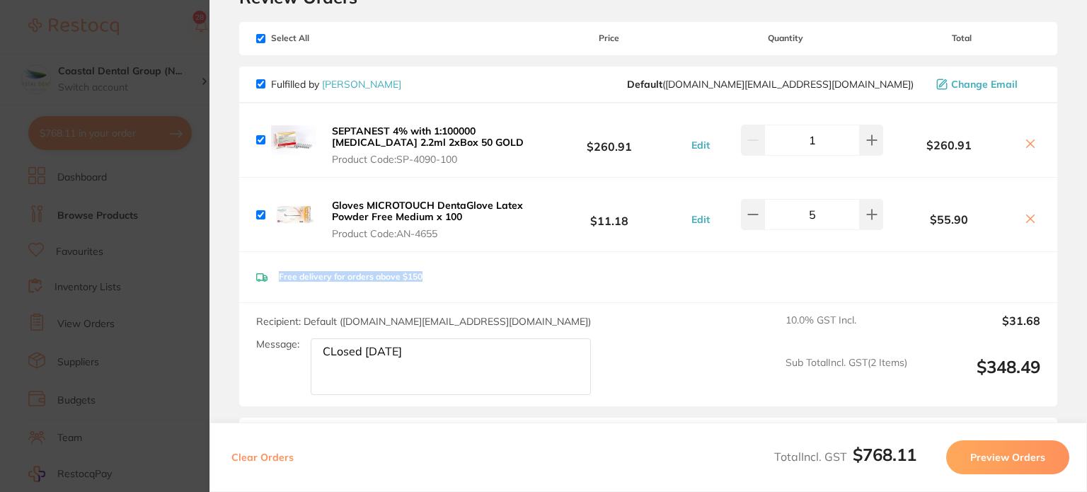
click at [459, 276] on div "Free delivery for orders above $150" at bounding box center [648, 277] width 818 height 50
click at [462, 356] on textarea "CLosed [DATE]" at bounding box center [451, 366] width 280 height 57
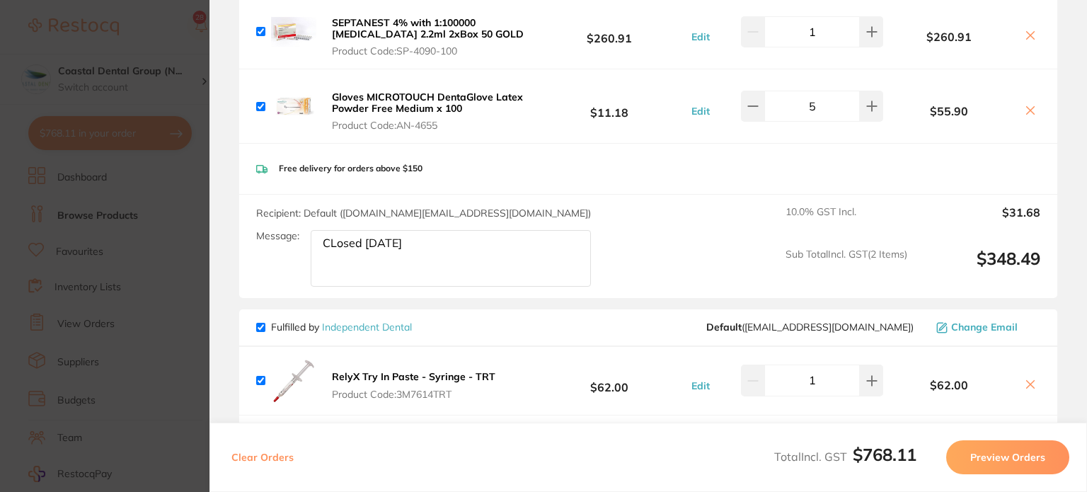
scroll to position [142, 0]
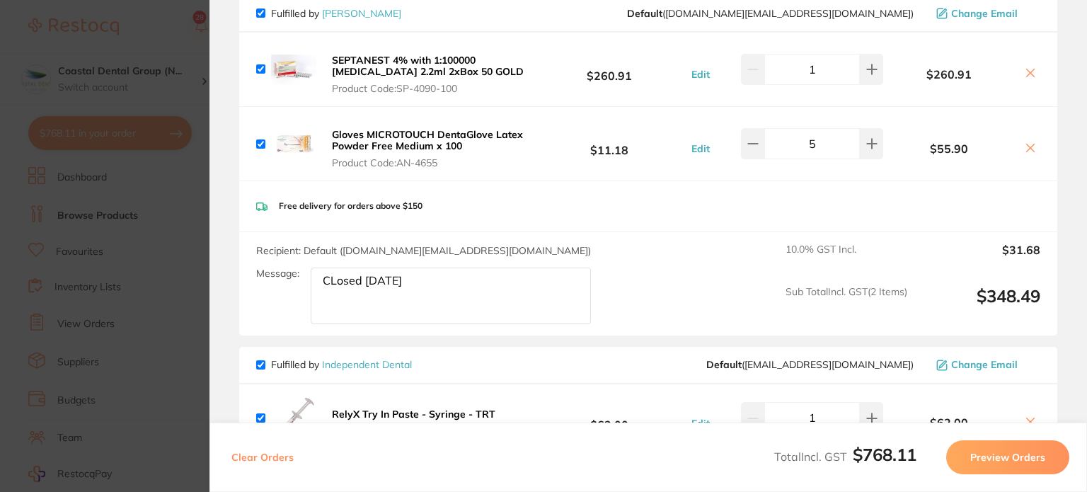
click at [345, 278] on textarea "CLosed [DATE]" at bounding box center [451, 296] width 280 height 57
type textarea "Closed [DATE]"
click at [655, 249] on div "Recipient: Default ( [DOMAIN_NAME][EMAIL_ADDRESS][DOMAIN_NAME] ) Message: Close…" at bounding box center [648, 284] width 818 height 104
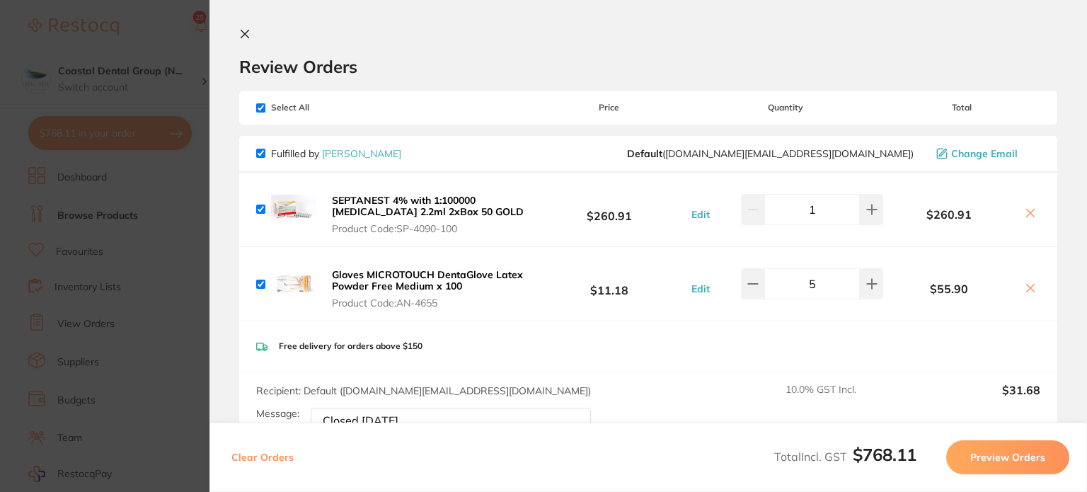
scroll to position [0, 0]
click at [258, 105] on input "checkbox" at bounding box center [260, 109] width 9 height 9
checkbox input "false"
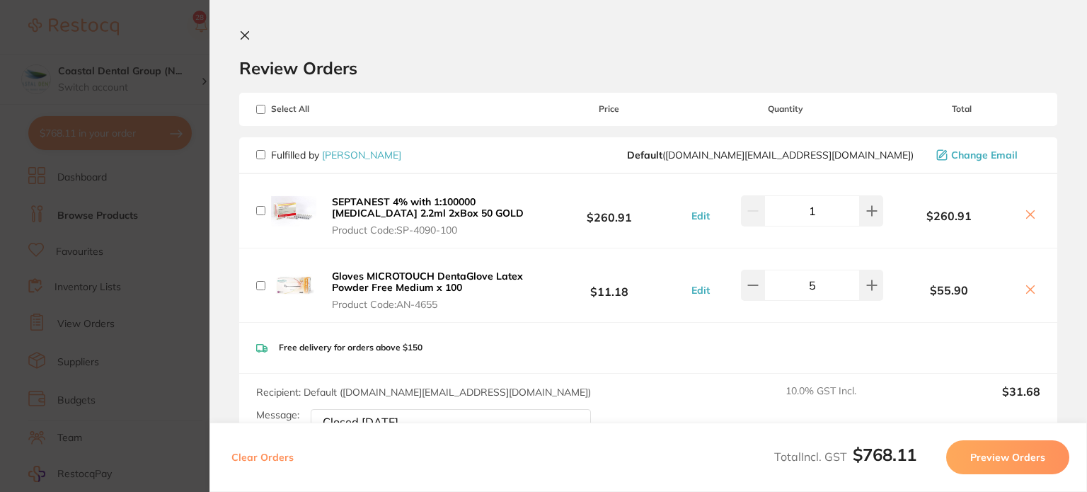
checkbox input "false"
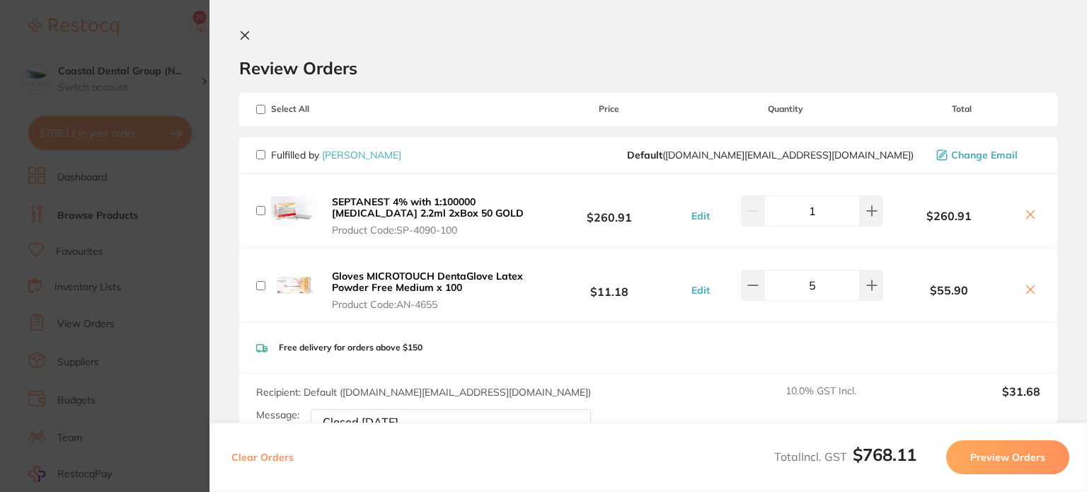
checkbox input "false"
click at [260, 156] on input "checkbox" at bounding box center [260, 154] width 9 height 9
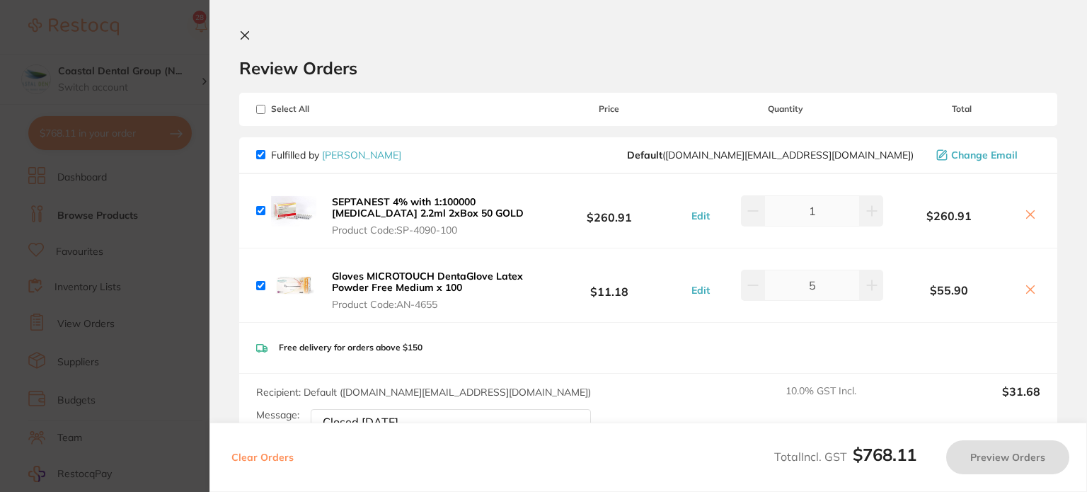
checkbox input "true"
click at [982, 452] on button "Preview Orders" at bounding box center [1007, 457] width 123 height 34
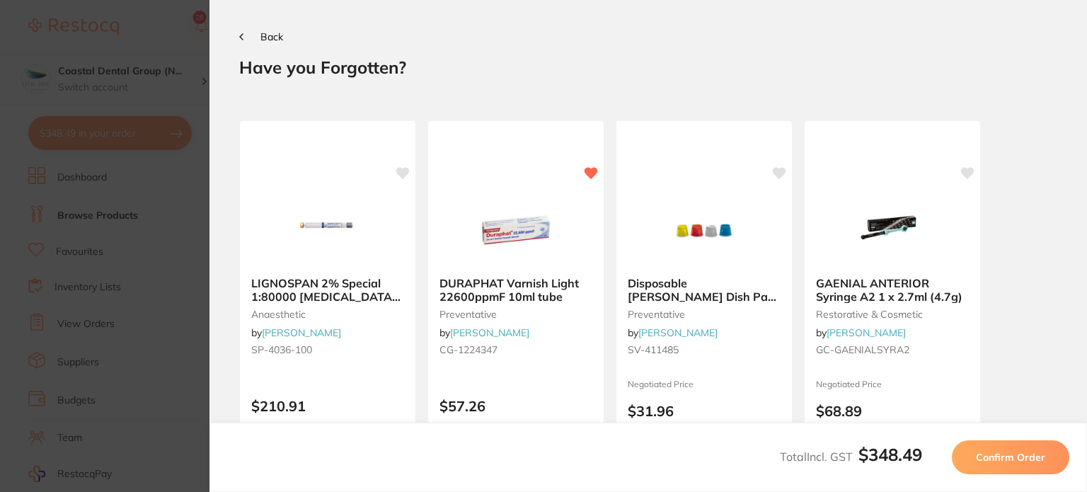
click at [241, 27] on section "Back Your orders are being processed and we will notify you once we have placed…" at bounding box center [648, 246] width 878 height 492
click at [243, 36] on icon at bounding box center [241, 36] width 4 height 7
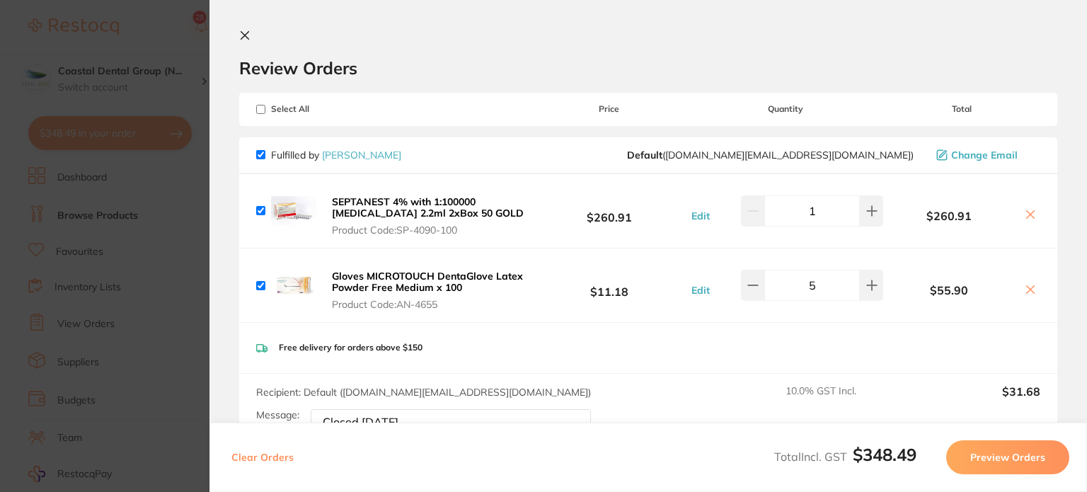
click at [240, 37] on icon at bounding box center [244, 35] width 11 height 11
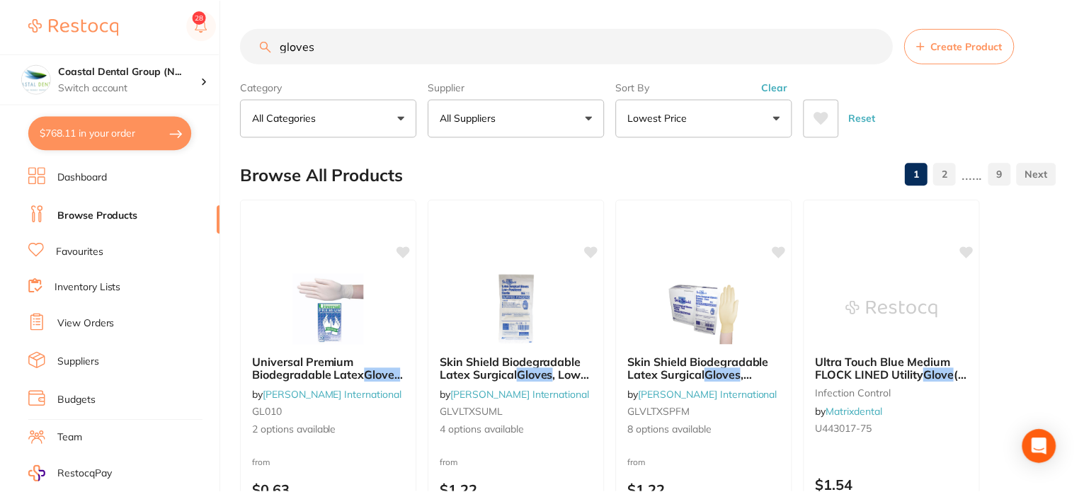
scroll to position [283, 0]
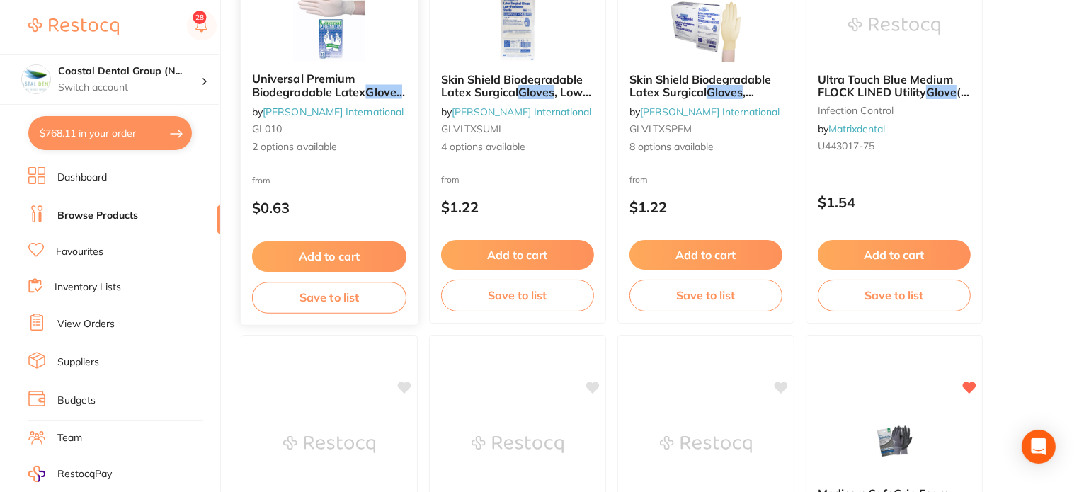
click at [332, 309] on button "Save to list" at bounding box center [329, 298] width 154 height 32
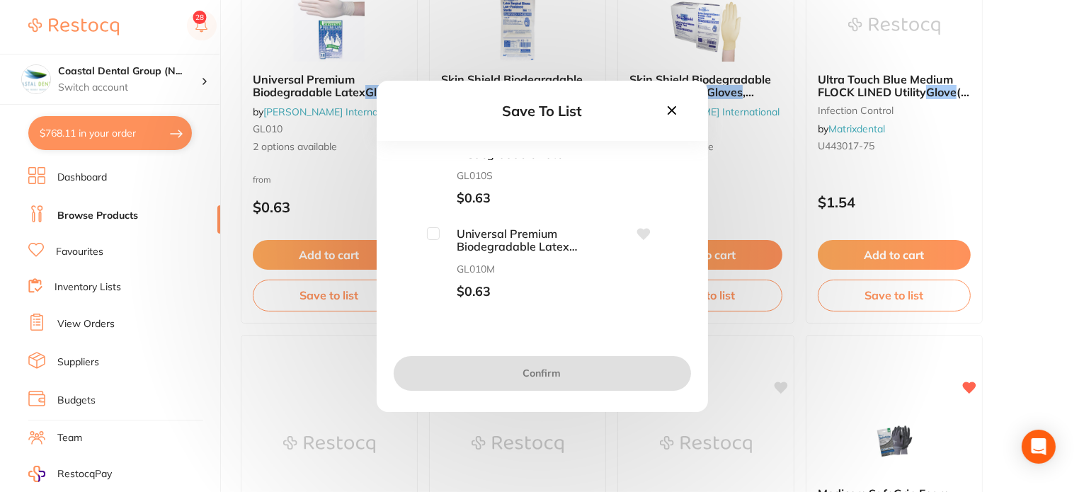
scroll to position [24, 0]
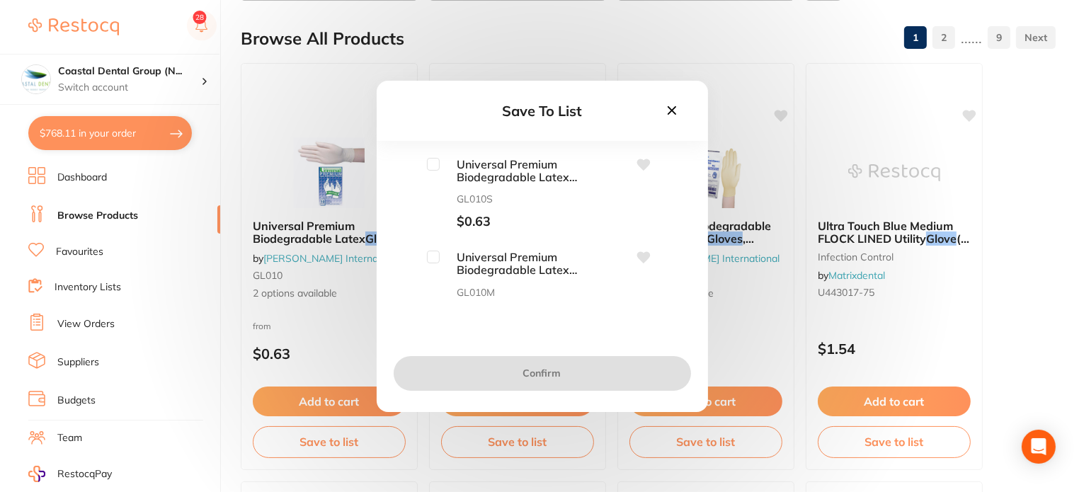
scroll to position [71, 0]
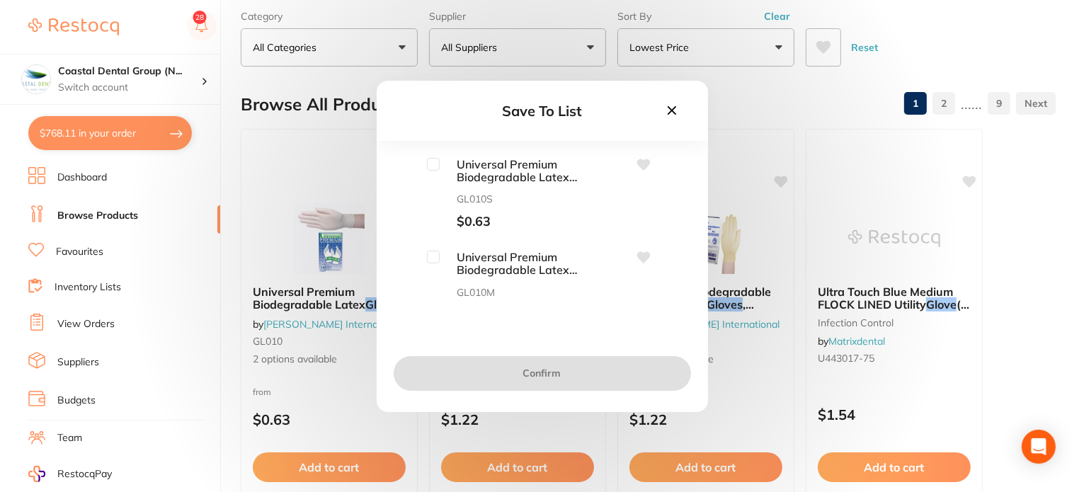
click at [429, 164] on input "checkbox" at bounding box center [433, 164] width 13 height 13
checkbox input "true"
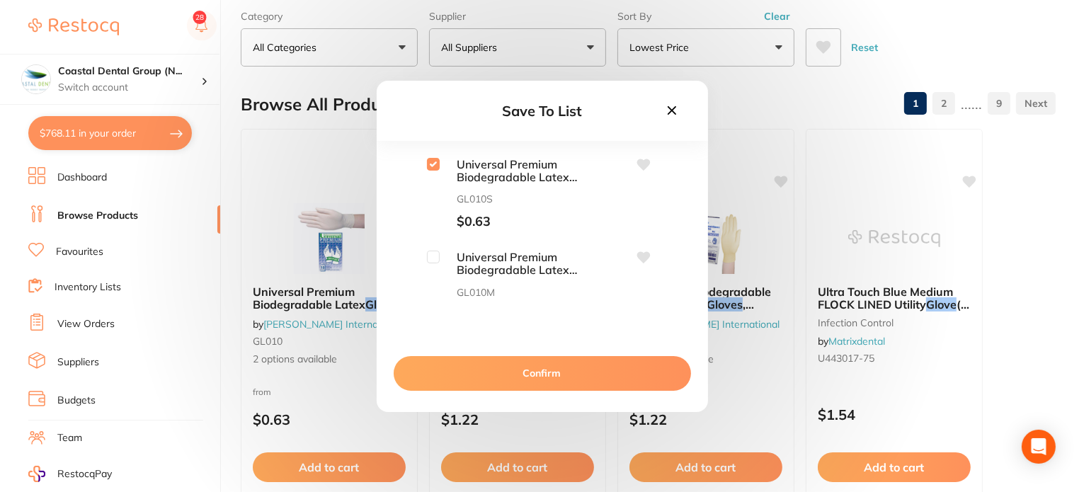
click at [490, 377] on button "Confirm" at bounding box center [542, 373] width 297 height 34
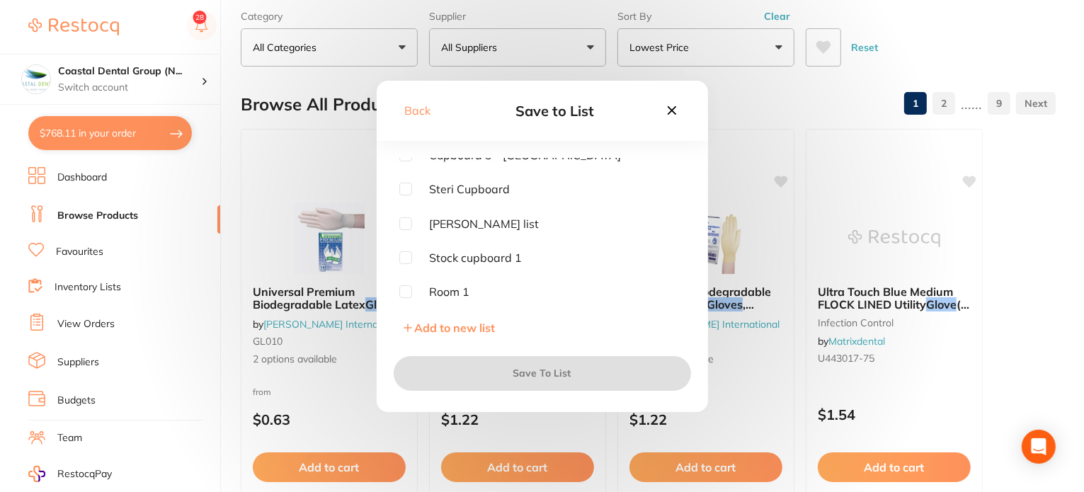
scroll to position [558, 0]
click at [674, 107] on icon at bounding box center [671, 109] width 8 height 8
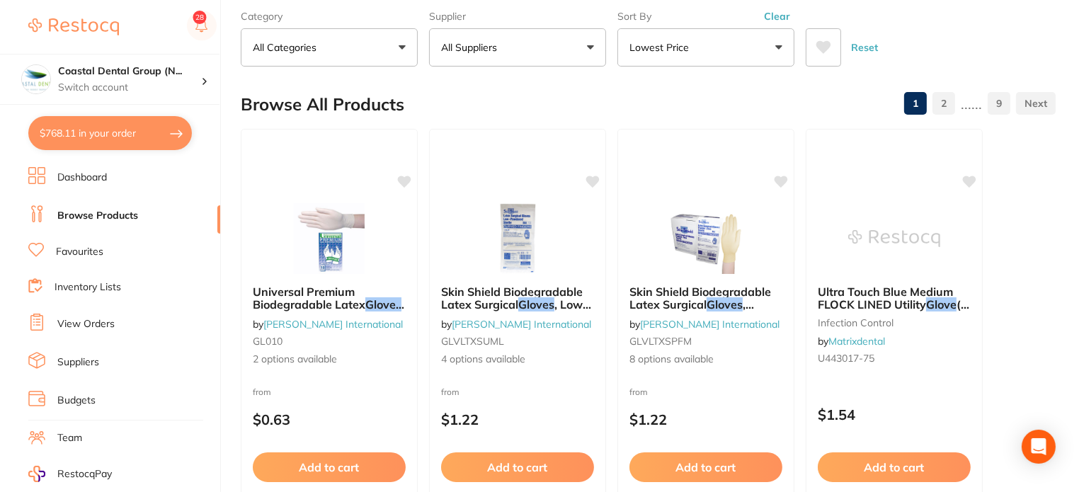
click at [127, 292] on li "Inventory Lists" at bounding box center [124, 287] width 192 height 19
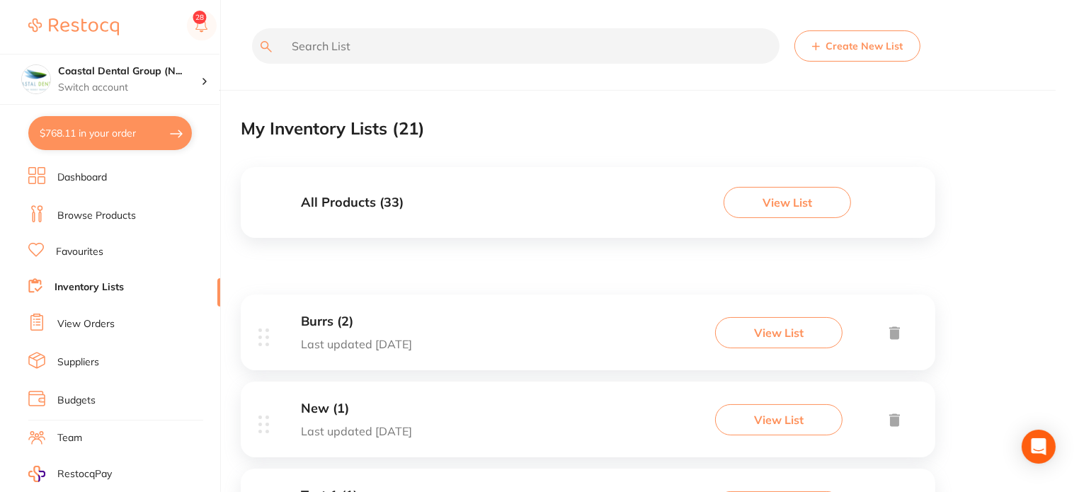
click at [145, 23] on div at bounding box center [122, 27] width 188 height 33
click at [168, 211] on li "Browse Products" at bounding box center [124, 215] width 192 height 21
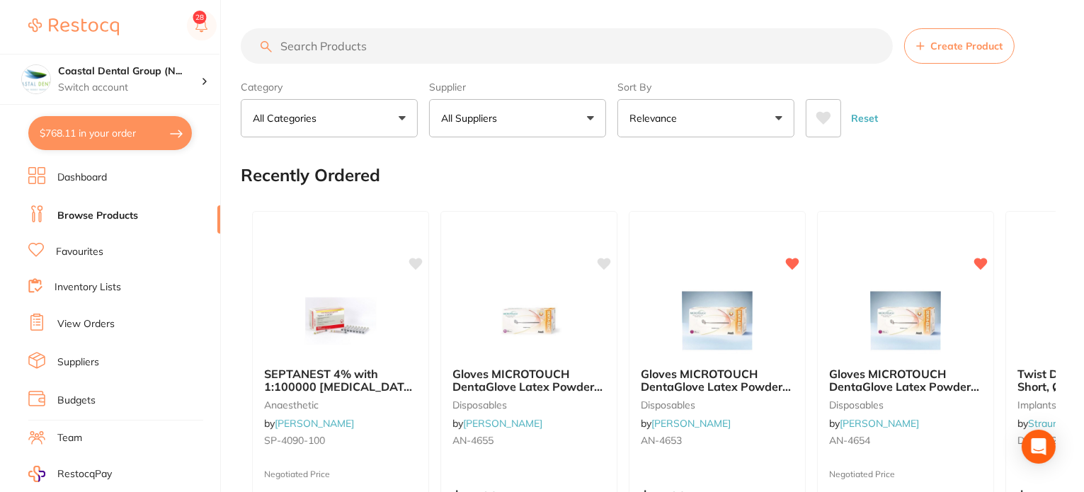
click at [489, 177] on div "Recently Ordered" at bounding box center [648, 174] width 815 height 47
click at [953, 39] on button "Create Product" at bounding box center [959, 45] width 110 height 35
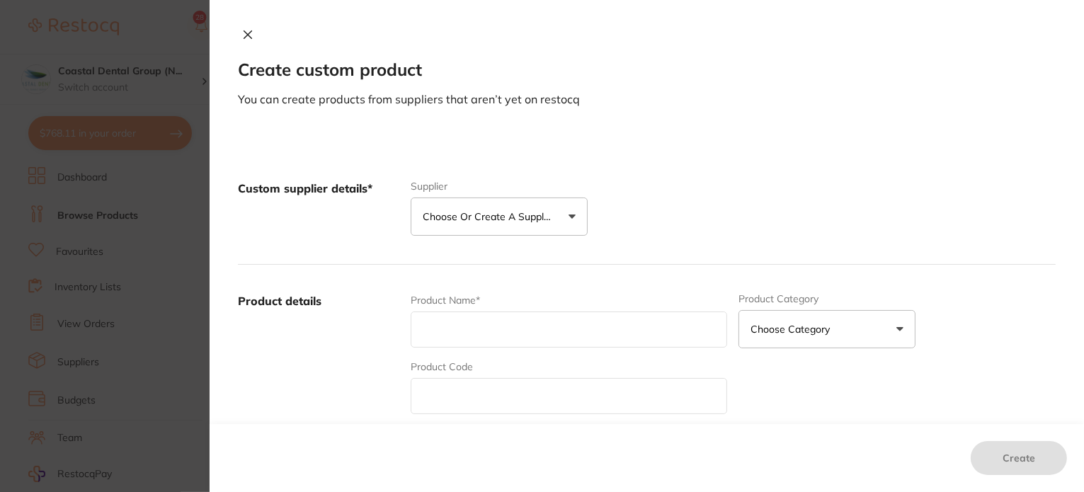
click at [454, 214] on p "Choose or create a supplier" at bounding box center [490, 216] width 134 height 14
click at [685, 158] on div "Custom supplier details* Supplier Choose or create a supplier Create custom sup…" at bounding box center [646, 208] width 817 height 113
click at [246, 35] on icon at bounding box center [247, 34] width 11 height 11
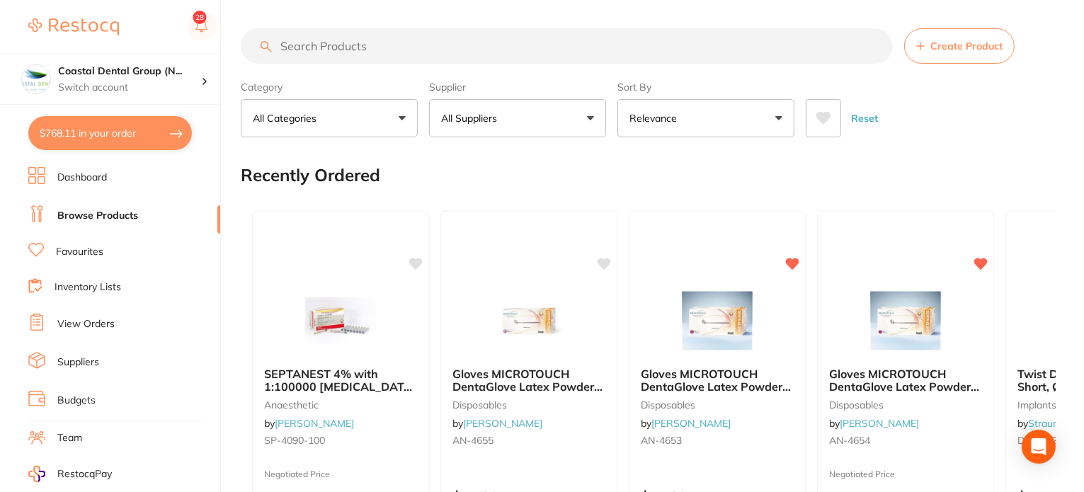
click at [937, 113] on div "Reset" at bounding box center [924, 113] width 239 height 50
click at [940, 95] on div "Reset" at bounding box center [924, 113] width 239 height 50
click at [958, 55] on button "Create Product" at bounding box center [959, 45] width 110 height 35
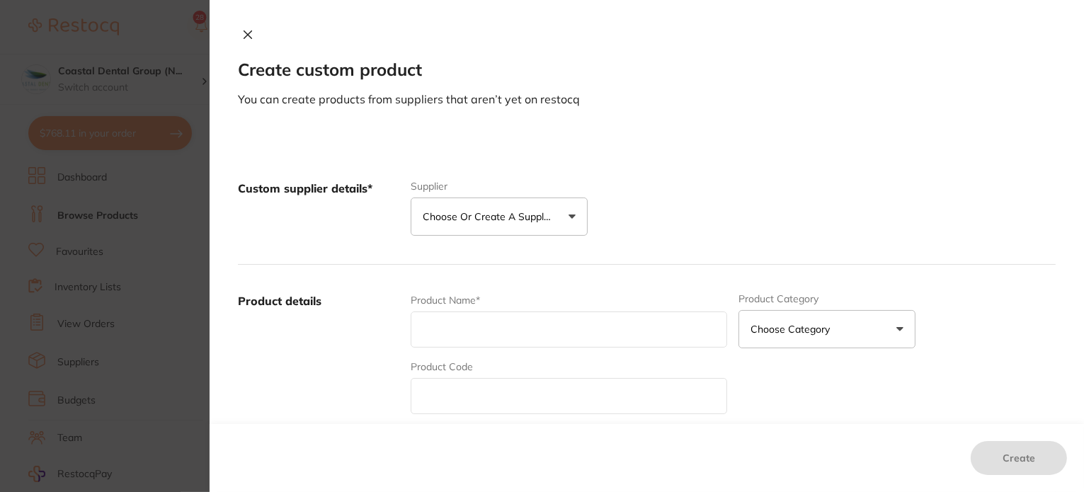
click at [558, 212] on button "Choose or create a supplier" at bounding box center [498, 216] width 177 height 38
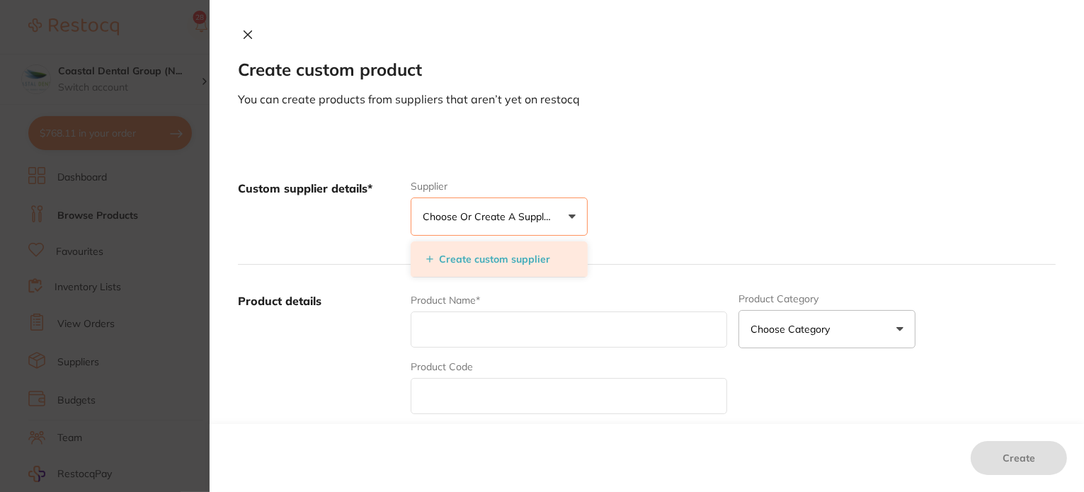
click at [515, 254] on button "Create custom supplier" at bounding box center [488, 259] width 132 height 13
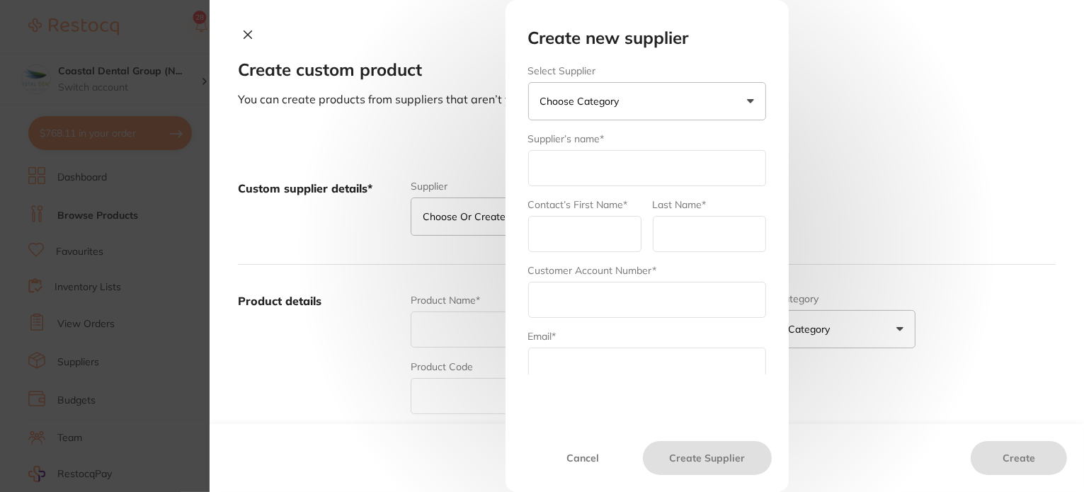
click at [641, 192] on form "Select Supplier Choose Category Henry Schein Halas Adam Dental Others Supplier’…" at bounding box center [647, 312] width 238 height 494
click at [609, 163] on input "text" at bounding box center [647, 168] width 238 height 36
click at [588, 243] on input "text" at bounding box center [584, 234] width 113 height 36
drag, startPoint x: 723, startPoint y: 240, endPoint x: 711, endPoint y: 244, distance: 12.8
click at [723, 240] on input "text" at bounding box center [709, 234] width 113 height 36
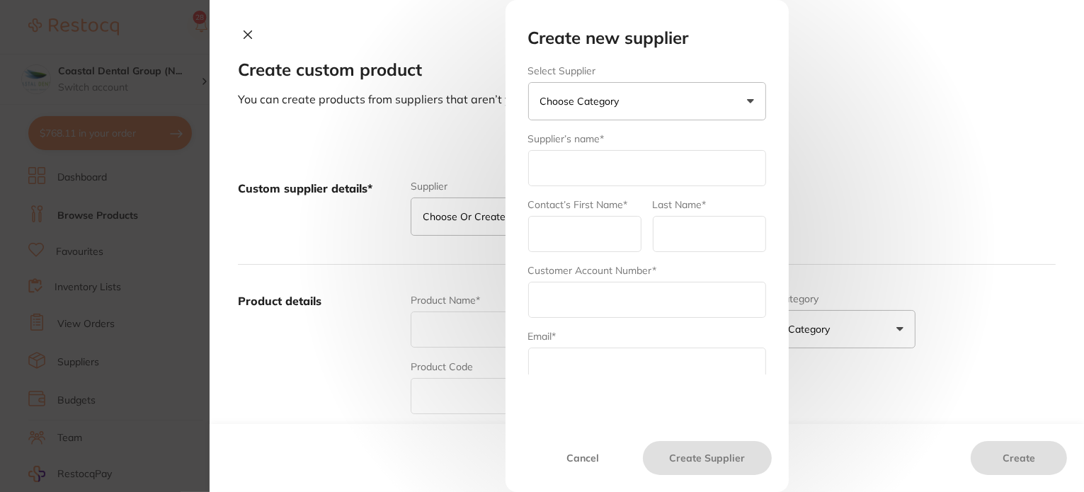
click at [586, 288] on input "text" at bounding box center [647, 300] width 238 height 36
click at [584, 284] on input "text" at bounding box center [647, 295] width 238 height 36
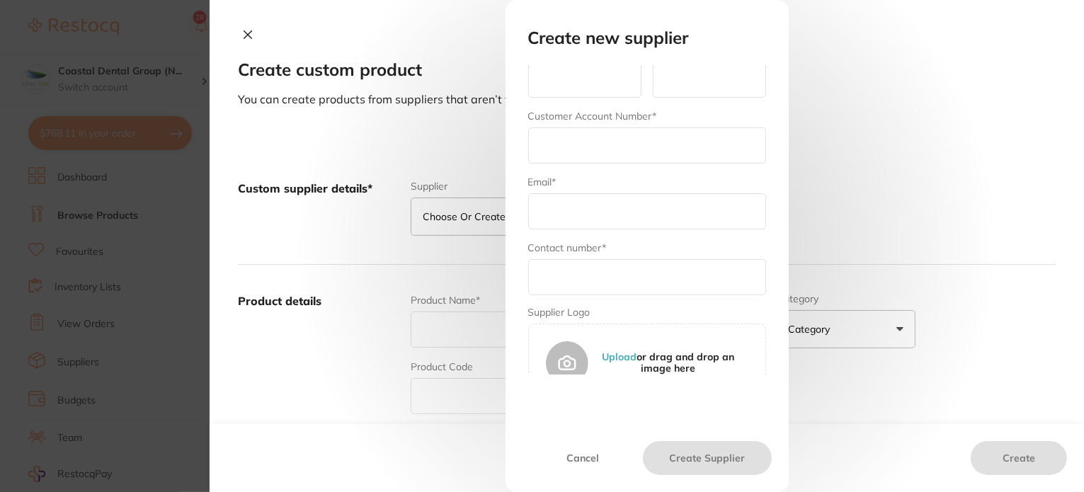
scroll to position [180, 0]
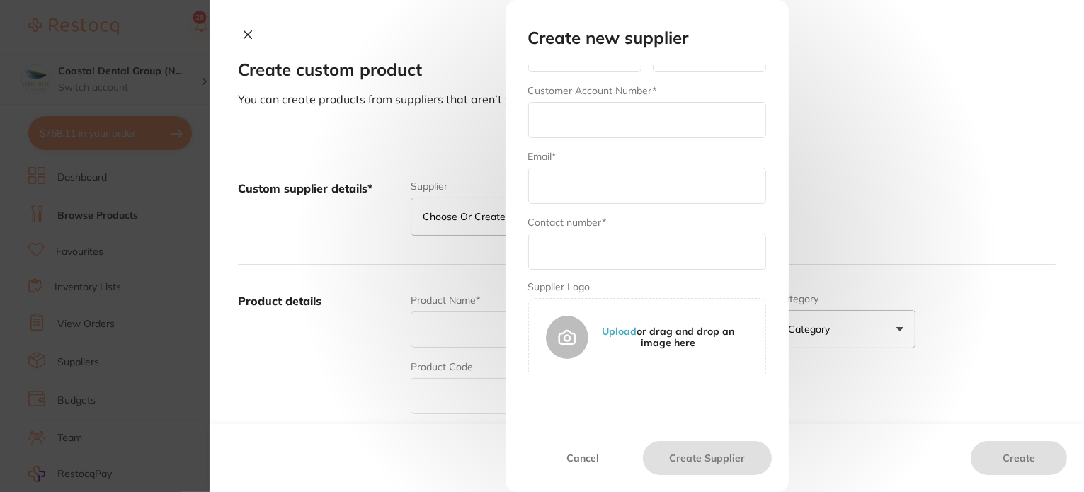
click at [629, 253] on input "text" at bounding box center [647, 252] width 238 height 36
click at [591, 459] on button "Cancel" at bounding box center [582, 458] width 121 height 34
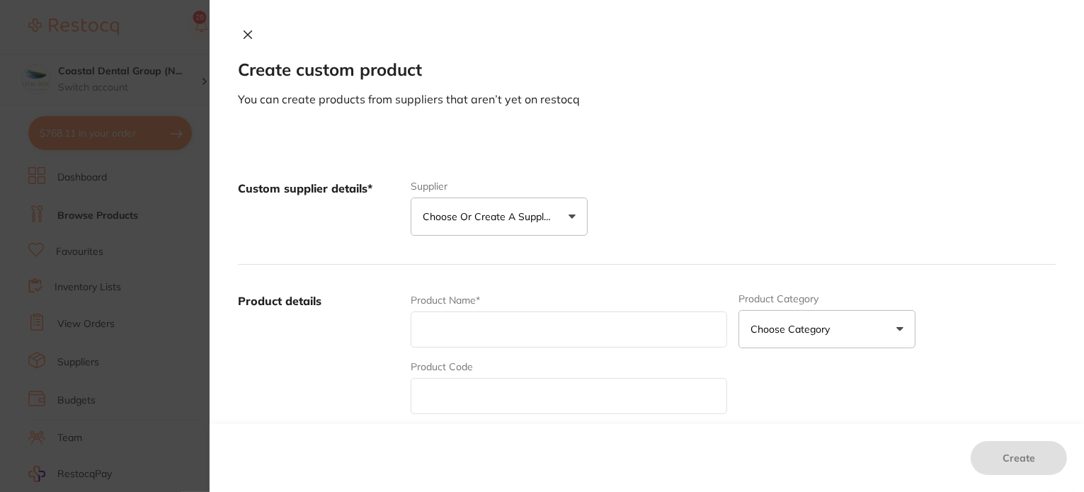
click at [491, 328] on input "text" at bounding box center [568, 329] width 317 height 36
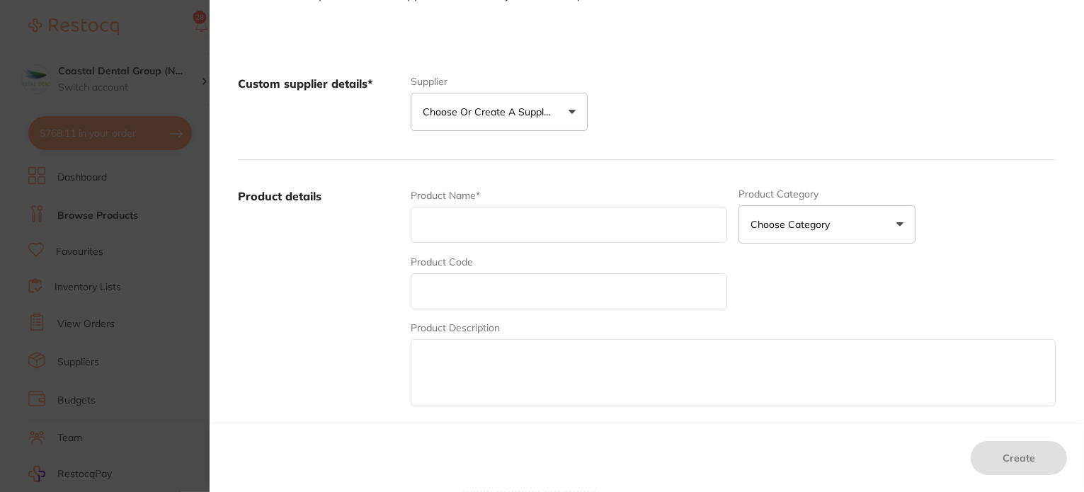
scroll to position [142, 0]
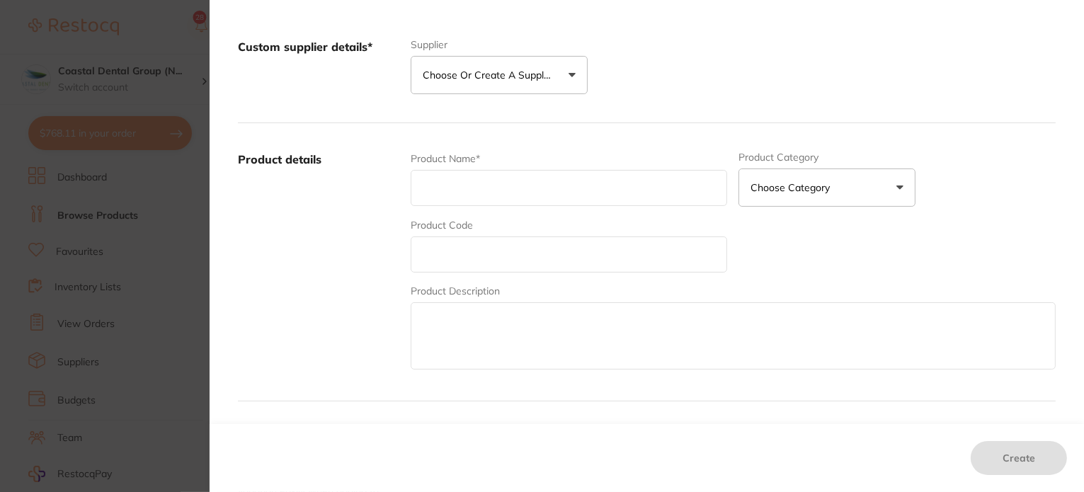
click at [512, 265] on input "text" at bounding box center [568, 254] width 317 height 36
click at [801, 194] on button "Choose Category" at bounding box center [826, 187] width 177 height 38
click at [1012, 231] on div "Product Name* Product Category Choose Category 3d Printing Anaesthetic Articula…" at bounding box center [732, 261] width 645 height 221
click at [600, 337] on textarea at bounding box center [732, 335] width 645 height 67
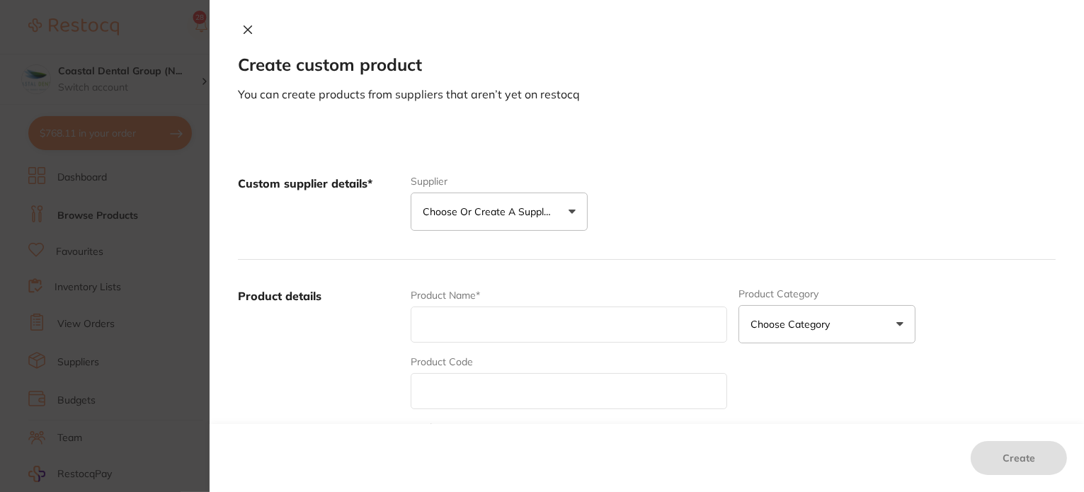
scroll to position [0, 0]
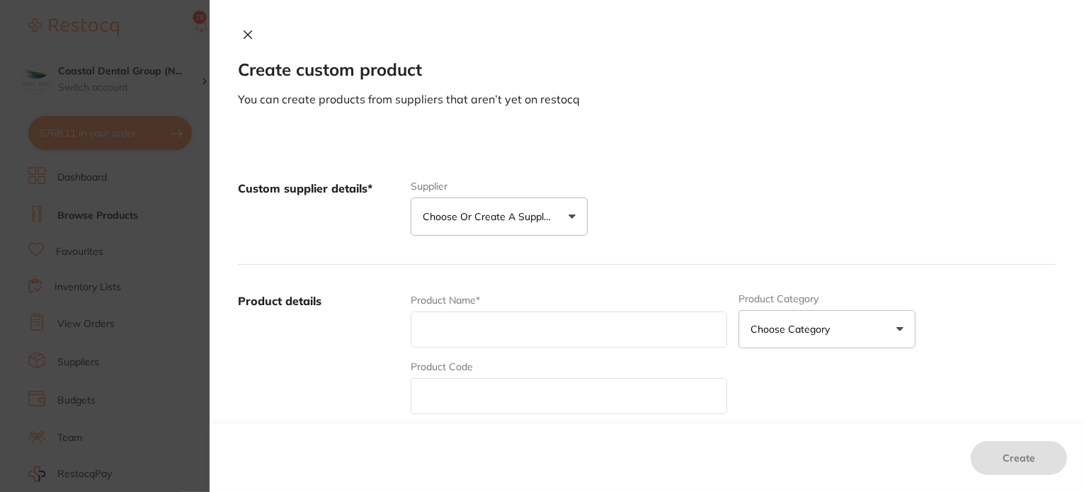
click at [246, 29] on icon at bounding box center [247, 34] width 11 height 11
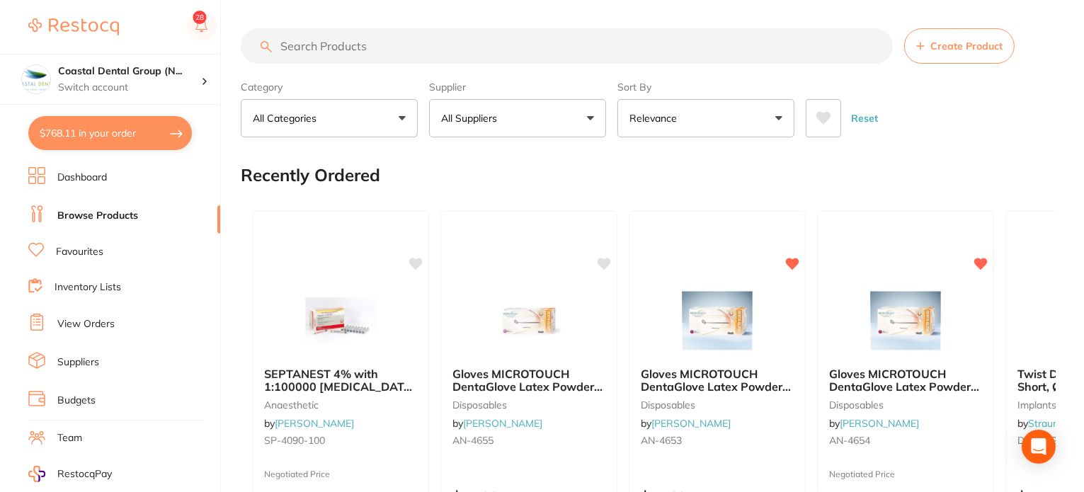
click at [522, 177] on div "Recently Ordered" at bounding box center [648, 174] width 815 height 47
drag, startPoint x: 277, startPoint y: 166, endPoint x: 406, endPoint y: 162, distance: 128.9
click at [380, 162] on div "Recently Ordered" at bounding box center [648, 174] width 815 height 47
click at [433, 163] on div "Recently Ordered" at bounding box center [648, 174] width 815 height 47
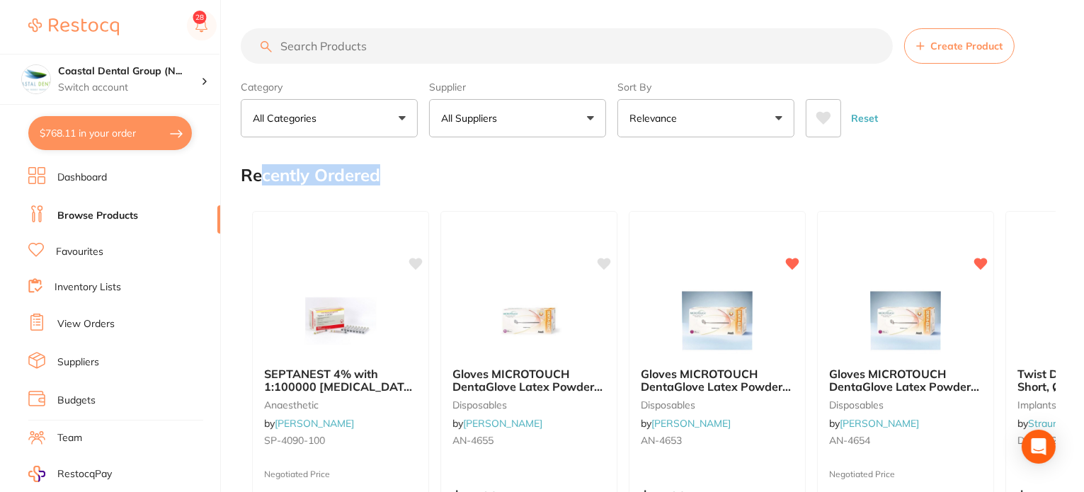
click at [435, 163] on div "Recently Ordered" at bounding box center [648, 174] width 815 height 47
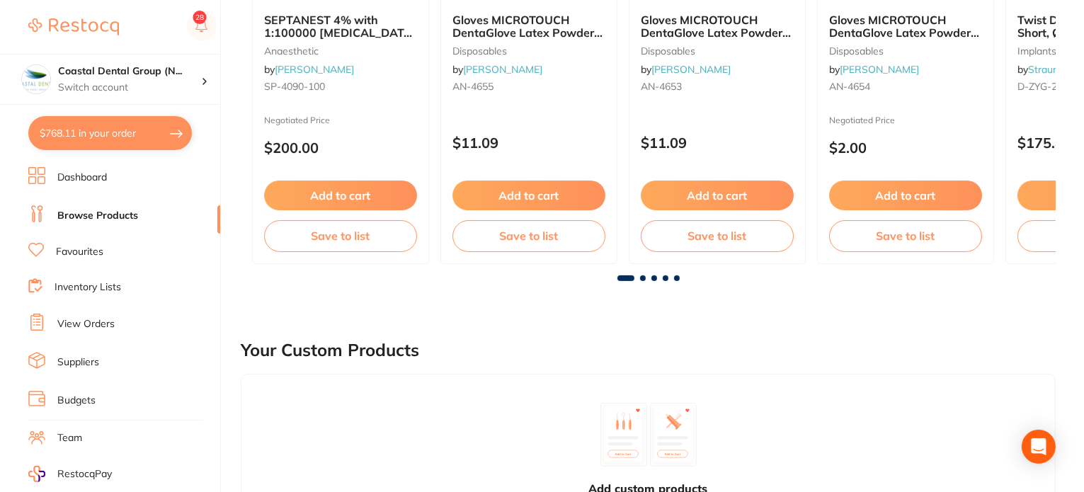
drag, startPoint x: 444, startPoint y: 351, endPoint x: 447, endPoint y: 313, distance: 38.3
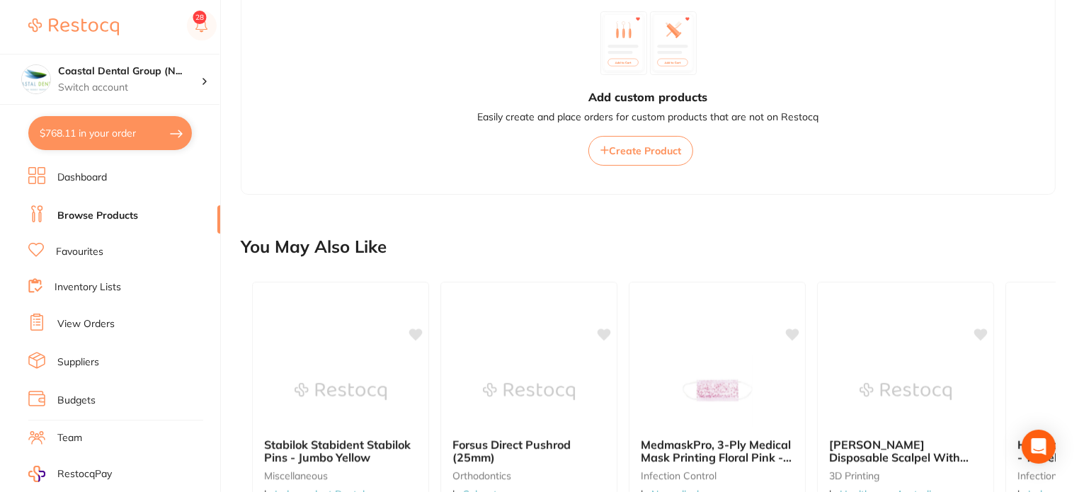
scroll to position [849, 0]
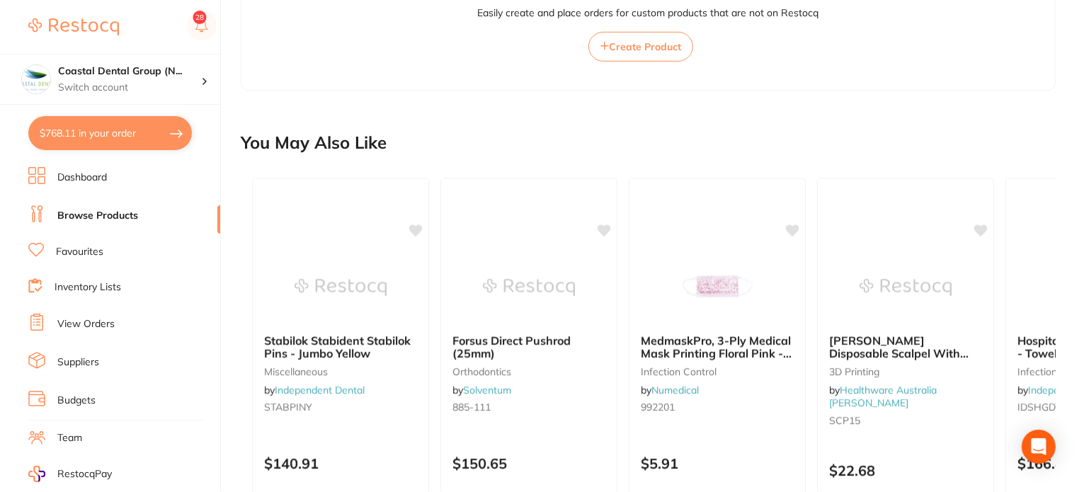
drag, startPoint x: 413, startPoint y: 144, endPoint x: 406, endPoint y: 109, distance: 35.3
click at [405, 110] on main "Create Product Category All Categories All Categories 3D Printing anaesthetic a…" at bounding box center [662, 143] width 843 height 1985
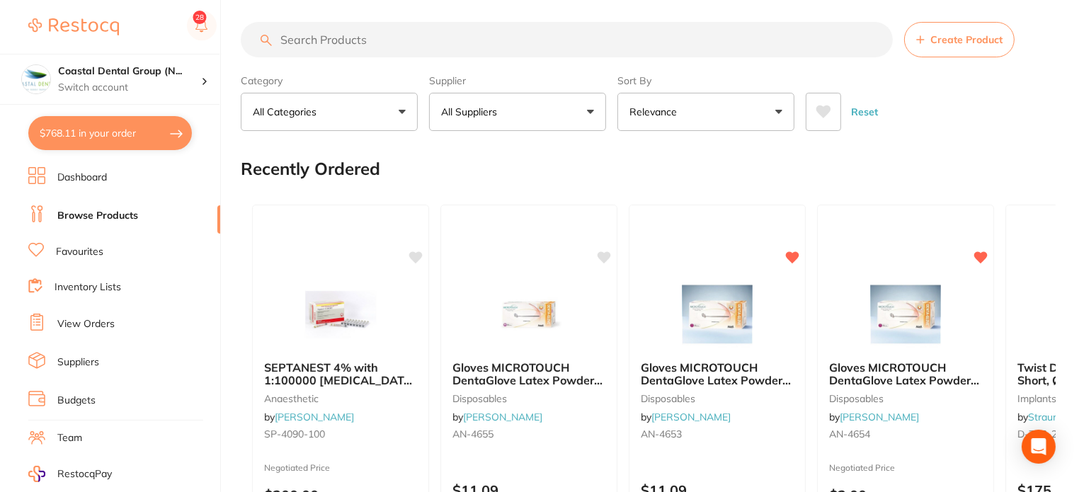
scroll to position [0, 0]
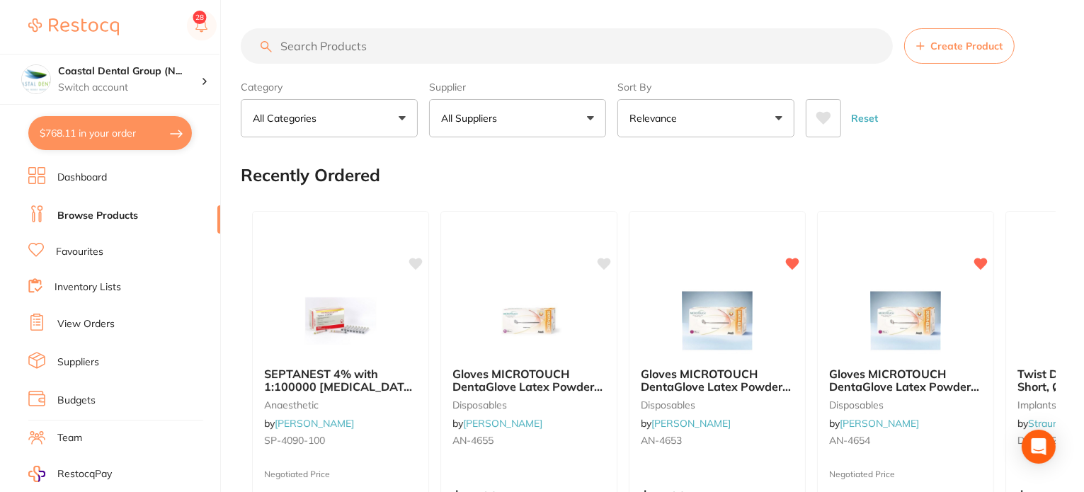
click at [367, 45] on input "search" at bounding box center [567, 45] width 652 height 35
type input "gloves"
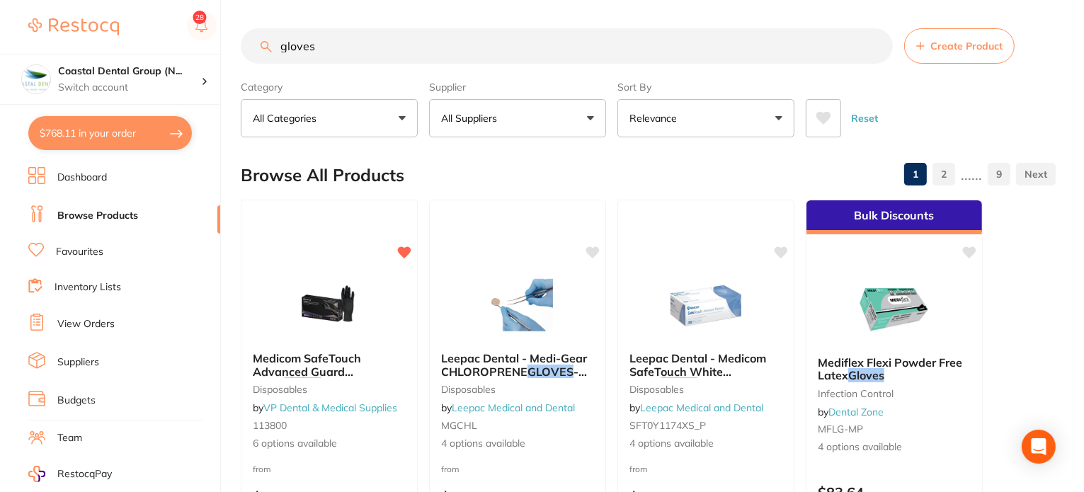
click at [711, 131] on button "Relevance" at bounding box center [705, 118] width 177 height 38
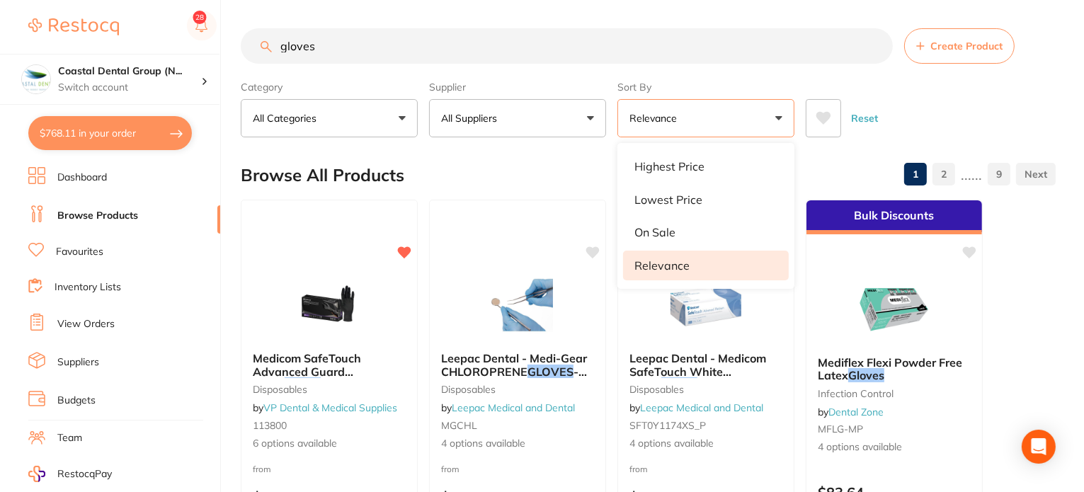
click at [587, 160] on div "Browse All Products 1 2 ...... 9" at bounding box center [648, 174] width 815 height 47
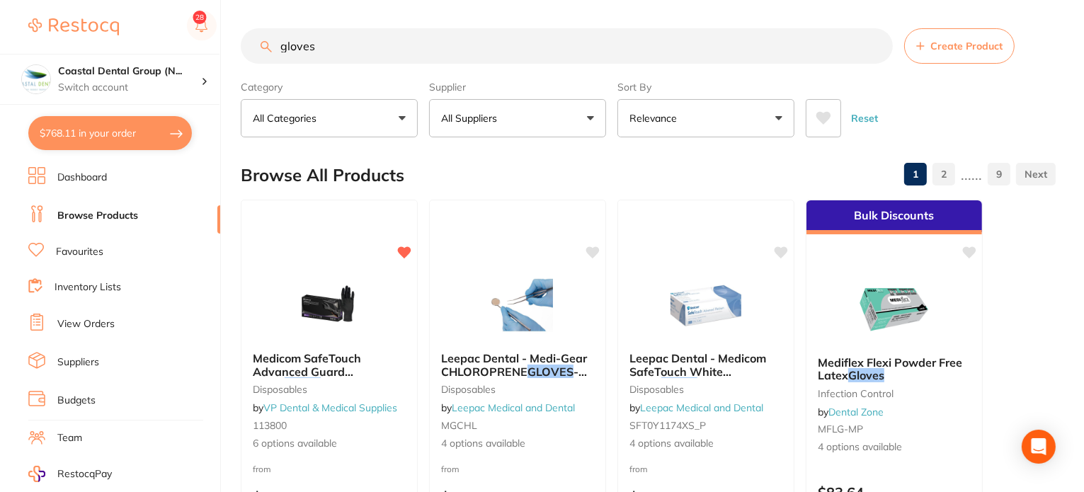
click at [679, 116] on p "Relevance" at bounding box center [655, 118] width 53 height 14
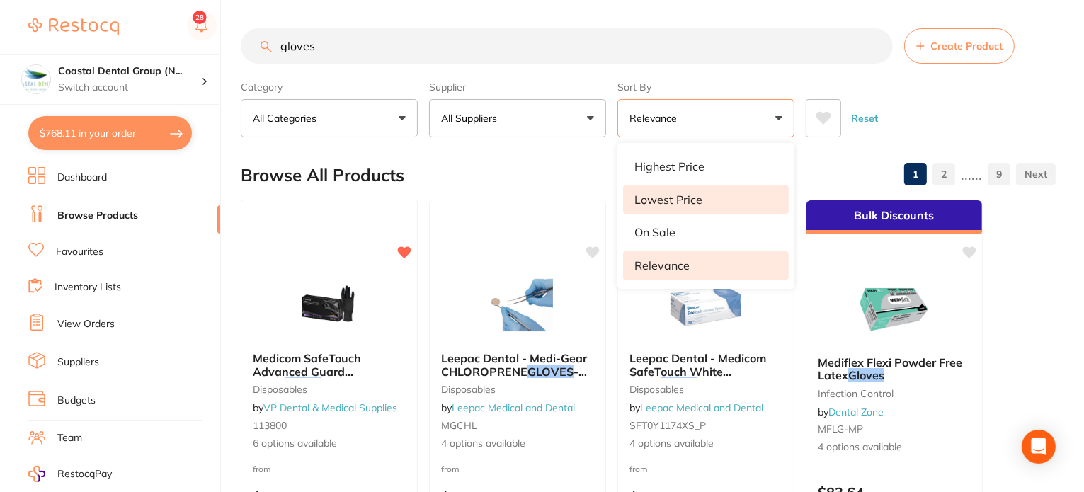
click at [661, 195] on p "Lowest Price" at bounding box center [668, 199] width 68 height 13
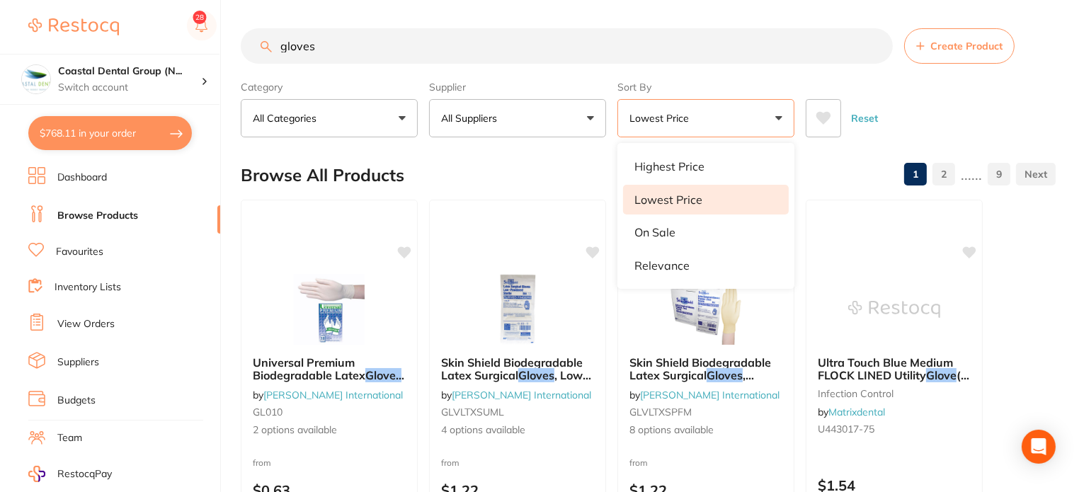
click at [505, 161] on div "Browse All Products 1 2 ...... 9" at bounding box center [648, 174] width 815 height 47
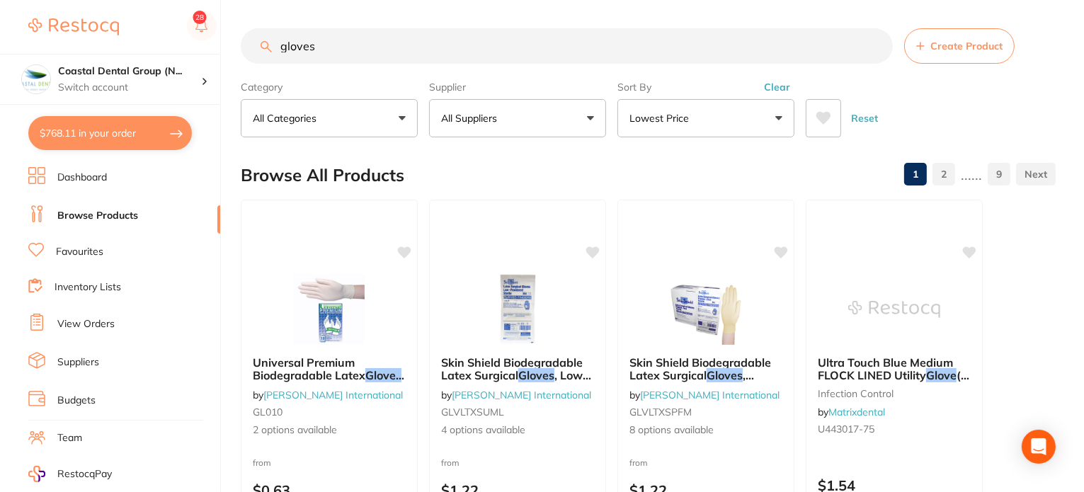
scroll to position [142, 0]
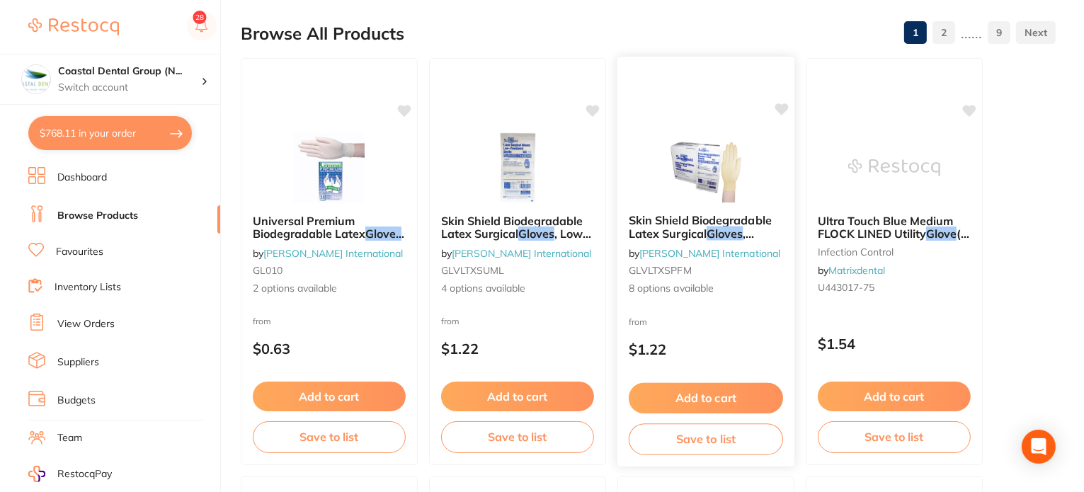
click at [684, 397] on button "Add to cart" at bounding box center [705, 398] width 154 height 30
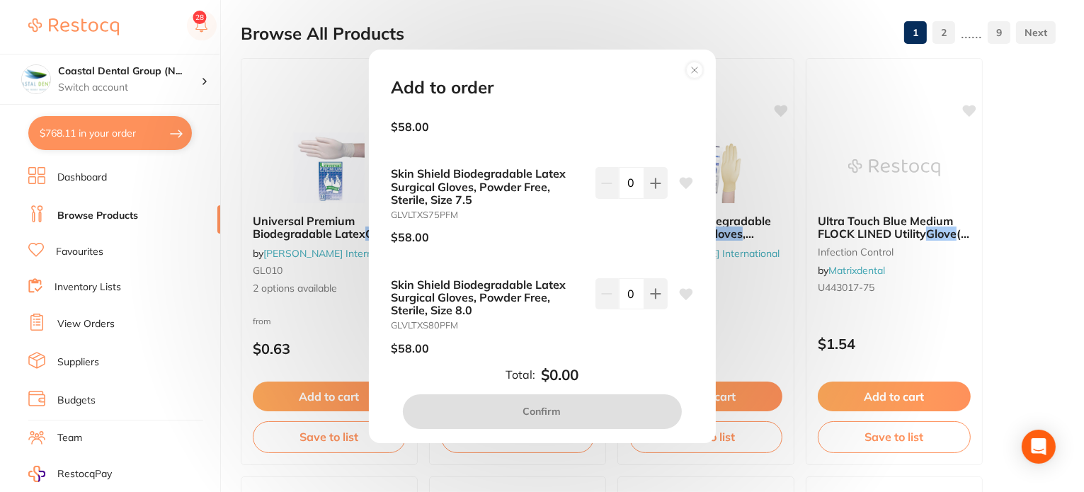
scroll to position [498, 0]
click at [650, 179] on icon at bounding box center [655, 184] width 11 height 11
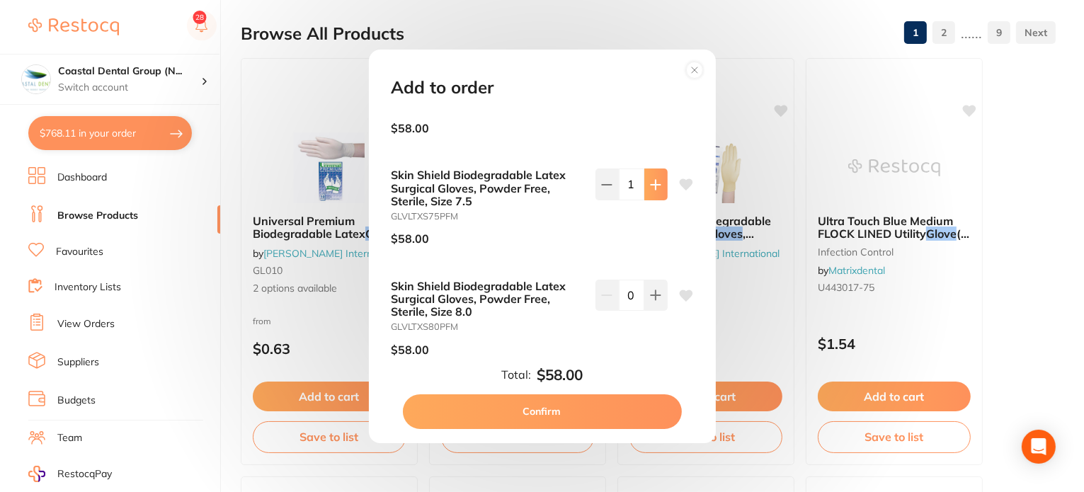
click at [650, 179] on icon at bounding box center [655, 184] width 11 height 11
type input "3"
click at [694, 65] on circle at bounding box center [694, 70] width 16 height 16
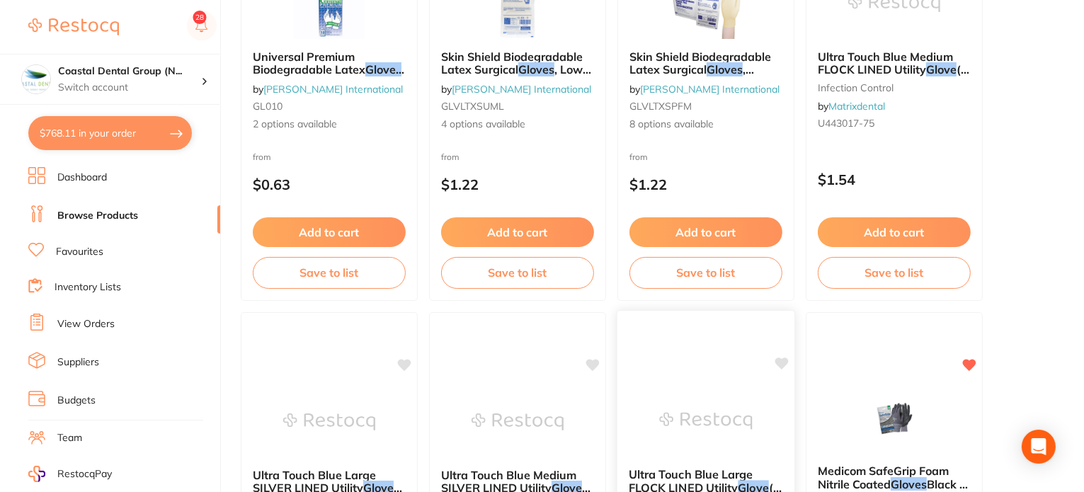
scroll to position [71, 0]
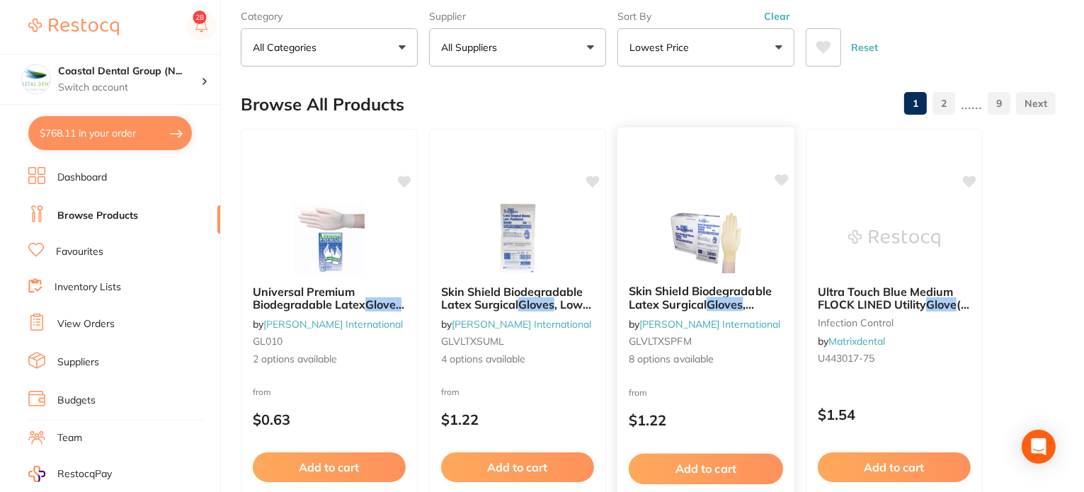
click at [779, 180] on icon at bounding box center [781, 180] width 13 height 12
click at [100, 317] on link "View Orders" at bounding box center [85, 324] width 57 height 14
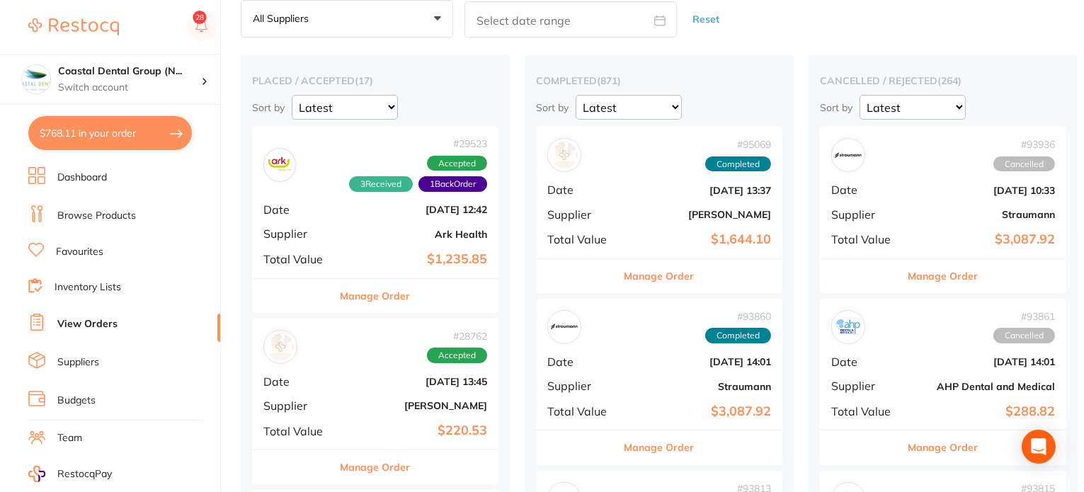
click at [105, 282] on link "Inventory Lists" at bounding box center [87, 287] width 67 height 14
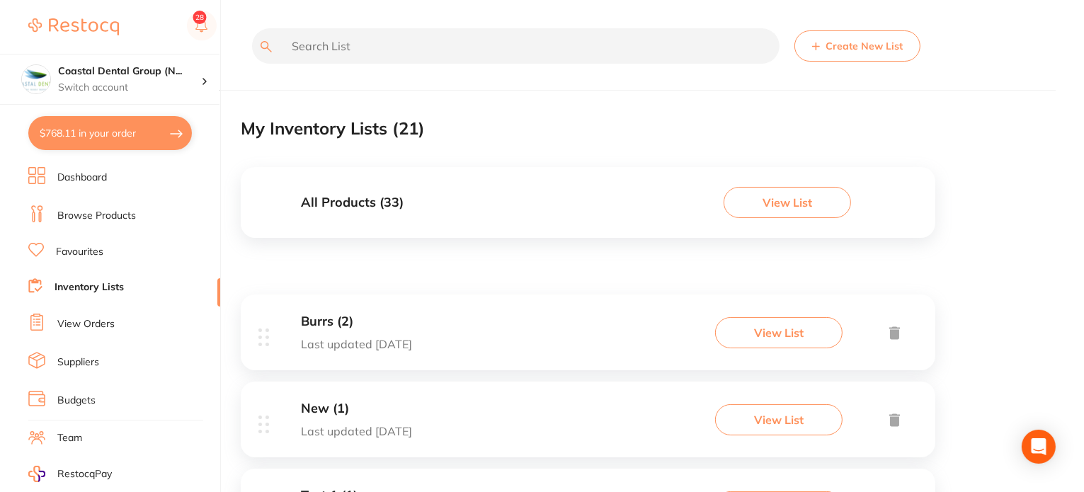
click at [100, 360] on li "Suppliers" at bounding box center [124, 362] width 192 height 21
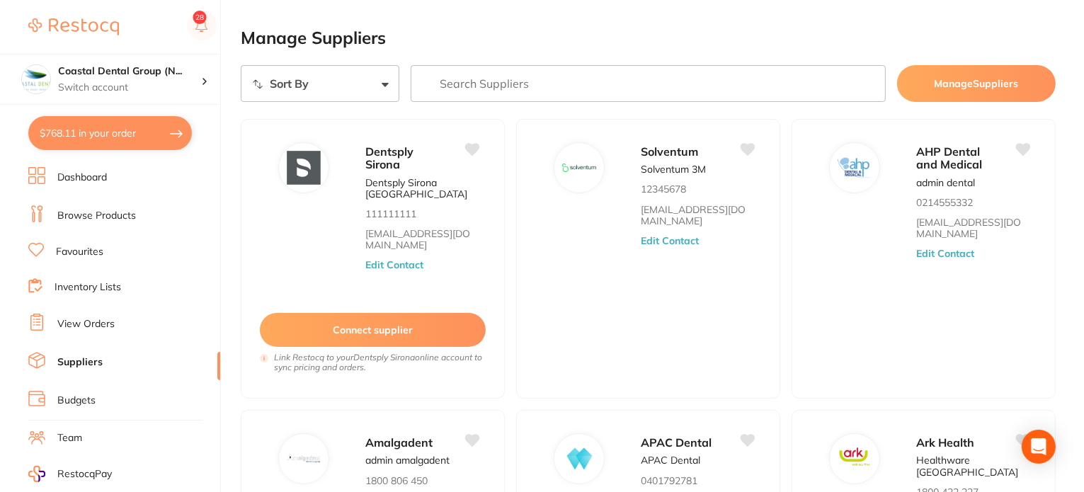
click at [500, 86] on input "search" at bounding box center [647, 83] width 475 height 37
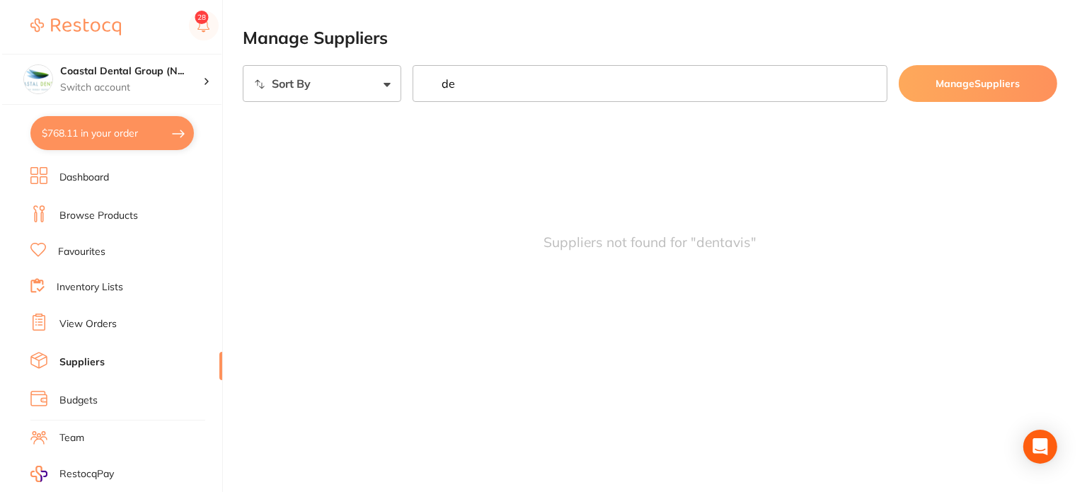
type input "d"
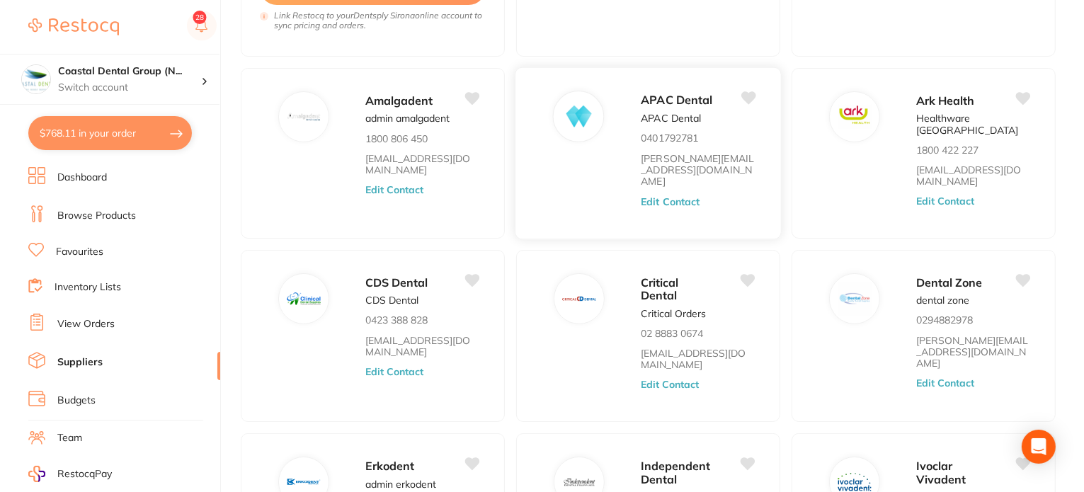
scroll to position [354, 0]
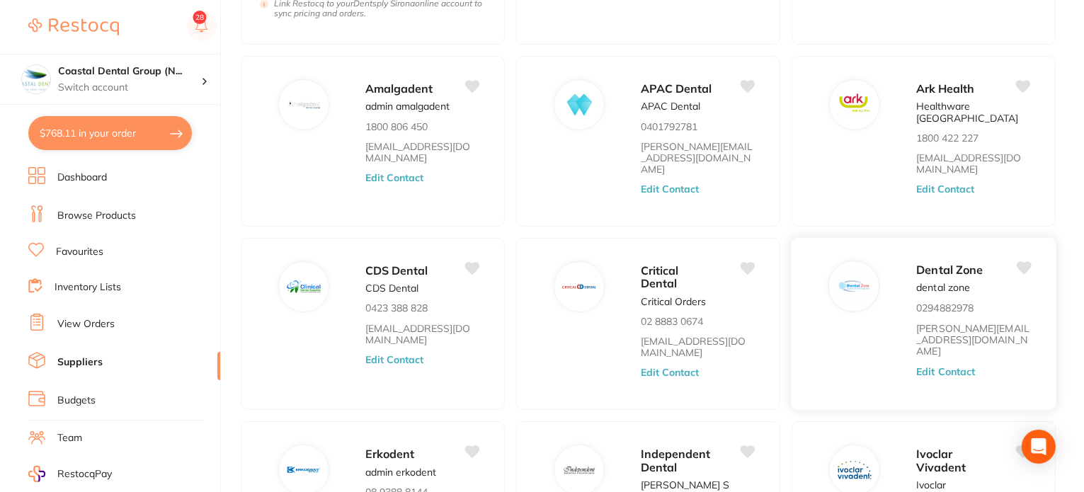
click at [934, 365] on button "Edit Contact" at bounding box center [945, 370] width 59 height 11
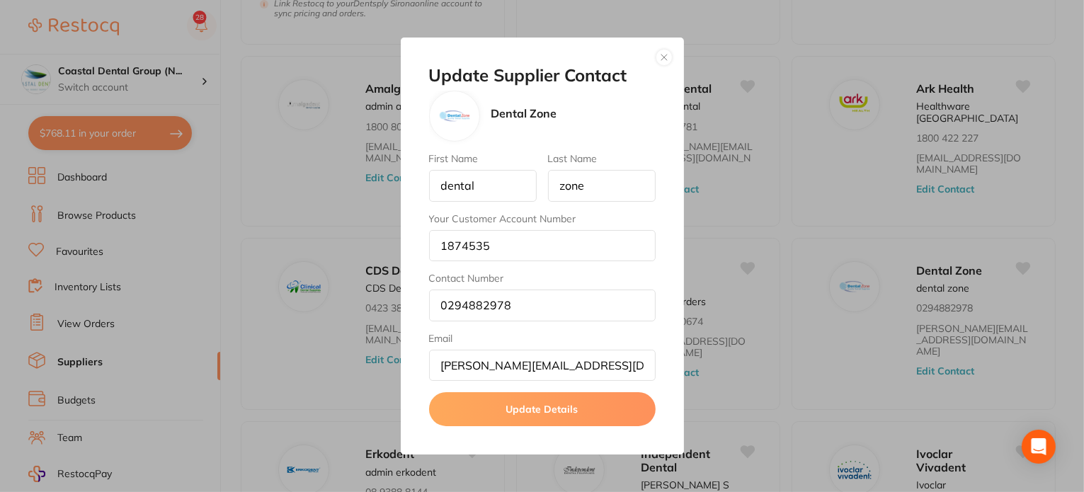
click at [667, 50] on button "button" at bounding box center [663, 57] width 17 height 17
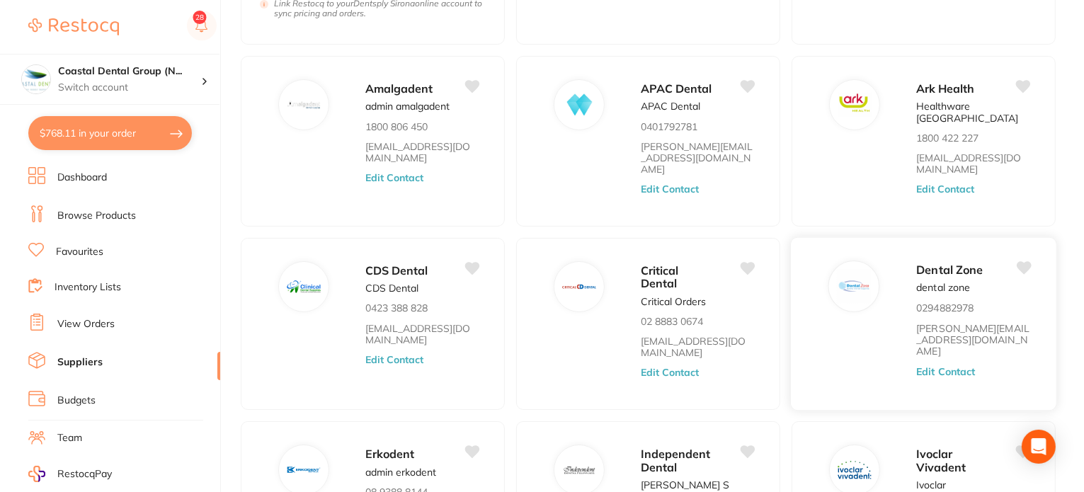
click at [942, 365] on button "Edit Contact" at bounding box center [945, 370] width 59 height 11
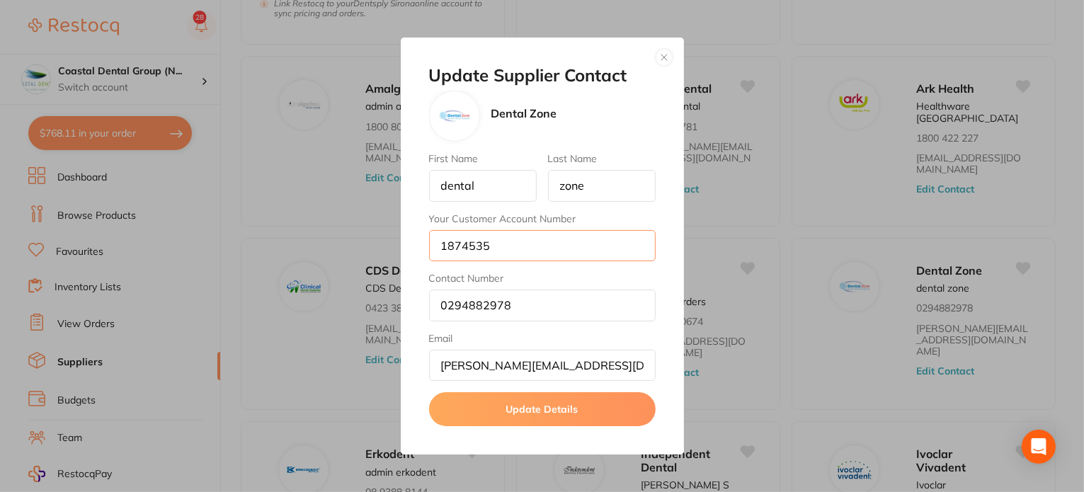
drag, startPoint x: 503, startPoint y: 247, endPoint x: 418, endPoint y: 243, distance: 85.7
click at [418, 243] on div "Update Supplier Contact Dental Zone First Name dental Last Name zone Your Custo…" at bounding box center [542, 247] width 283 height 418
click at [595, 113] on div "Dental Zone" at bounding box center [542, 116] width 226 height 51
click at [668, 60] on button "button" at bounding box center [663, 57] width 17 height 17
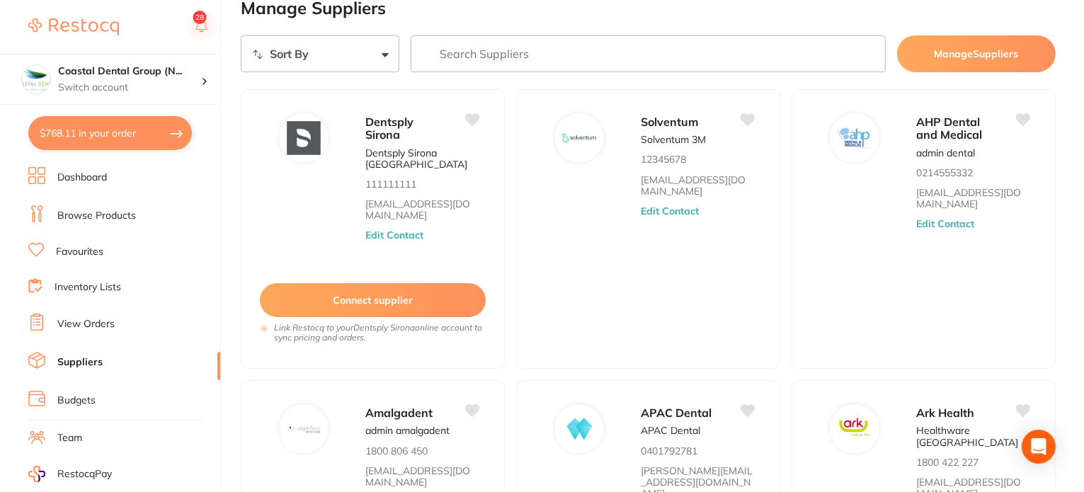
scroll to position [0, 0]
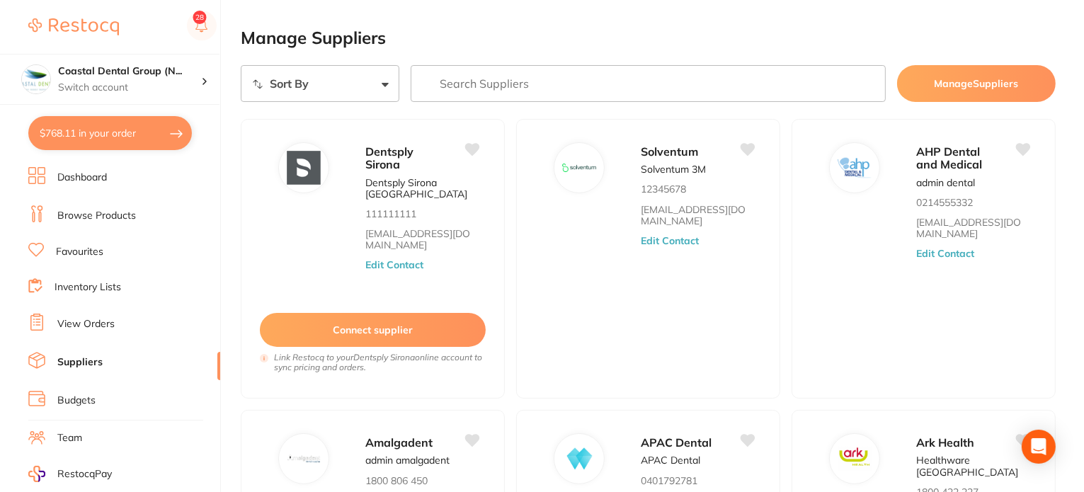
click at [93, 218] on link "Browse Products" at bounding box center [96, 216] width 79 height 14
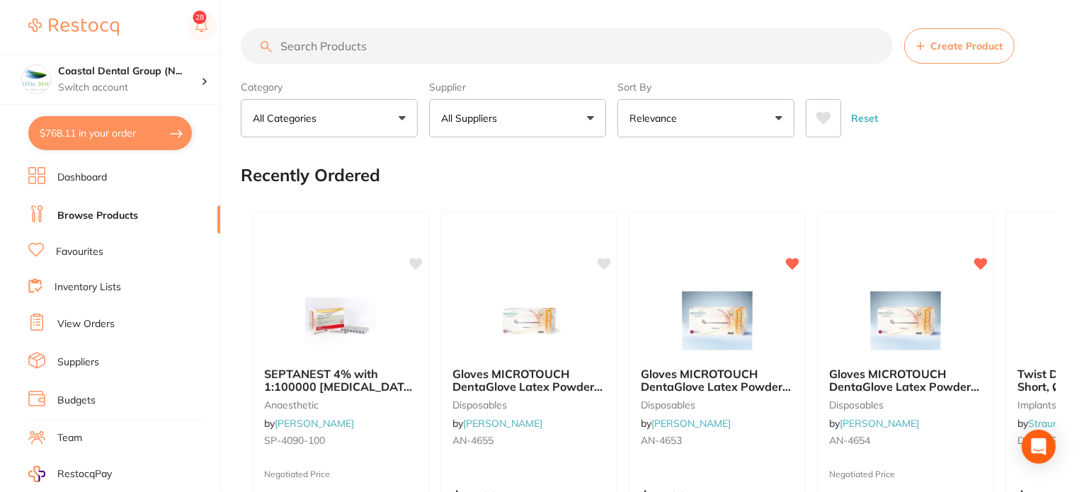
click at [86, 355] on link "Suppliers" at bounding box center [78, 362] width 42 height 14
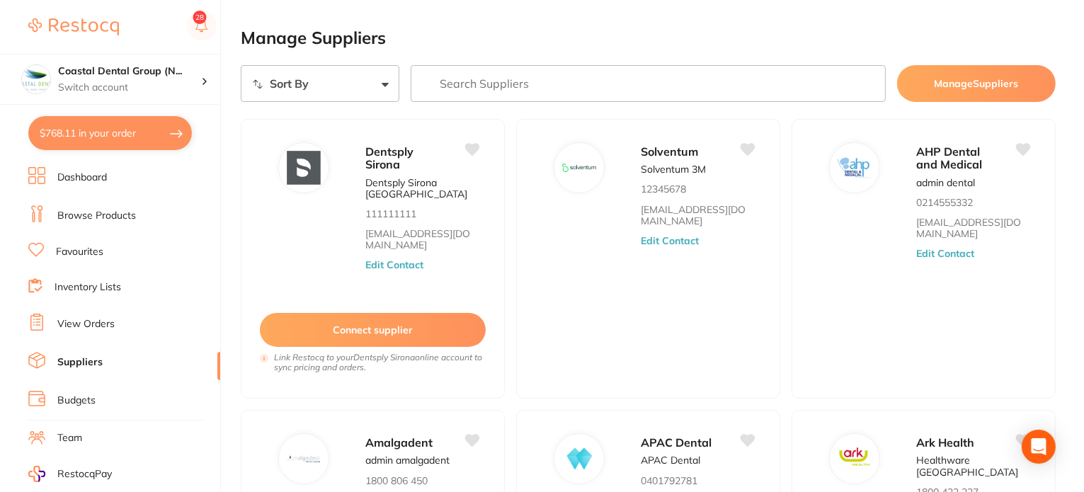
click at [493, 78] on input "search" at bounding box center [647, 83] width 475 height 37
click at [650, 241] on button "Edit Contact" at bounding box center [670, 239] width 59 height 11
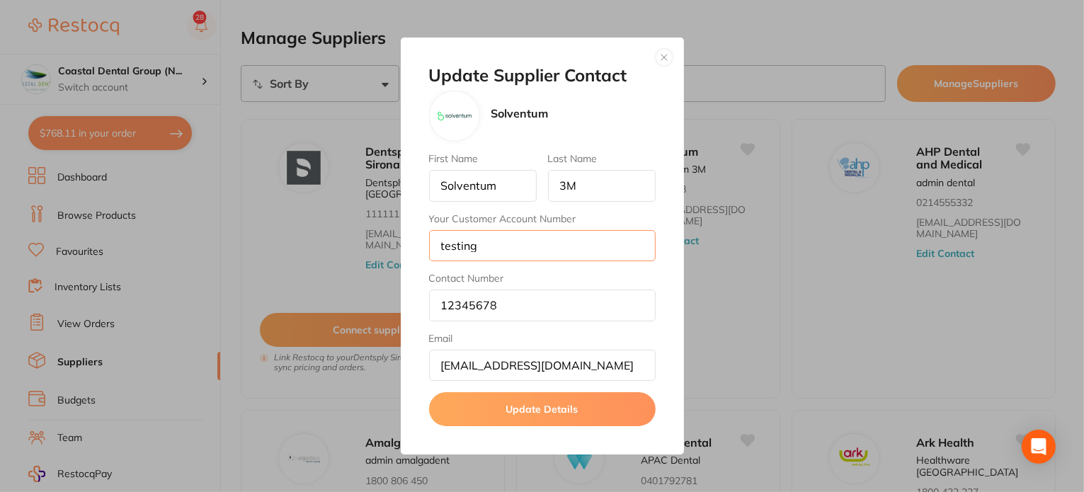
click at [555, 246] on input "testing" at bounding box center [542, 245] width 226 height 31
drag, startPoint x: 551, startPoint y: 246, endPoint x: 430, endPoint y: 231, distance: 122.6
click at [430, 231] on input "testing" at bounding box center [542, 245] width 226 height 31
click at [664, 55] on button "button" at bounding box center [663, 57] width 17 height 17
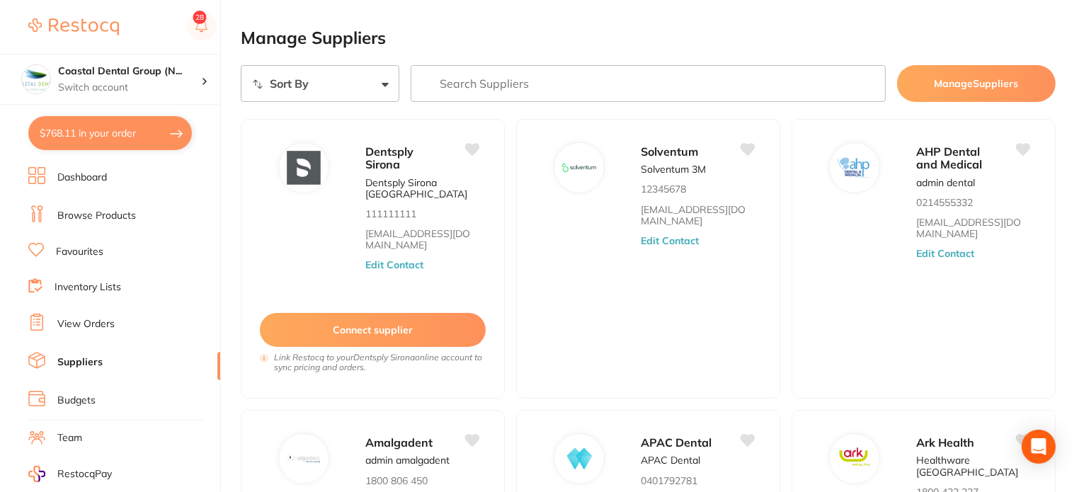
click at [122, 221] on li "Browse Products" at bounding box center [124, 215] width 192 height 21
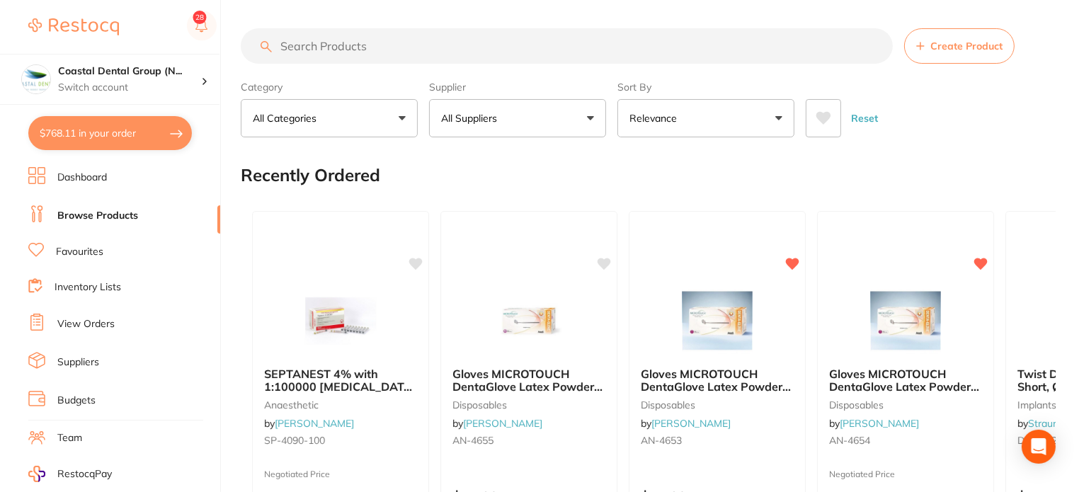
click at [444, 163] on div "Recently Ordered" at bounding box center [648, 174] width 815 height 47
click at [400, 123] on button "All Categories" at bounding box center [329, 118] width 177 height 38
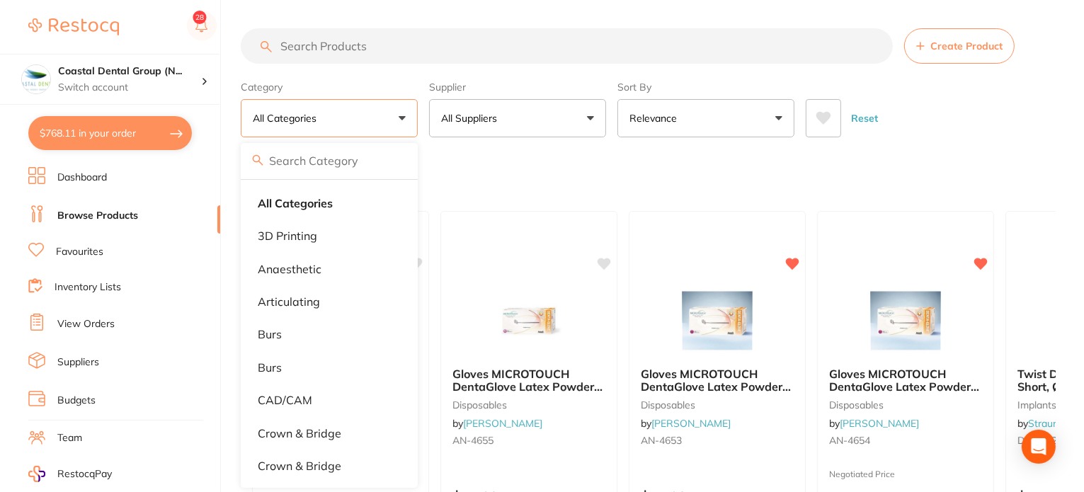
click at [463, 153] on div "Recently Ordered" at bounding box center [648, 174] width 815 height 47
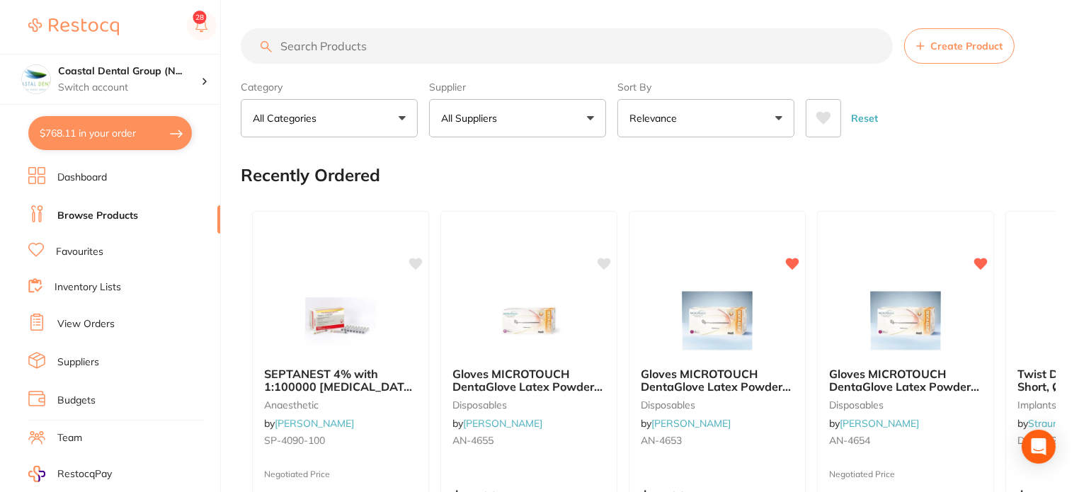
click at [382, 121] on button "All Categories" at bounding box center [329, 118] width 177 height 38
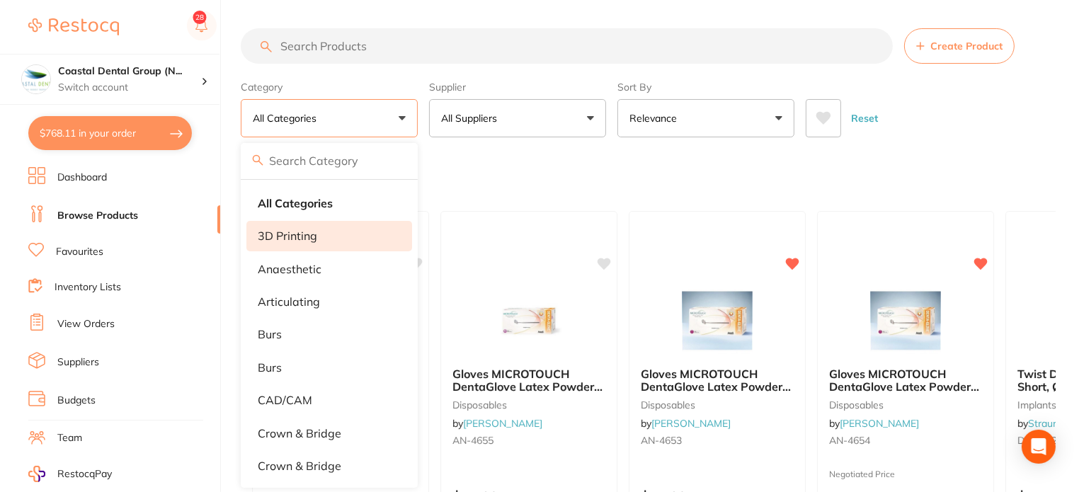
click at [318, 241] on li "3D Printing" at bounding box center [329, 236] width 166 height 30
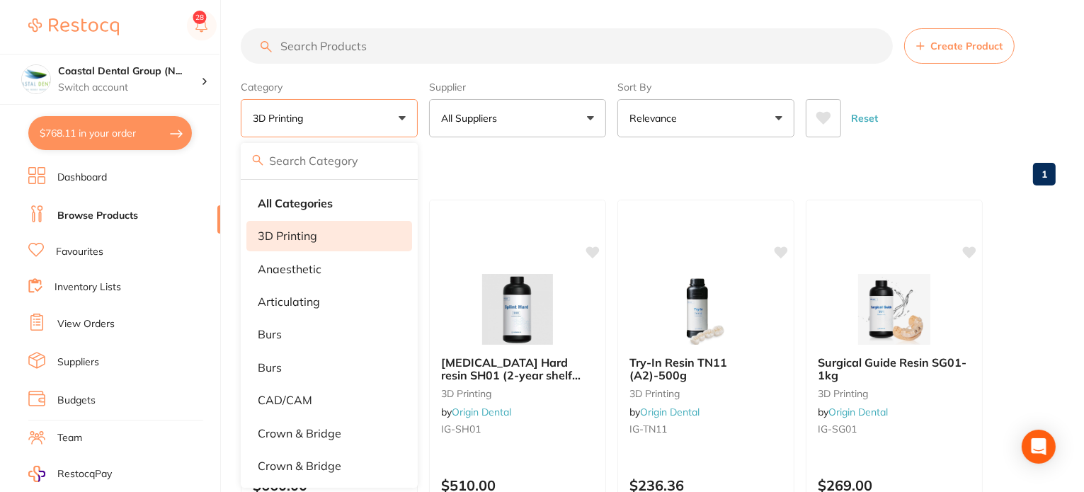
click at [564, 125] on button "All Suppliers" at bounding box center [517, 118] width 177 height 38
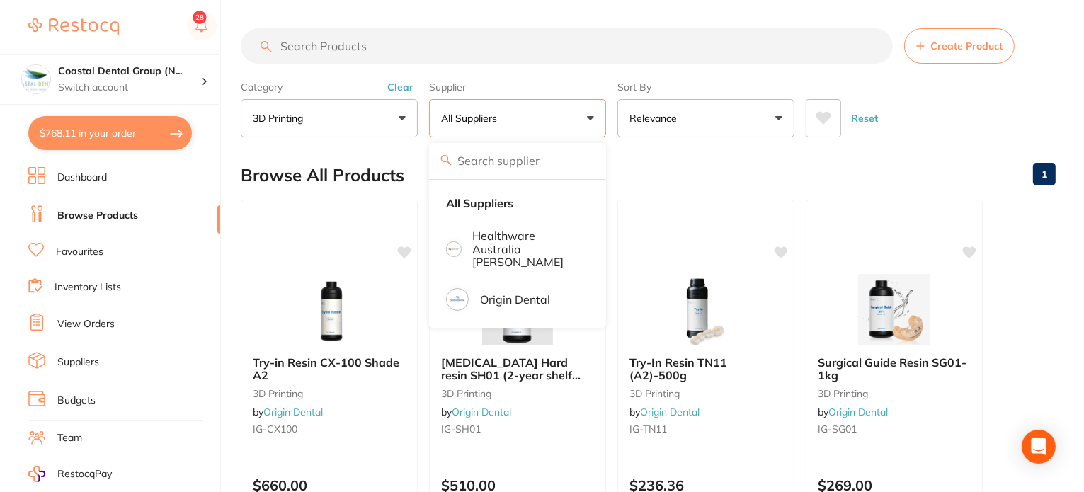
click at [640, 161] on div "Browse All Products 1" at bounding box center [648, 174] width 815 height 47
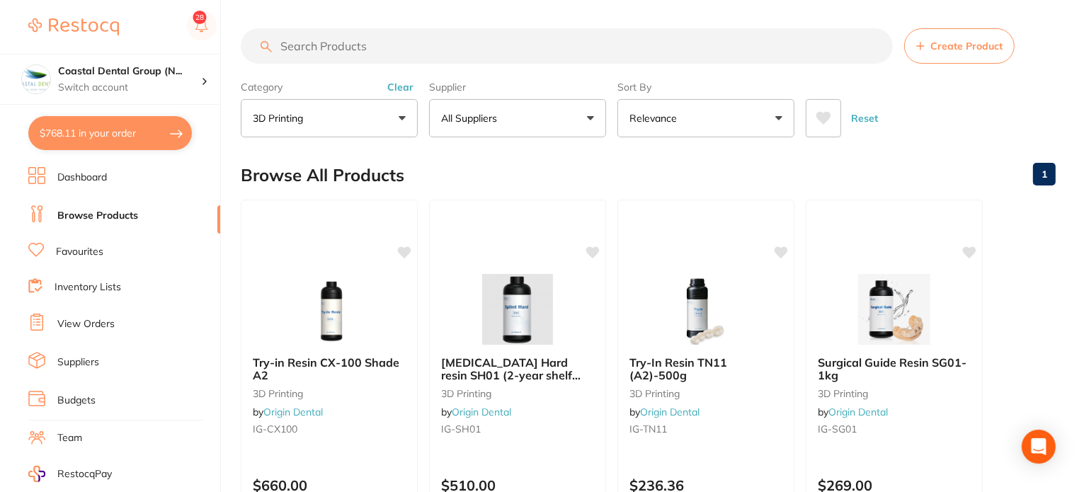
click at [396, 117] on button "3D Printing" at bounding box center [329, 118] width 177 height 38
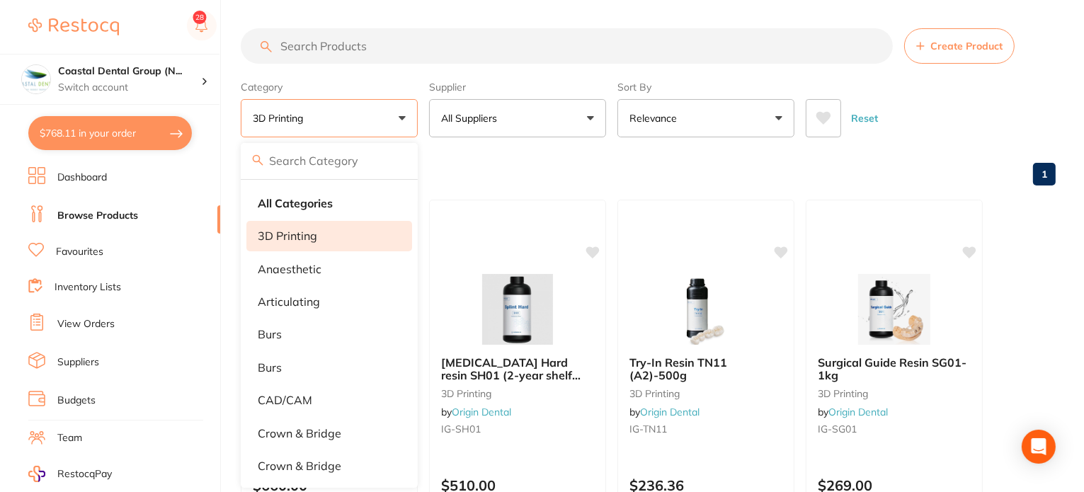
click at [490, 163] on div "Browse All Products 1" at bounding box center [648, 174] width 815 height 47
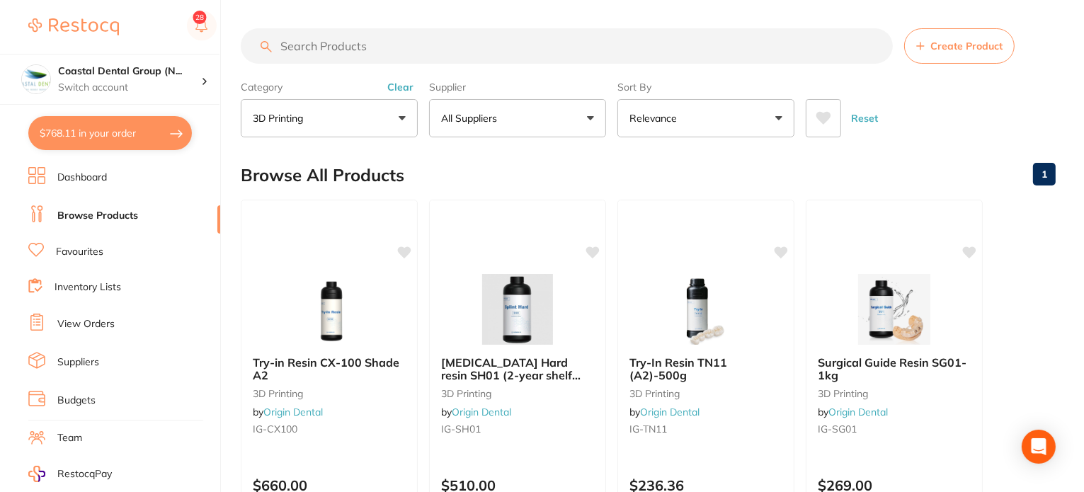
click at [549, 121] on button "All Suppliers" at bounding box center [517, 118] width 177 height 38
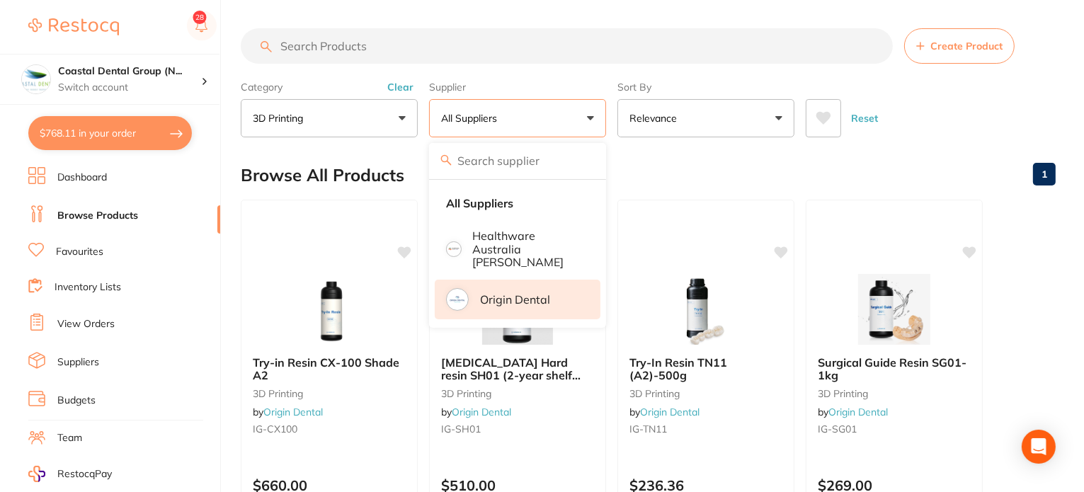
click at [483, 293] on p "Origin Dental" at bounding box center [515, 299] width 70 height 13
click at [685, 118] on span at bounding box center [685, 118] width 6 height 6
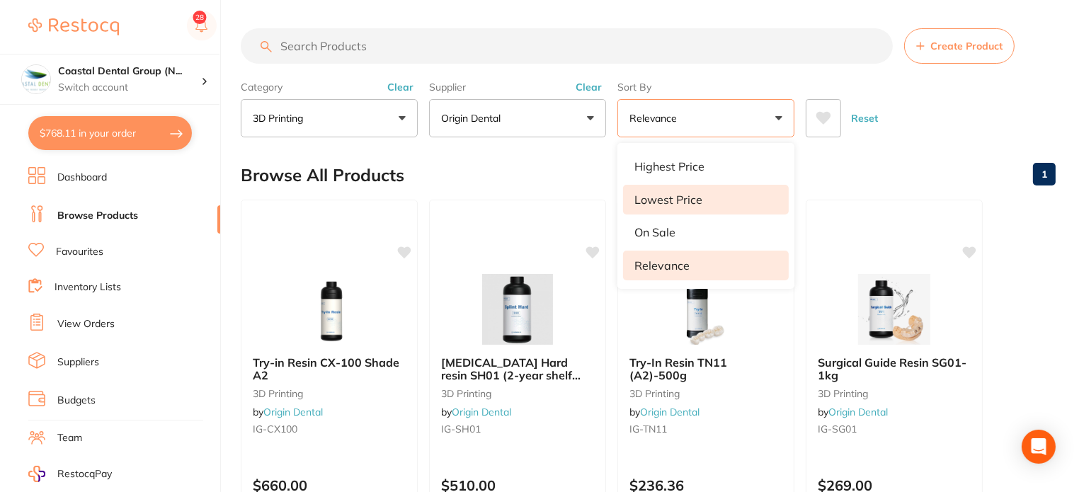
click at [686, 203] on p "Lowest Price" at bounding box center [668, 199] width 68 height 13
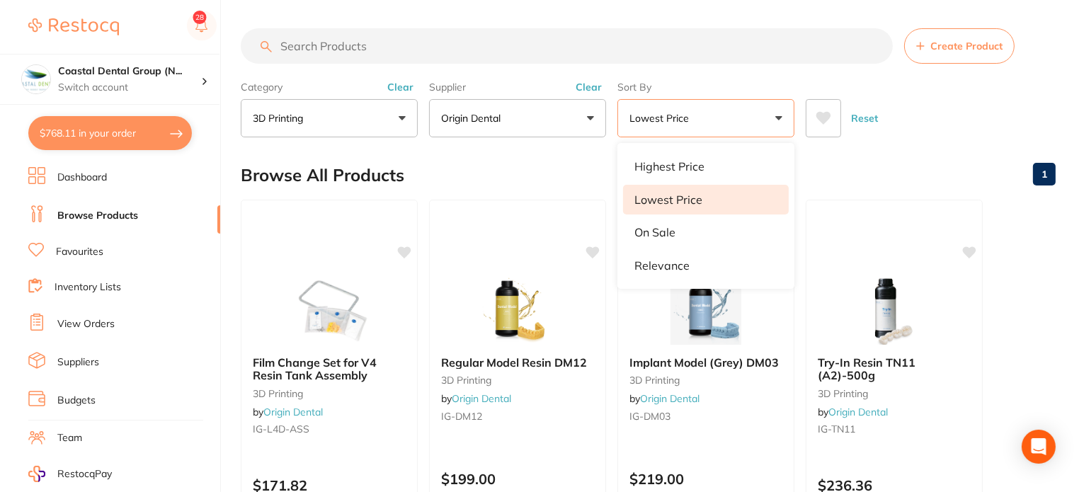
click at [532, 161] on div "Browse All Products 1" at bounding box center [648, 174] width 815 height 47
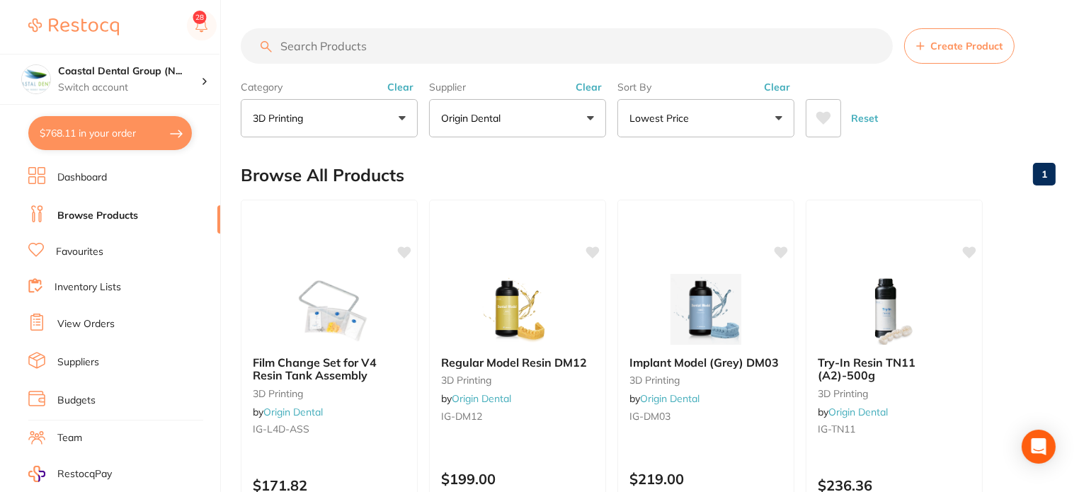
click at [637, 163] on div "Browse All Products 1" at bounding box center [648, 174] width 815 height 47
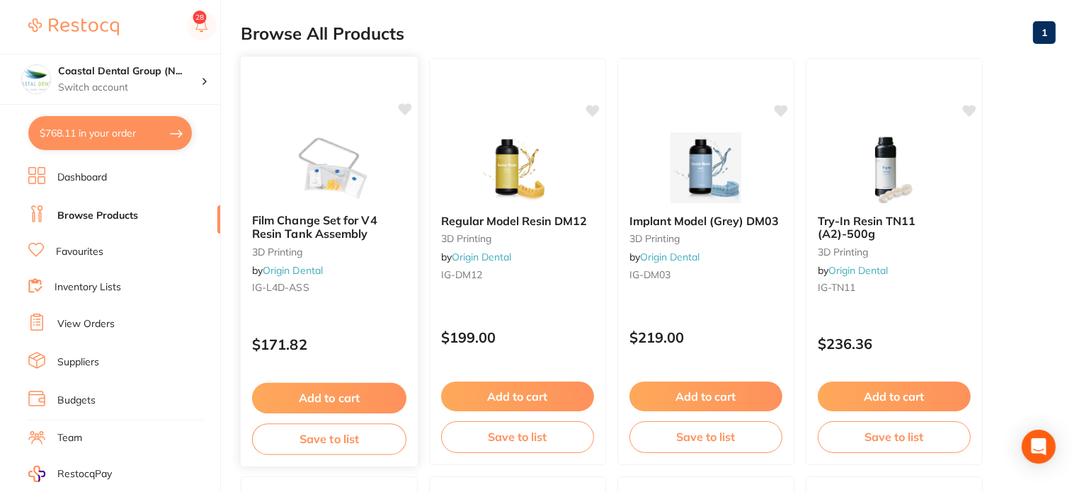
click at [332, 397] on button "Add to cart" at bounding box center [329, 398] width 154 height 30
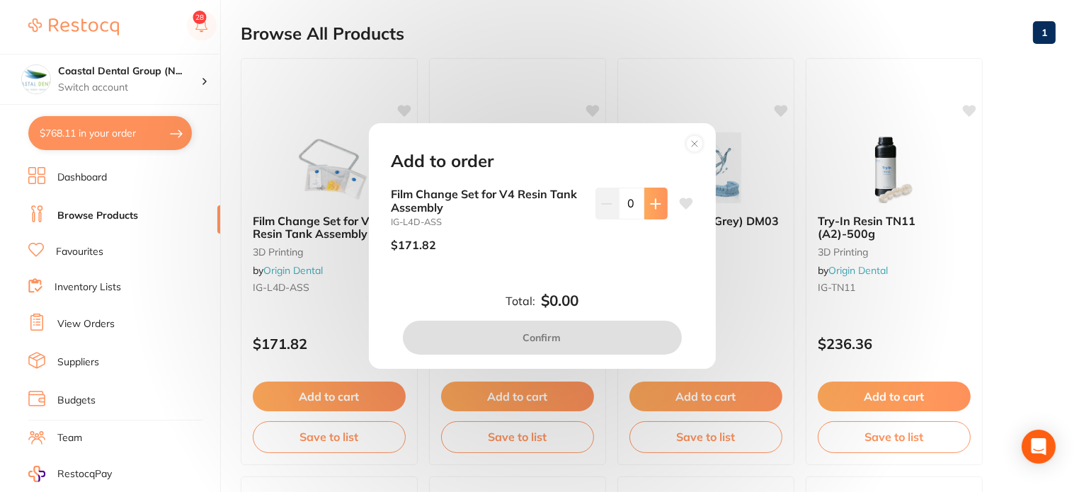
click at [657, 207] on button at bounding box center [655, 203] width 23 height 31
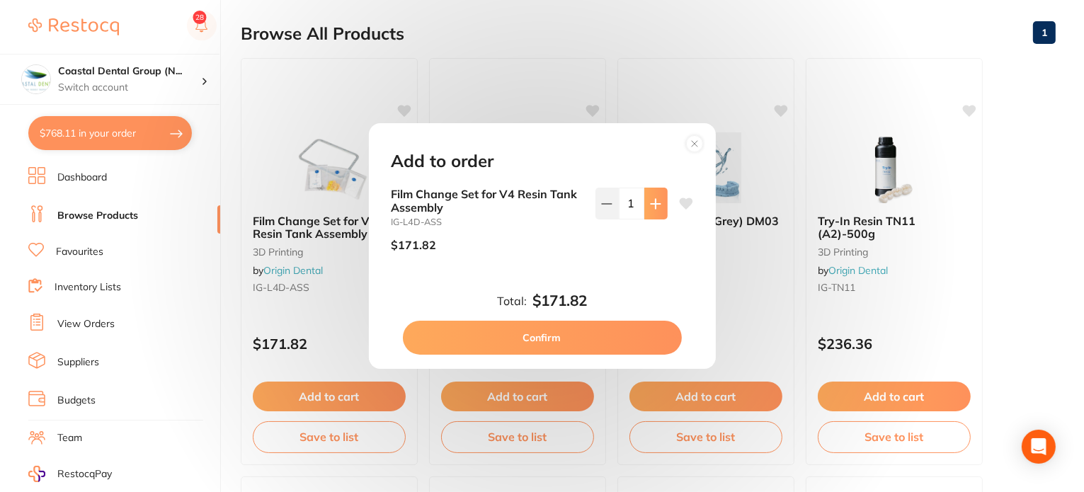
click at [657, 207] on button at bounding box center [655, 203] width 23 height 31
type input "3"
click at [679, 203] on icon at bounding box center [685, 203] width 13 height 11
click at [580, 337] on button "Confirm" at bounding box center [542, 338] width 279 height 34
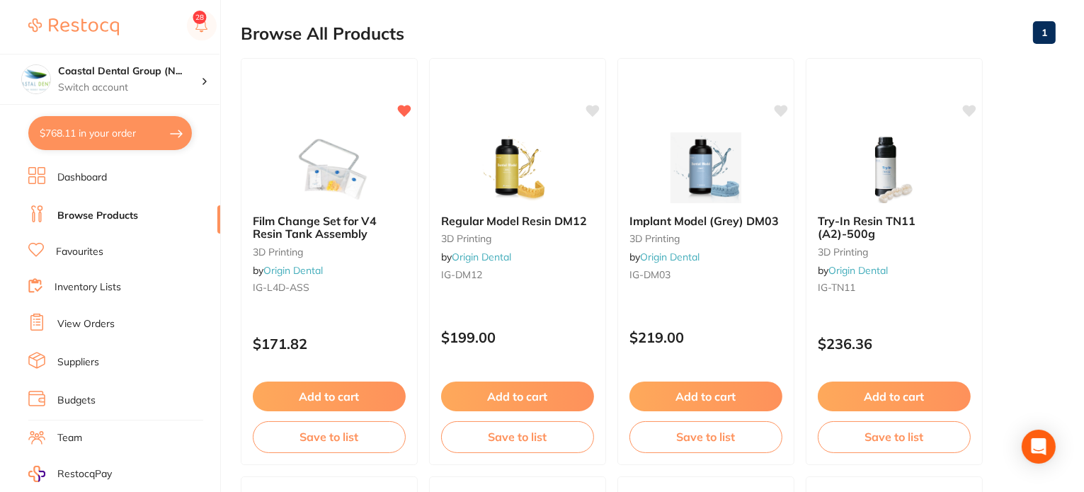
click at [116, 132] on button "$768.11 in your order" at bounding box center [109, 133] width 163 height 34
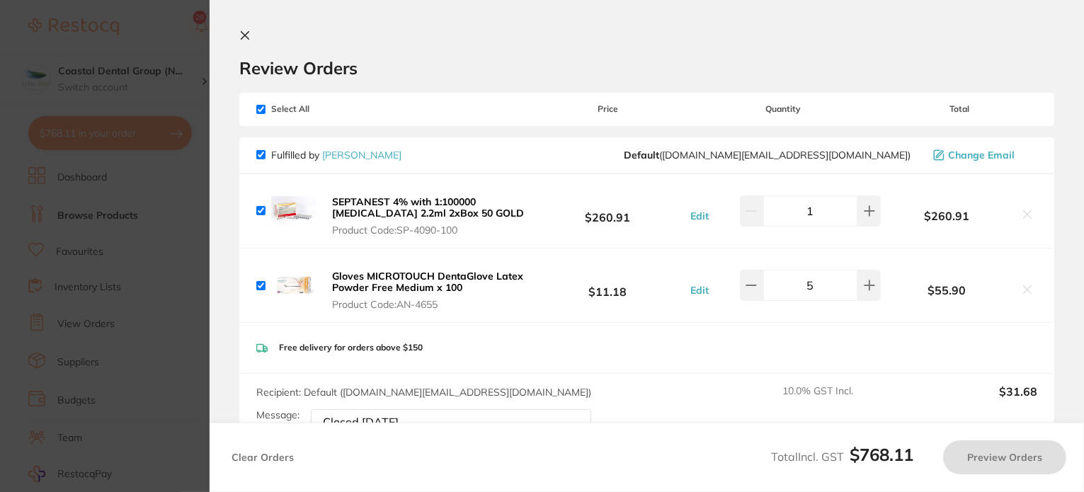
checkbox input "true"
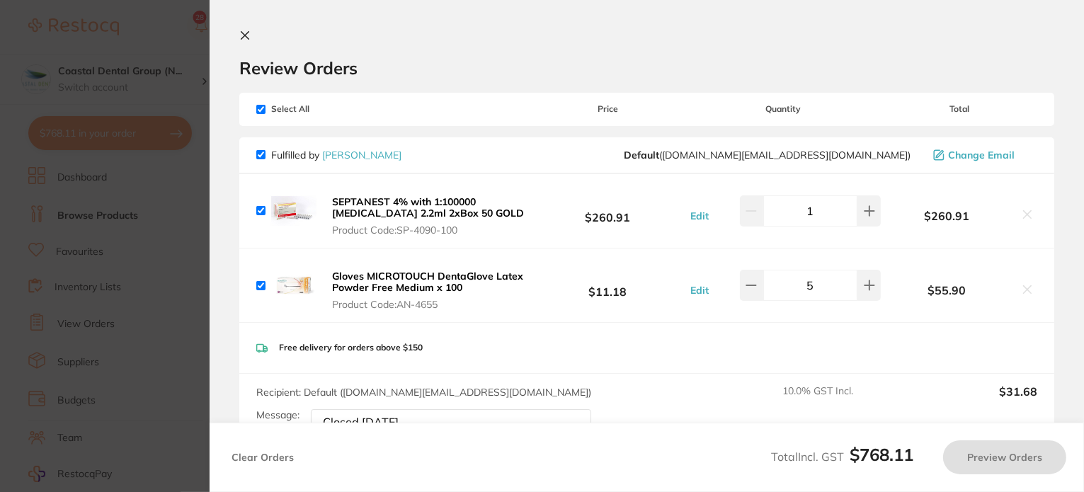
checkbox input "true"
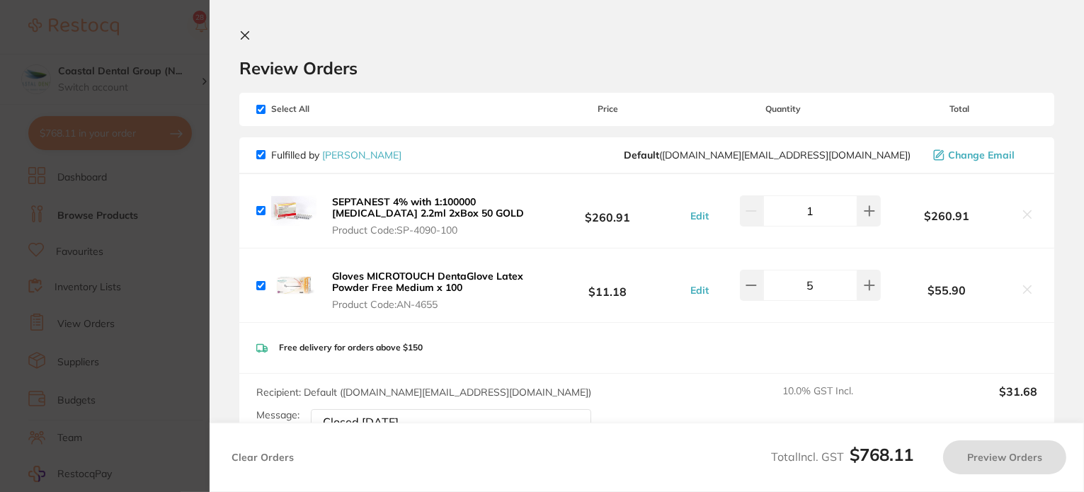
checkbox input "true"
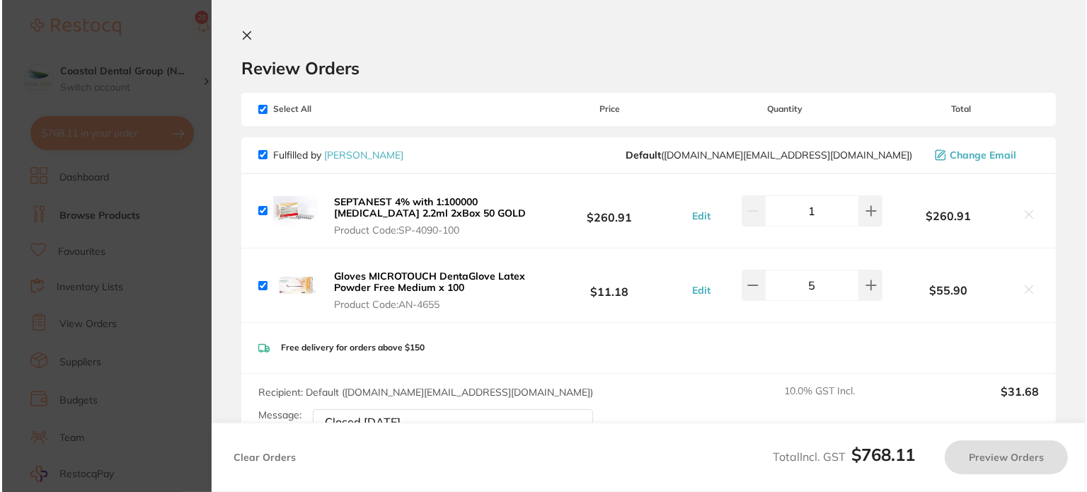
scroll to position [0, 0]
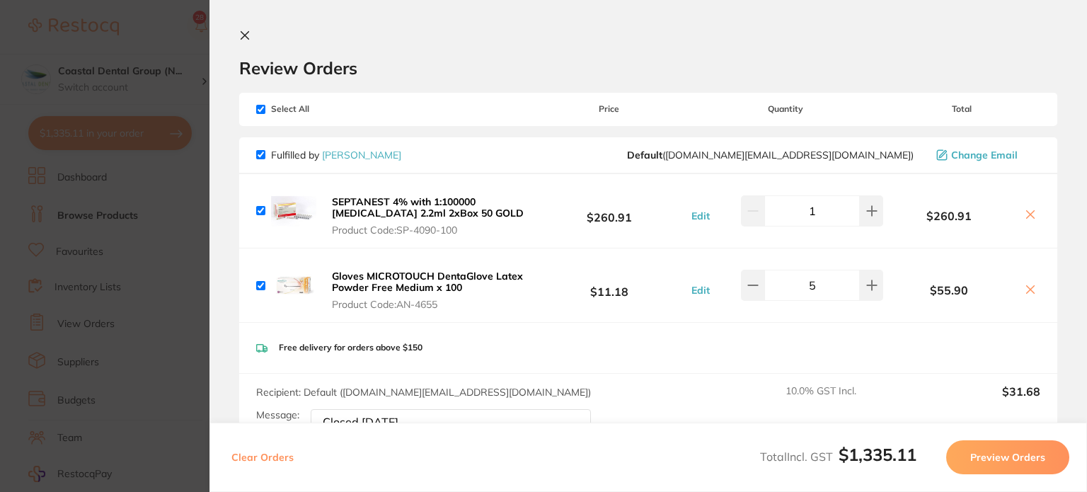
click at [264, 152] on input "checkbox" at bounding box center [260, 154] width 9 height 9
checkbox input "false"
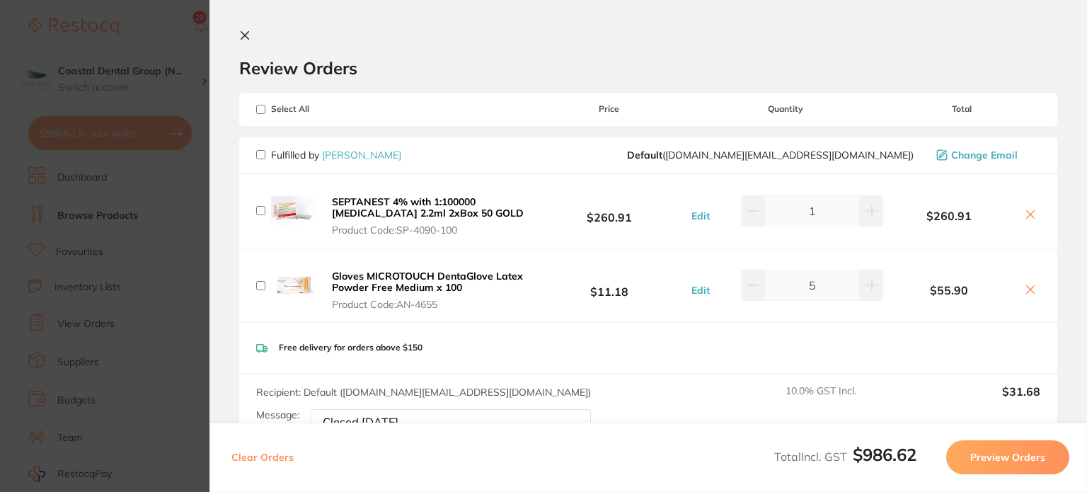
click at [273, 455] on button "Clear Orders" at bounding box center [262, 457] width 71 height 34
checkbox input "true"
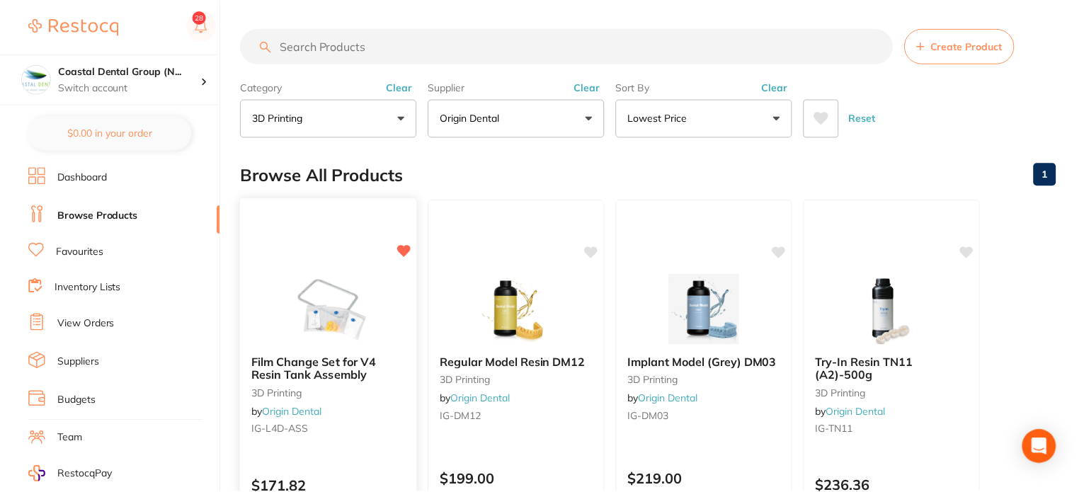
scroll to position [142, 0]
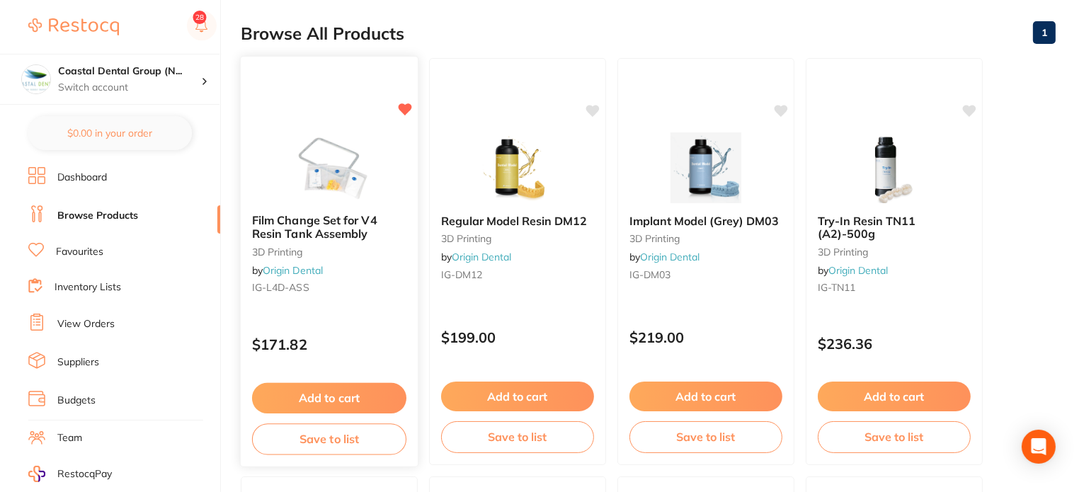
click at [333, 393] on button "Add to cart" at bounding box center [329, 398] width 154 height 30
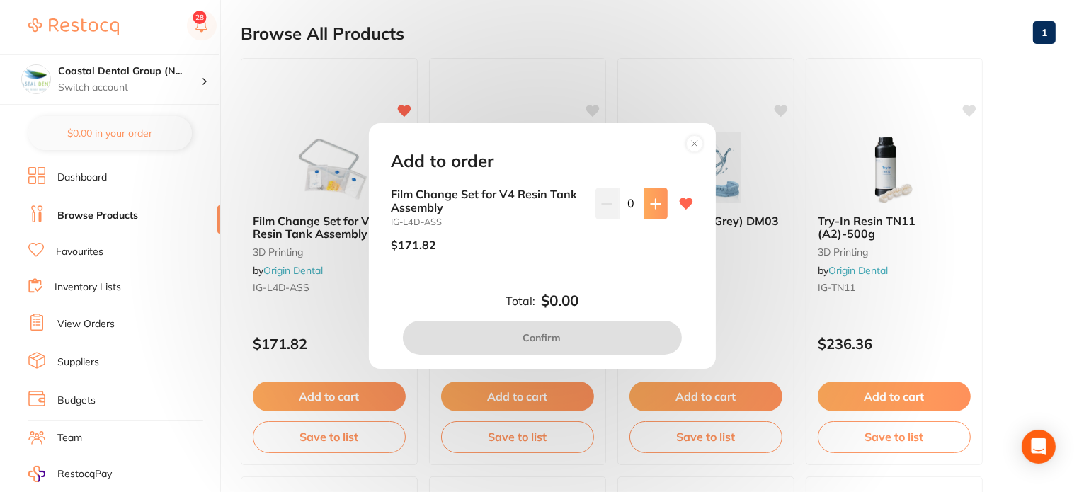
click at [650, 203] on icon at bounding box center [654, 203] width 9 height 9
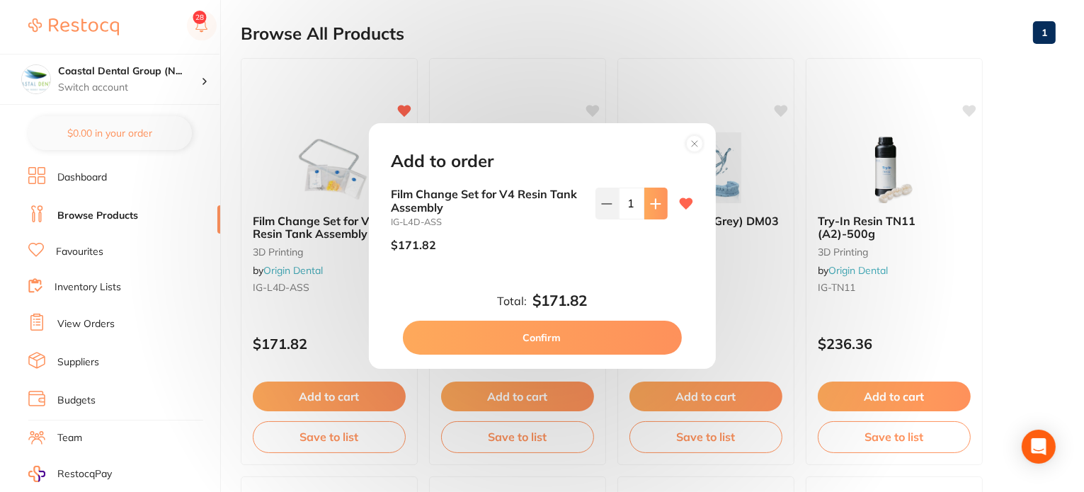
click at [650, 203] on icon at bounding box center [654, 203] width 9 height 9
type input "4"
click at [575, 335] on button "Confirm" at bounding box center [542, 338] width 279 height 34
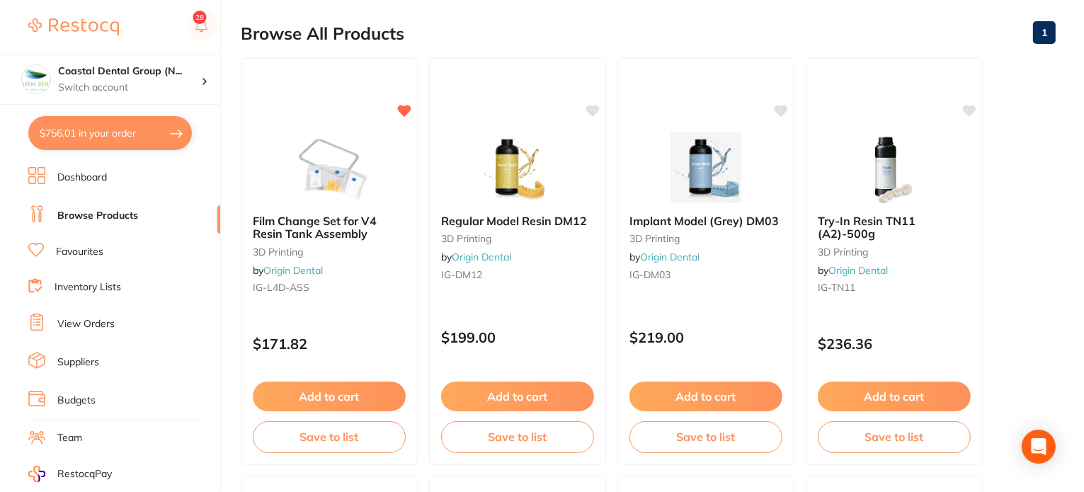
click at [154, 131] on button "$756.01 in your order" at bounding box center [109, 133] width 163 height 34
checkbox input "true"
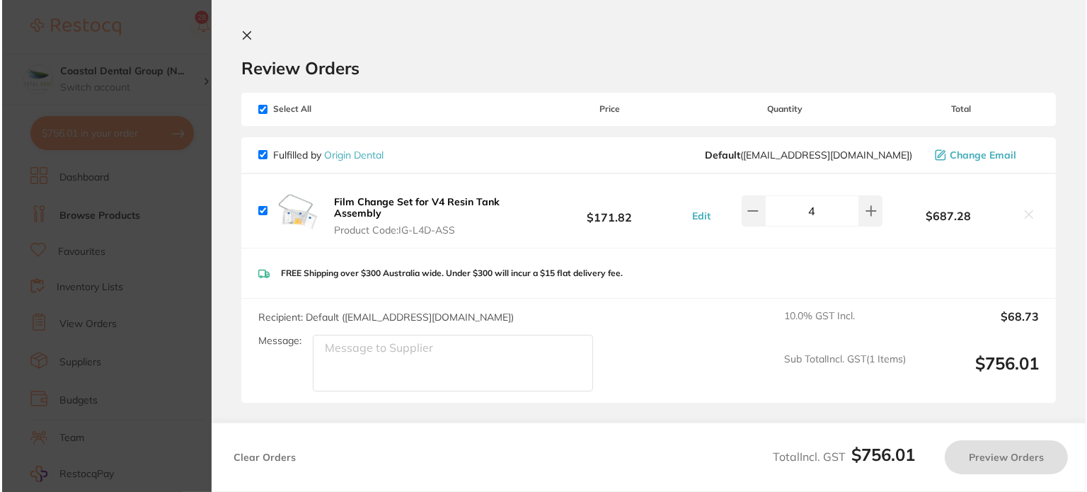
scroll to position [0, 0]
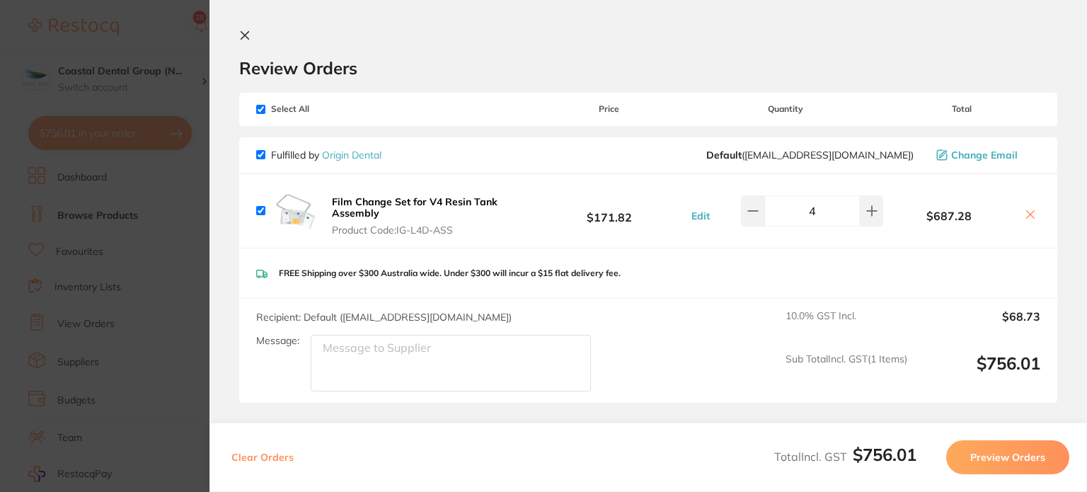
click at [261, 108] on input "checkbox" at bounding box center [260, 109] width 9 height 9
checkbox input "false"
click at [261, 108] on input "checkbox" at bounding box center [260, 109] width 9 height 9
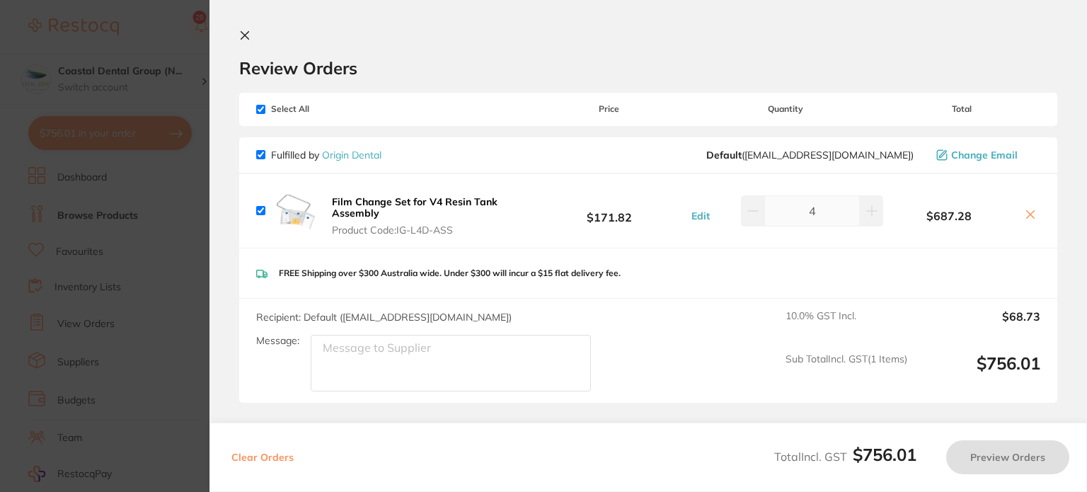
checkbox input "true"
click at [261, 108] on input "checkbox" at bounding box center [260, 109] width 9 height 9
checkbox input "false"
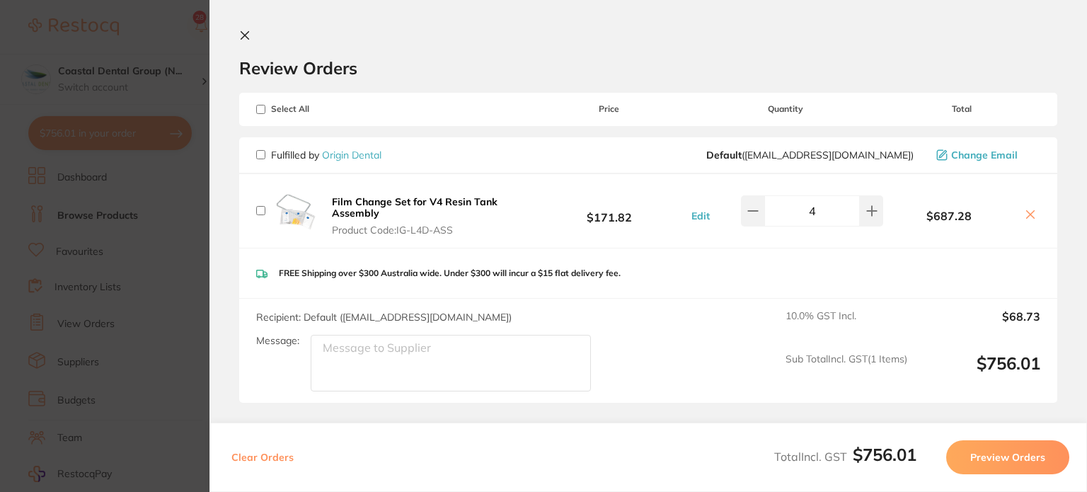
checkbox input "false"
click at [262, 152] on input "checkbox" at bounding box center [260, 154] width 9 height 9
checkbox input "true"
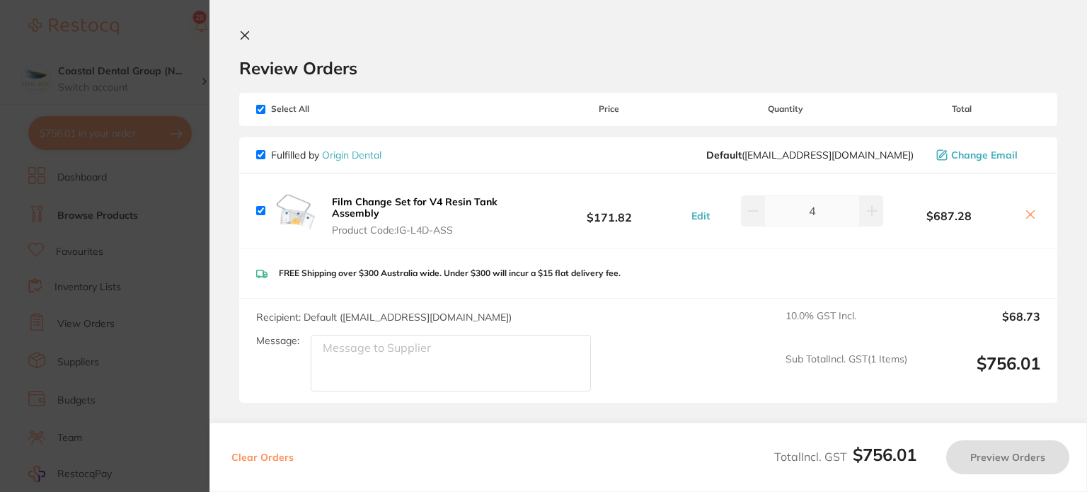
checkbox input "true"
click at [946, 210] on b "$687.28" at bounding box center [949, 215] width 132 height 13
click at [682, 324] on div "Recipient: Default ( info@origindental.com.au ) Message: 10.0 % GST Incl. $68.7…" at bounding box center [648, 351] width 818 height 104
click at [931, 321] on output "$68.73" at bounding box center [980, 325] width 122 height 31
click at [245, 33] on icon at bounding box center [244, 35] width 11 height 11
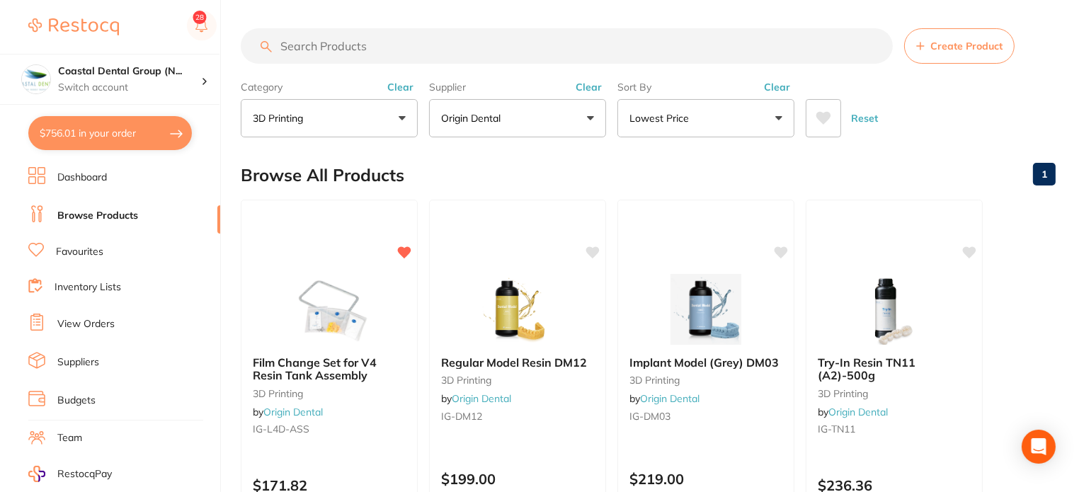
click at [147, 130] on button "$756.01 in your order" at bounding box center [109, 133] width 163 height 34
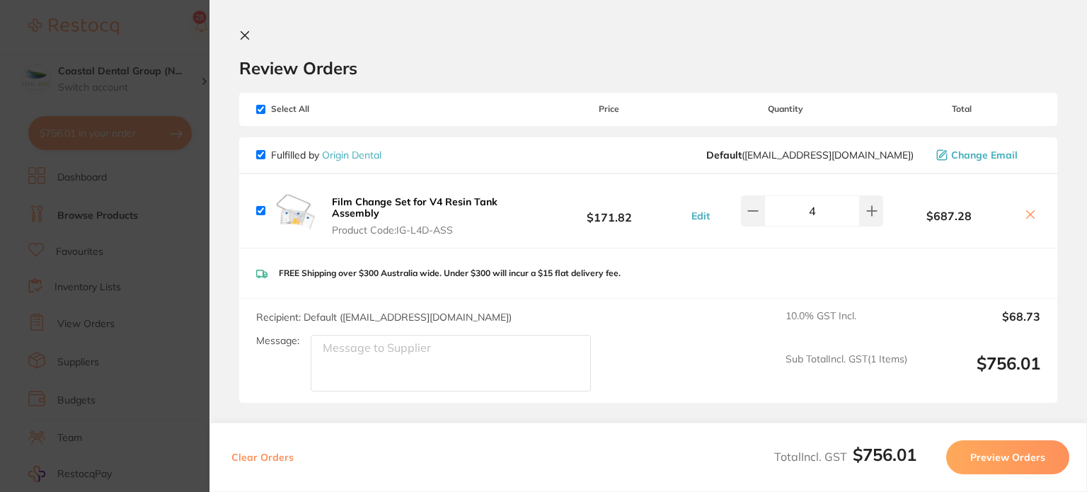
click at [997, 462] on button "Preview Orders" at bounding box center [1007, 457] width 123 height 34
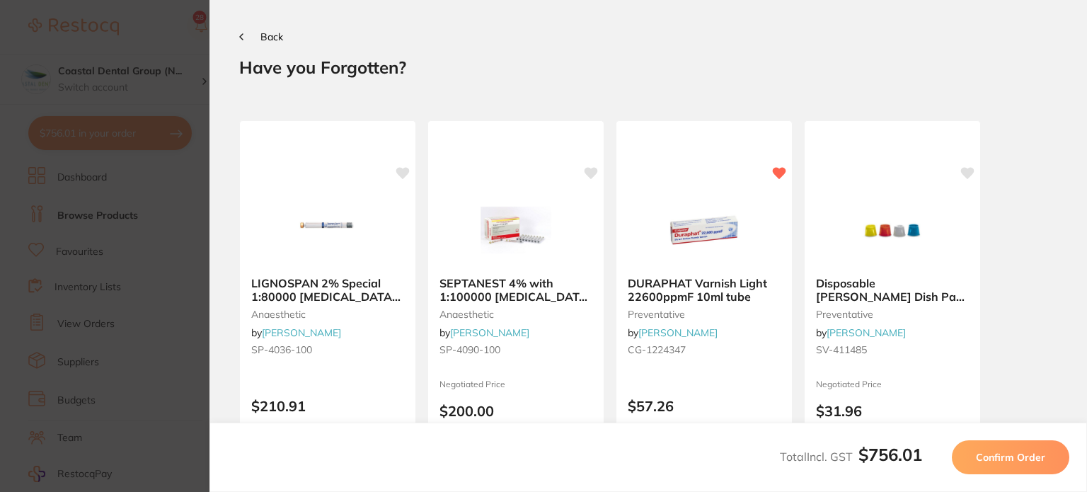
click at [246, 31] on button "Back" at bounding box center [261, 36] width 44 height 11
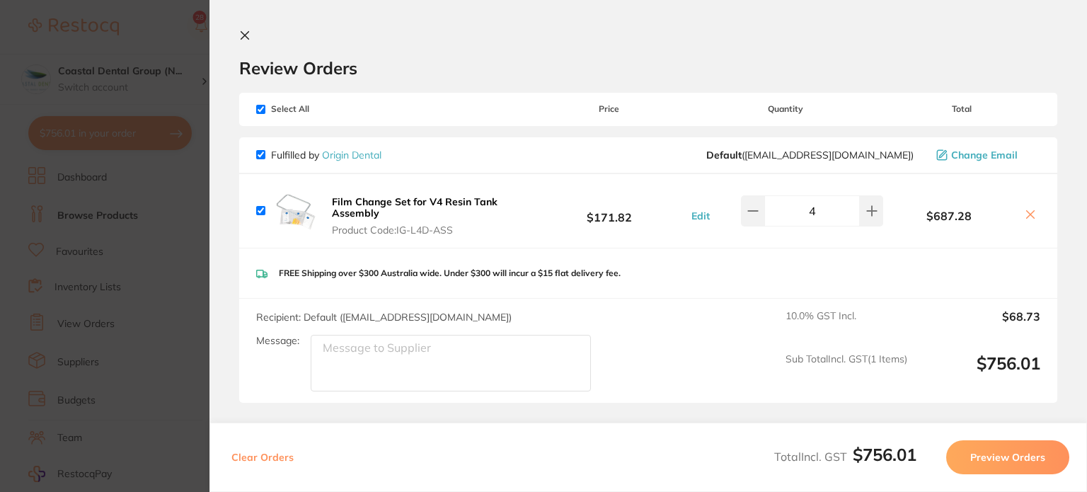
click at [238, 28] on section "Review Orders Your orders are being processed and we will notify you once we ha…" at bounding box center [648, 246] width 878 height 492
click at [246, 33] on icon at bounding box center [245, 36] width 8 height 8
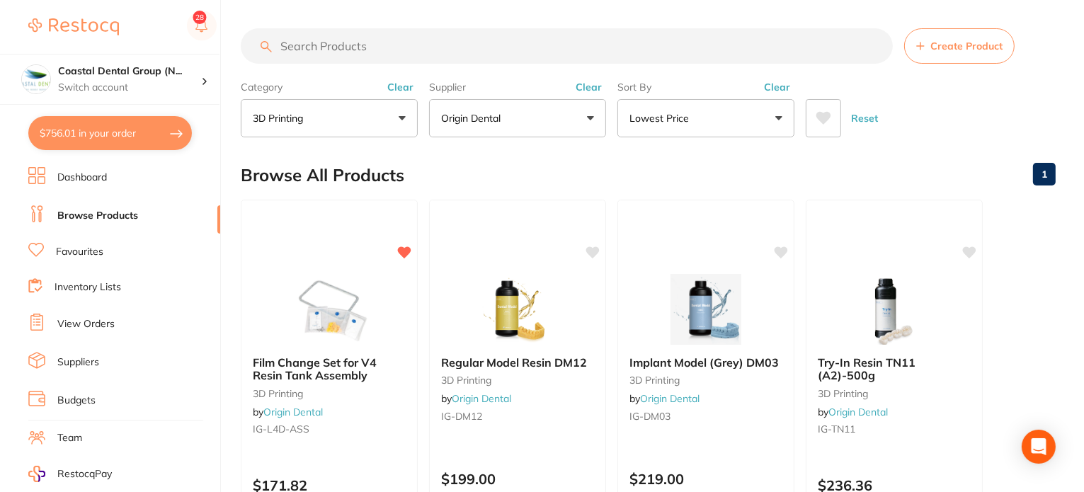
click at [625, 160] on div "Browse All Products 1" at bounding box center [648, 174] width 815 height 47
